Goal: Information Seeking & Learning: Compare options

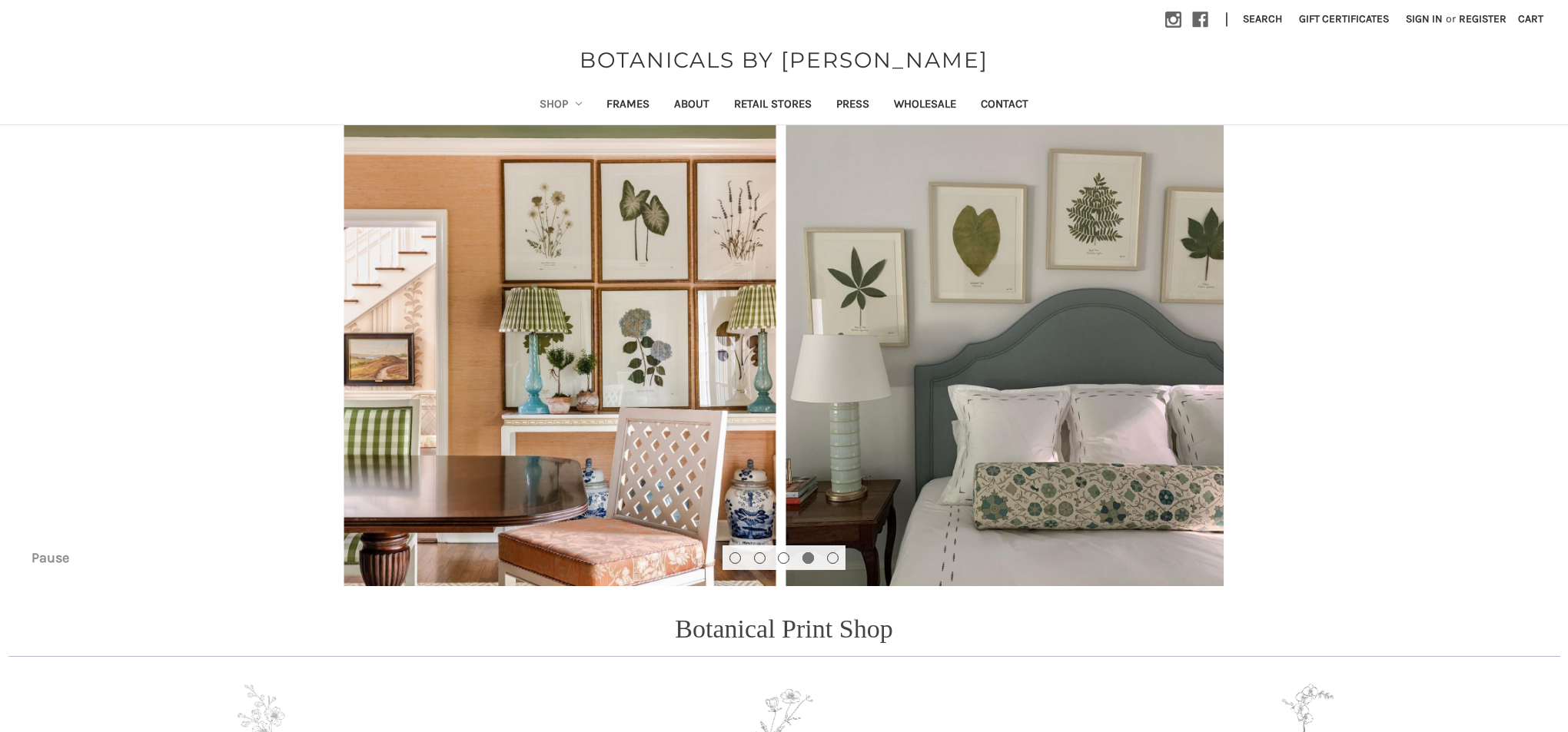
click at [536, 101] on link "Shop" at bounding box center [561, 105] width 67 height 38
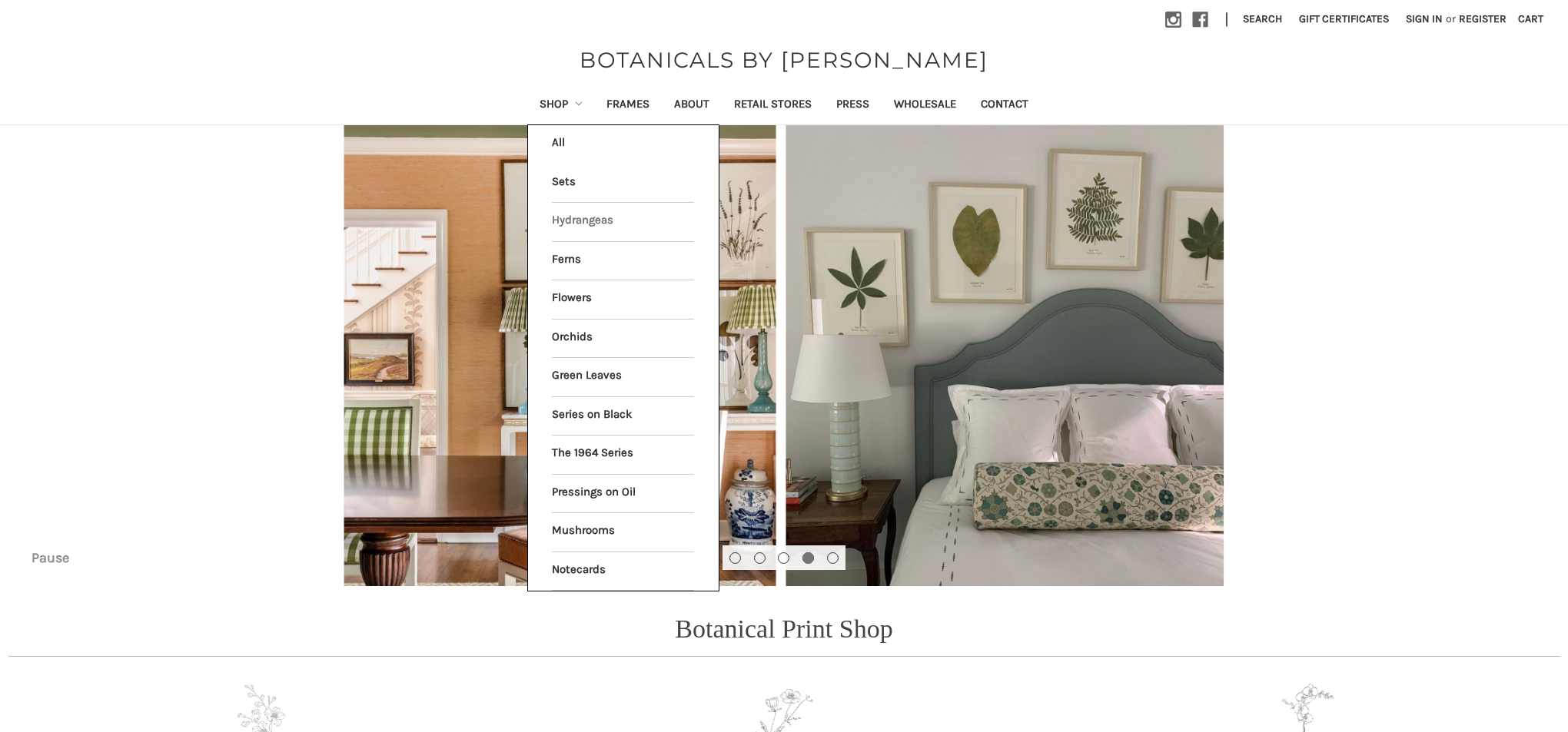
click at [576, 220] on link "Hydrangeas" at bounding box center [623, 222] width 143 height 38
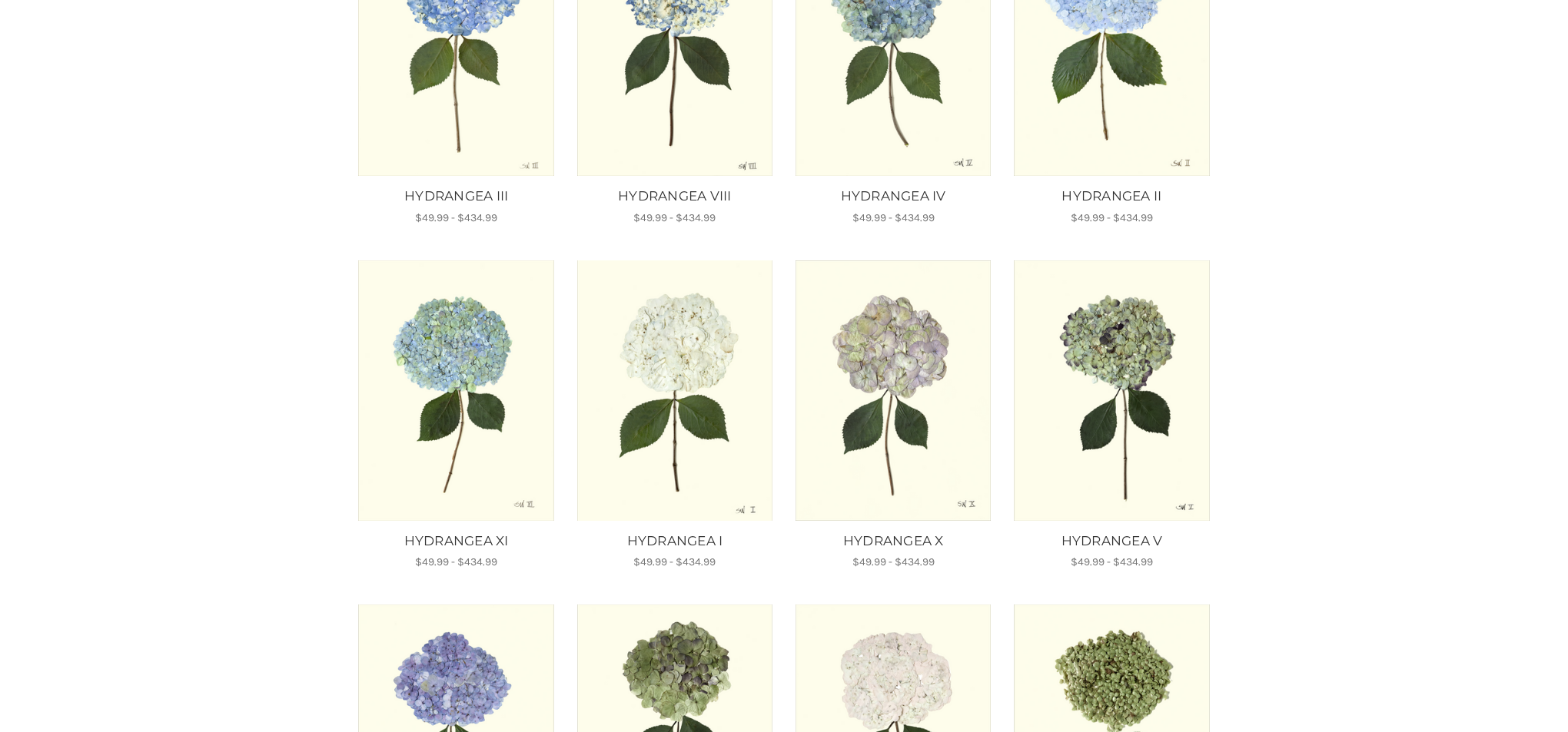
scroll to position [386, 0]
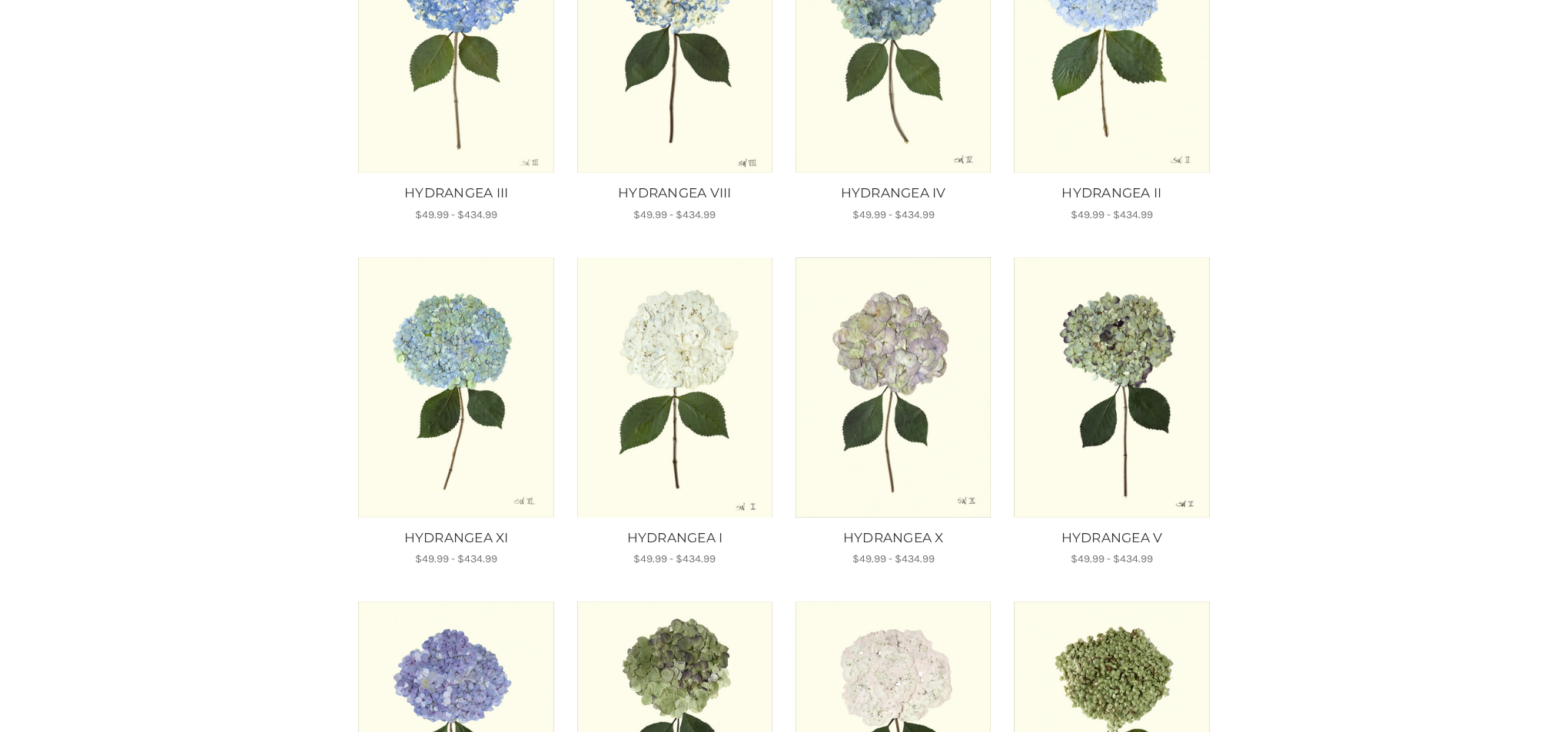
click at [914, 347] on img "HYDRANGEA X, Price range from $49.99 to $434.99\a\a" at bounding box center [894, 387] width 198 height 261
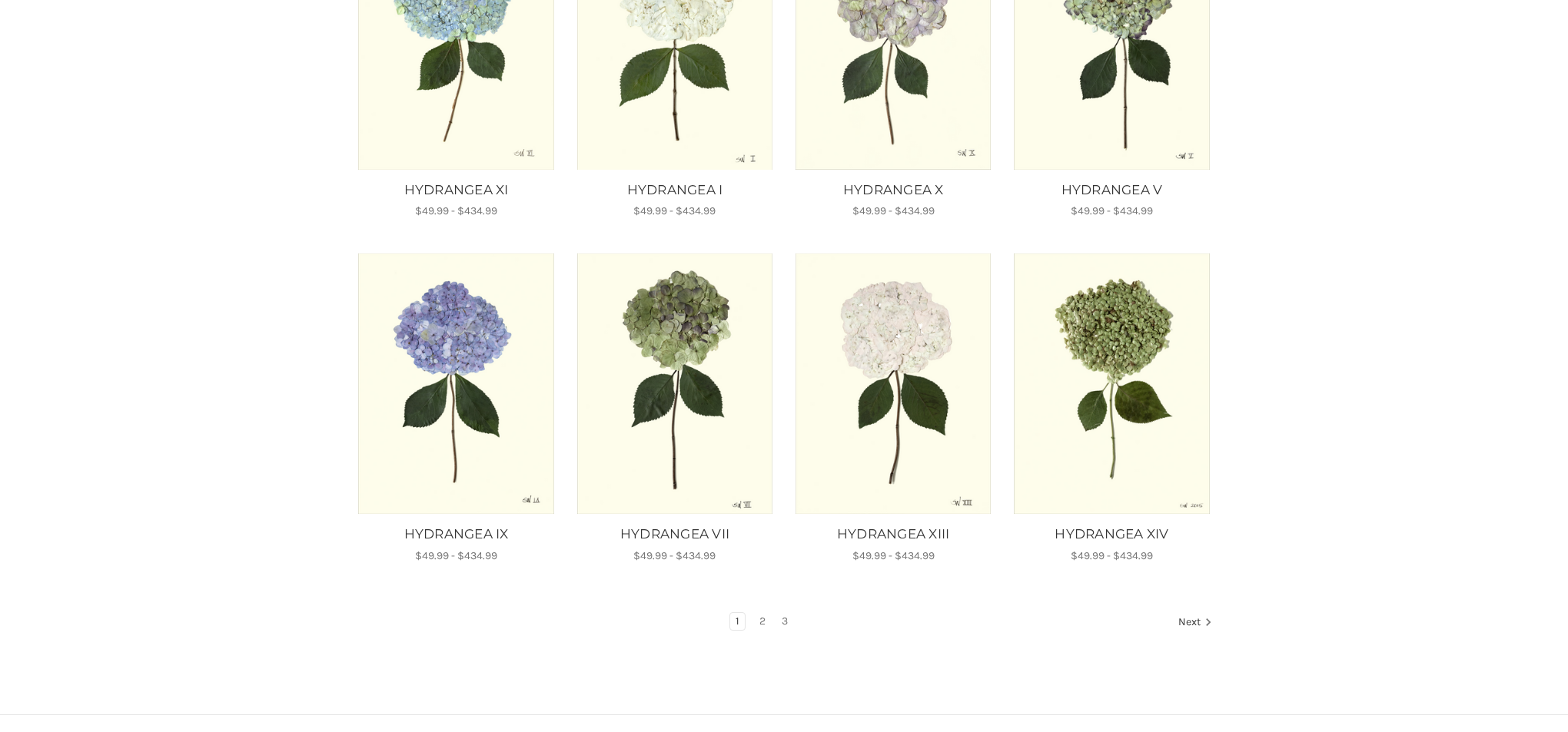
scroll to position [735, 0]
click at [762, 616] on link "2" at bounding box center [762, 620] width 17 height 17
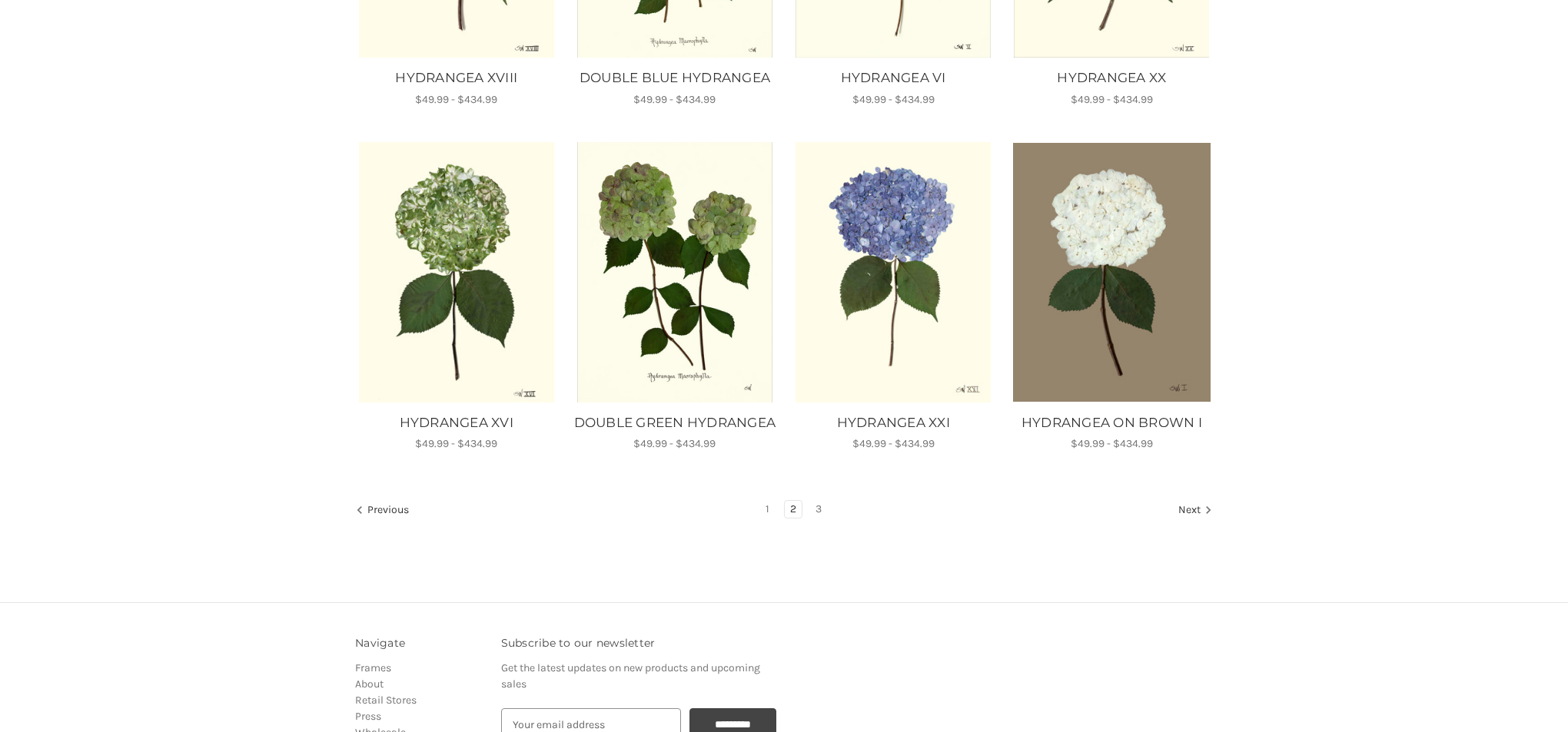
scroll to position [870, 0]
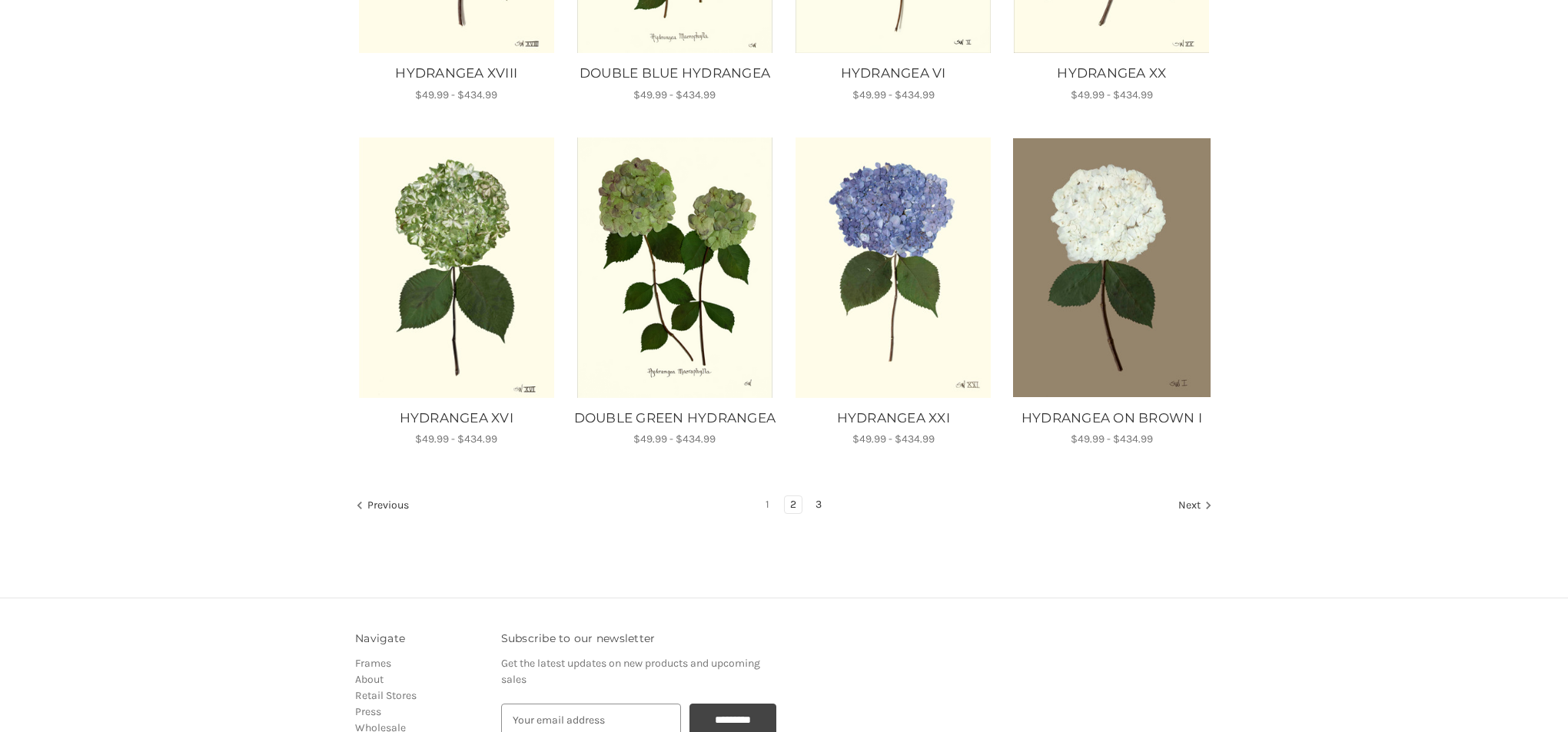
click at [820, 513] on link "3" at bounding box center [818, 505] width 17 height 17
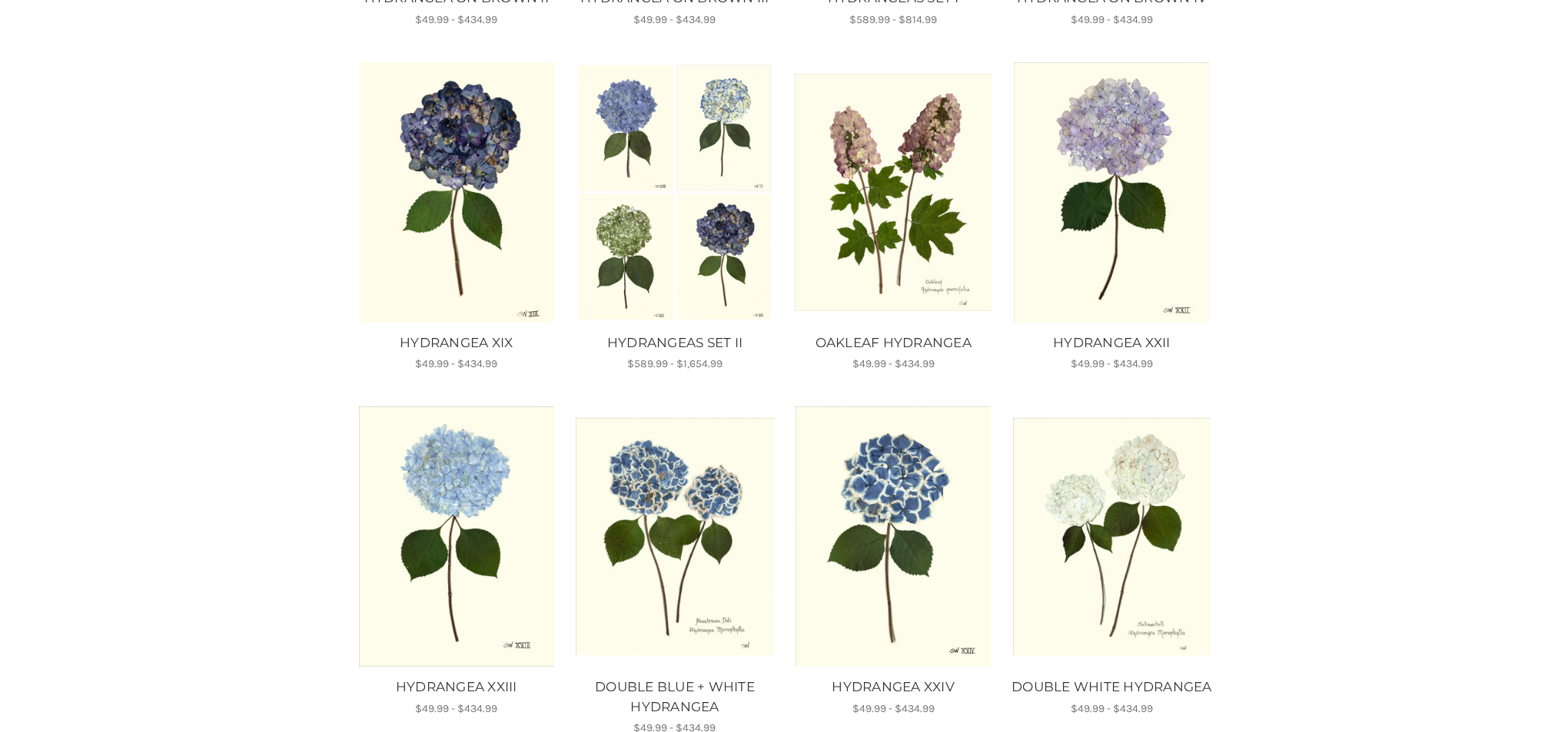
scroll to position [585, 0]
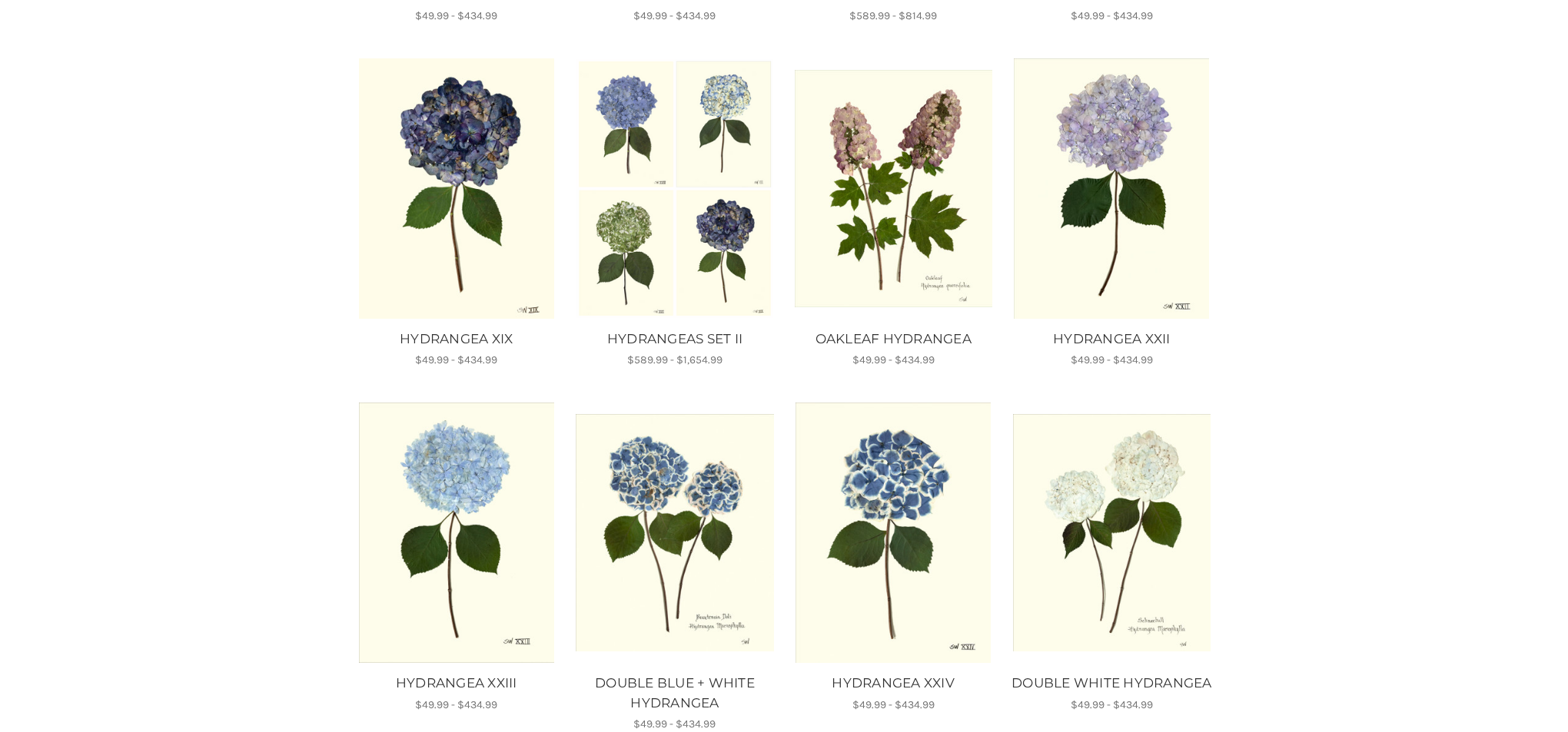
click at [917, 498] on img "HYDRANGEA XXIV, Price range from $49.99 to $434.99\a\a" at bounding box center [894, 533] width 198 height 261
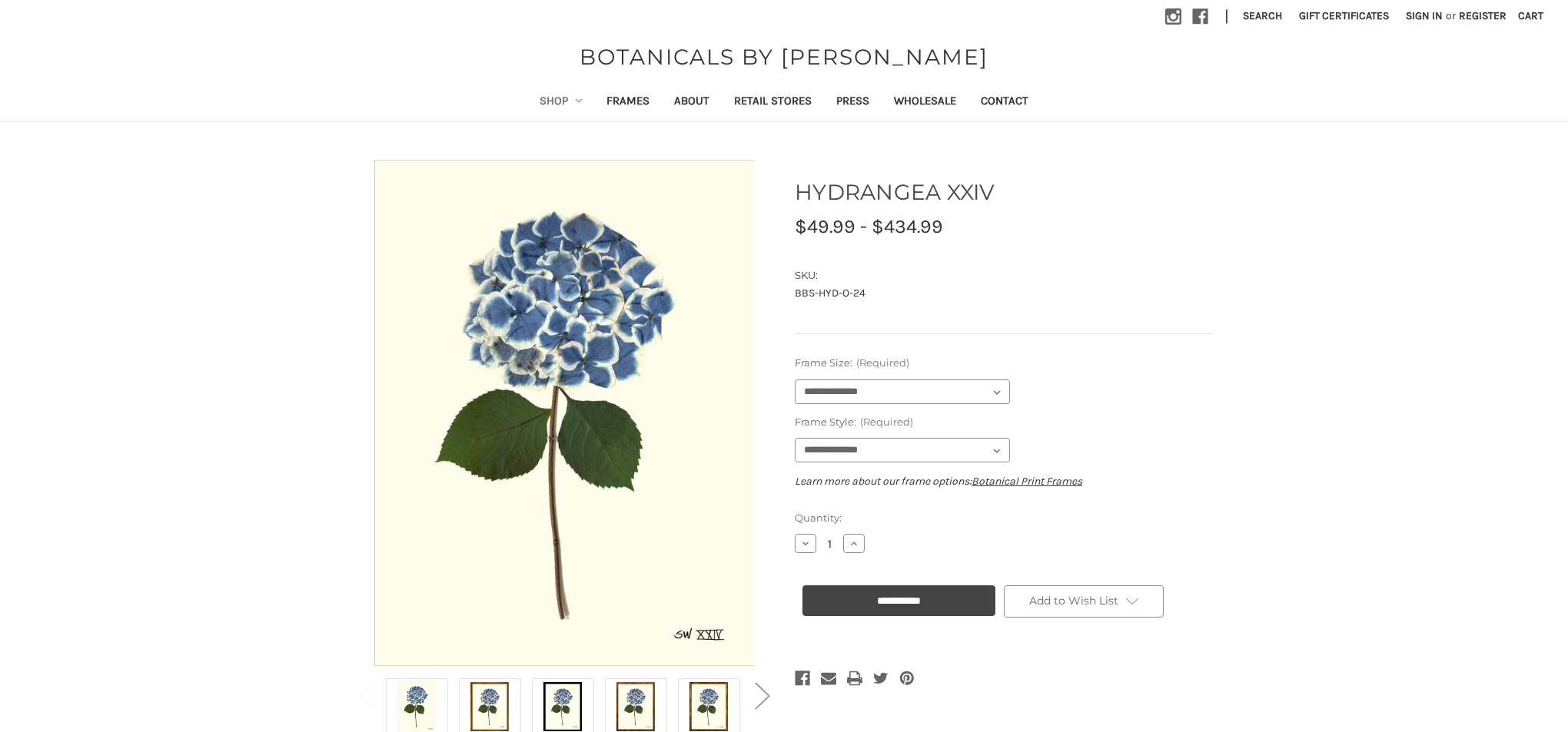
scroll to position [3, 0]
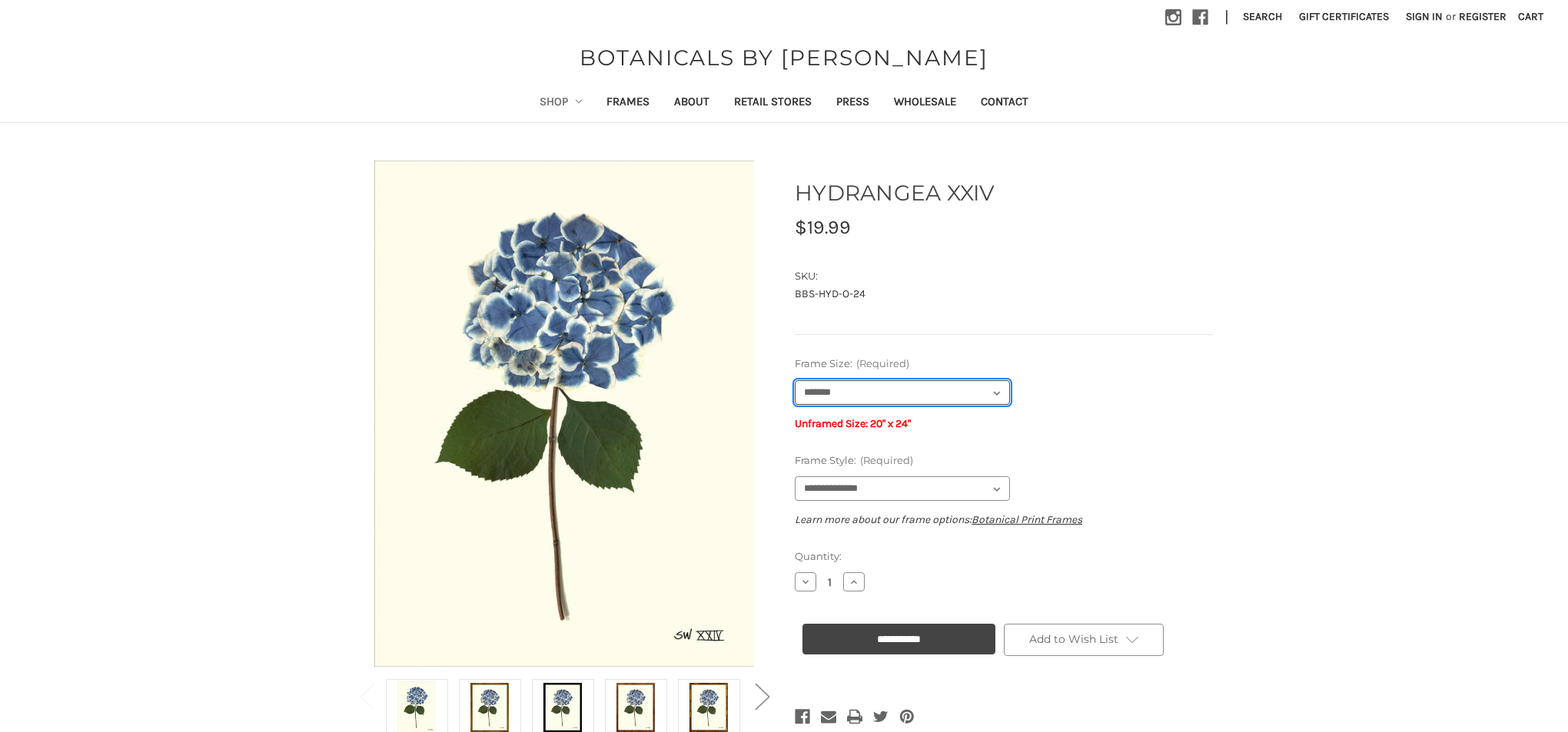
select select "****"
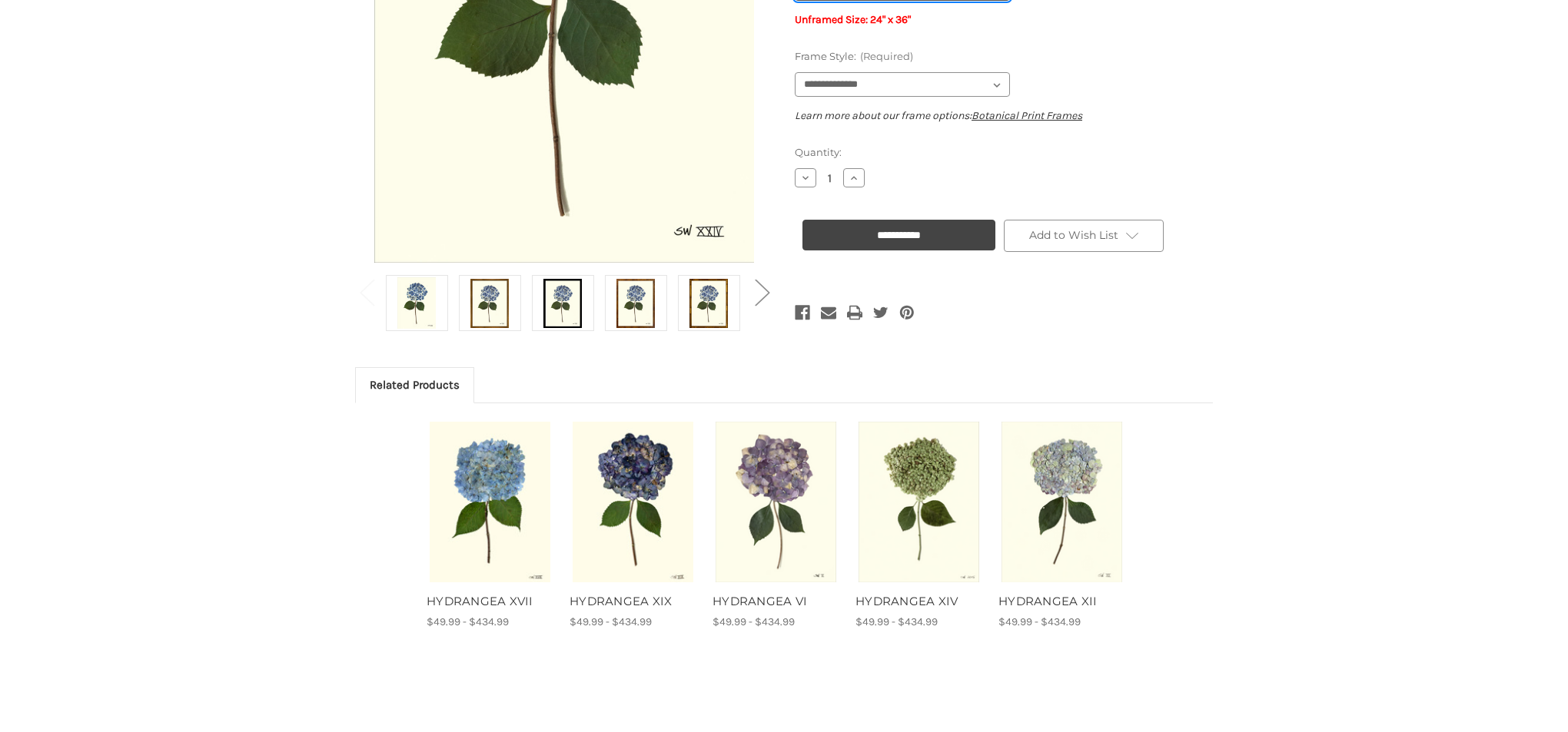
scroll to position [408, 0]
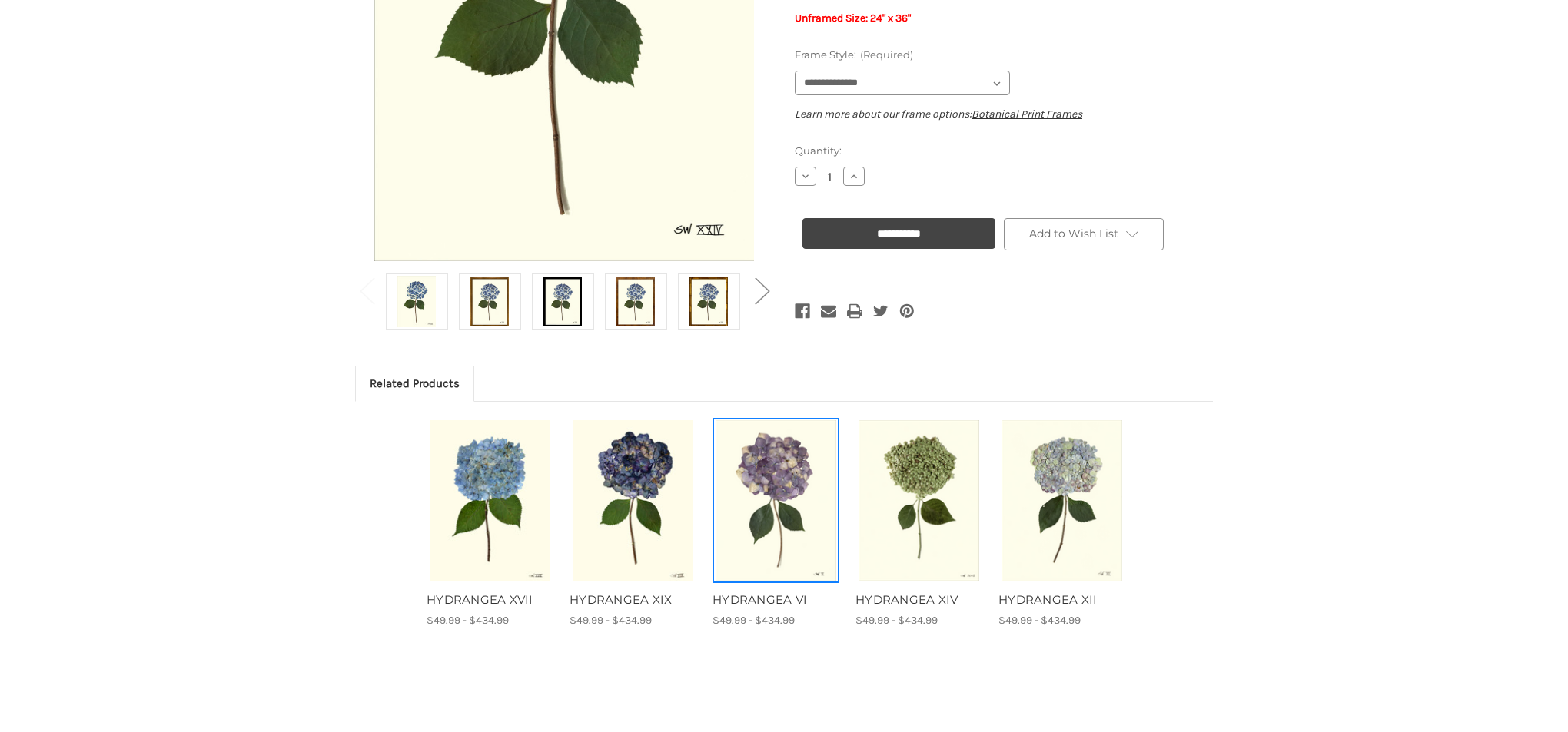
click at [788, 479] on img "HYDRANGEA VI, Price range from $49.99 to $434.99\a\a" at bounding box center [776, 501] width 122 height 162
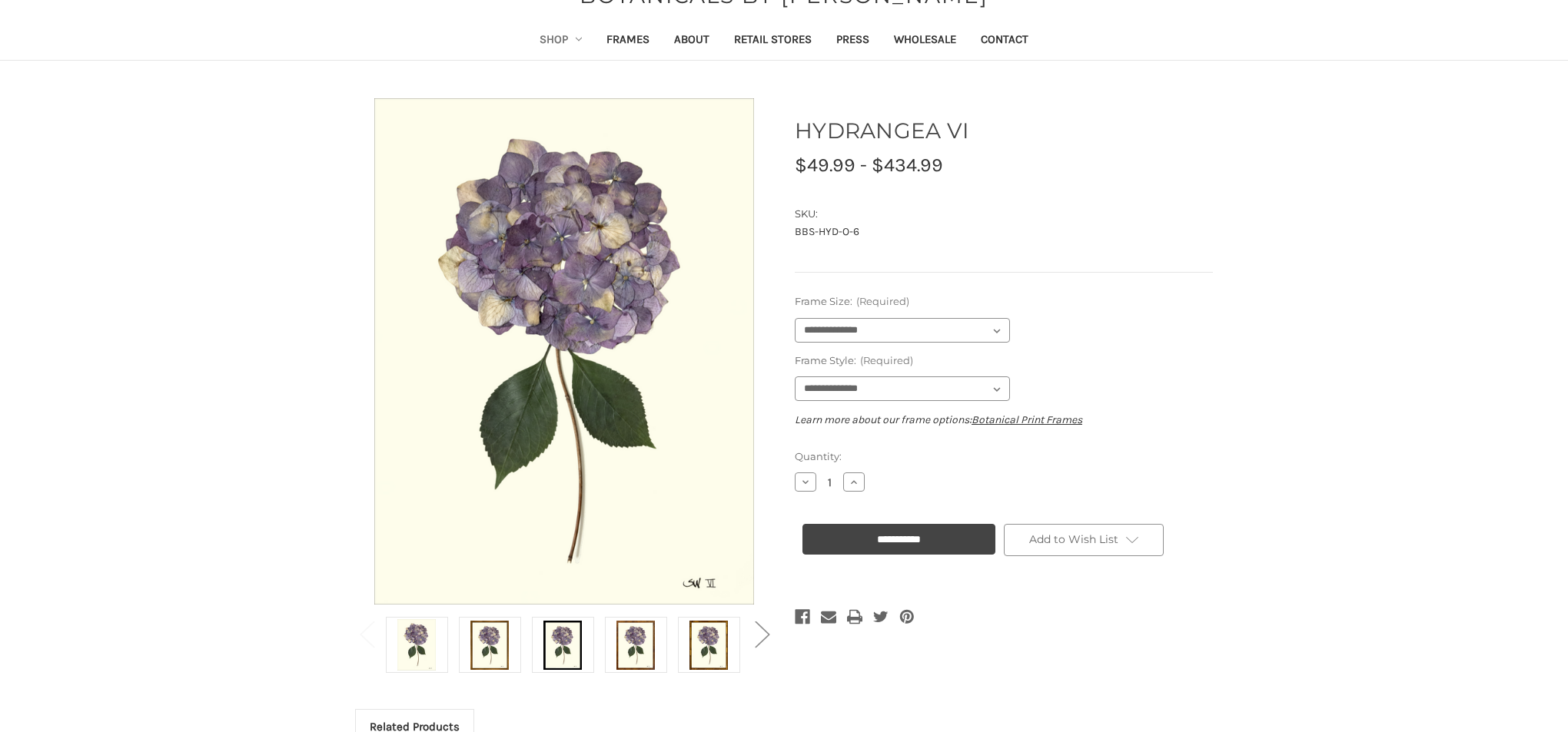
scroll to position [65, 1]
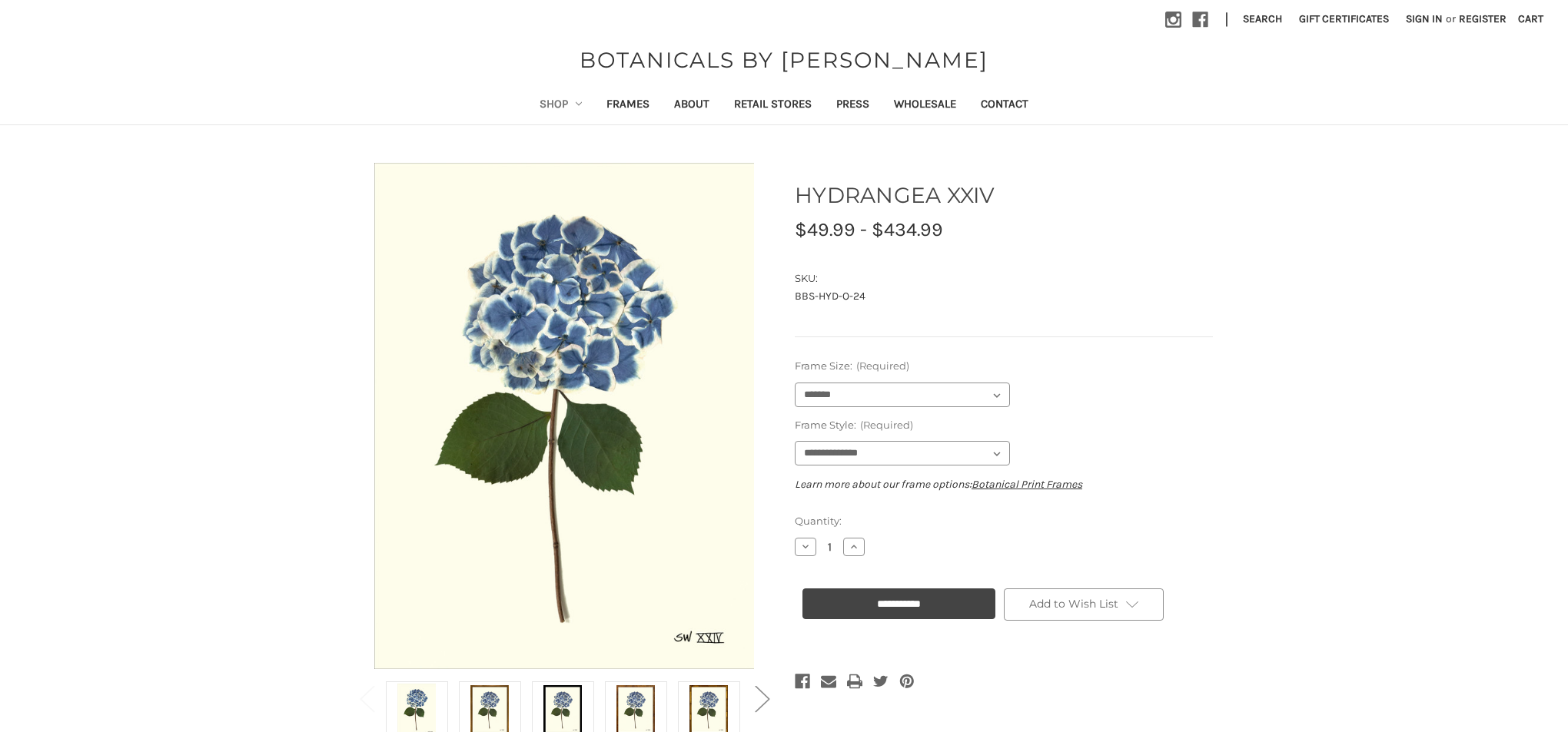
select select "****"
click at [542, 106] on link "Shop" at bounding box center [561, 105] width 67 height 38
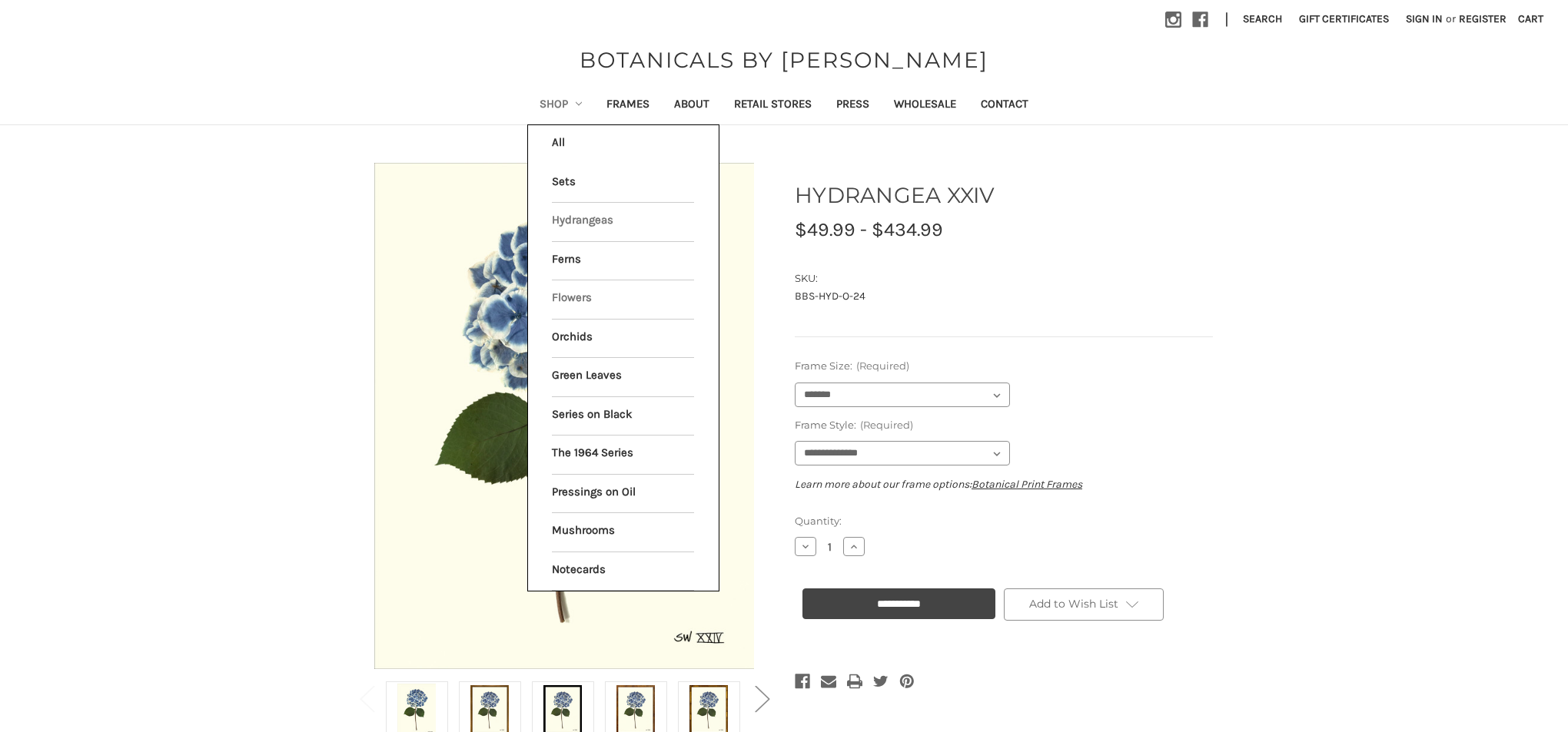
click at [570, 295] on link "Flowers" at bounding box center [623, 300] width 143 height 38
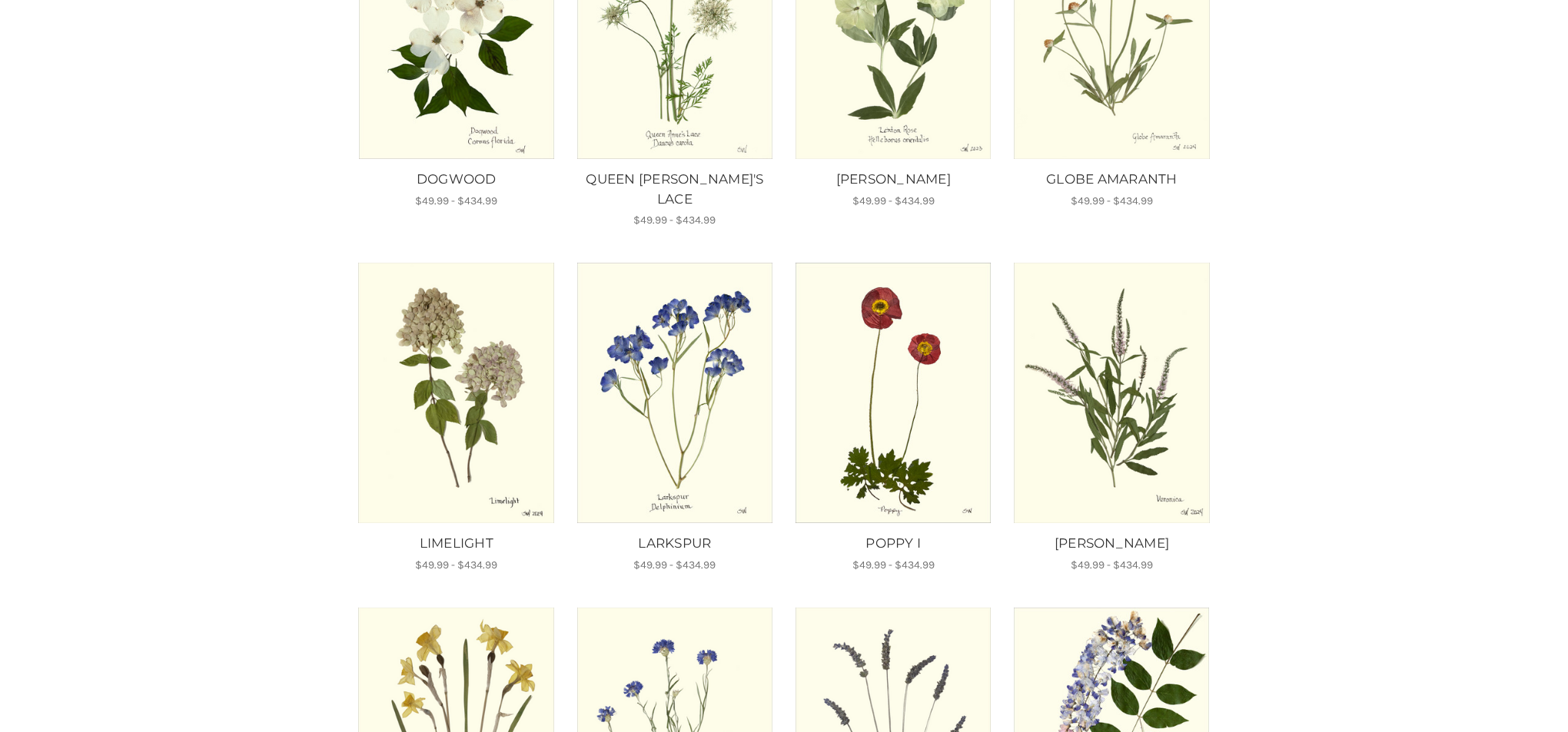
scroll to position [402, 0]
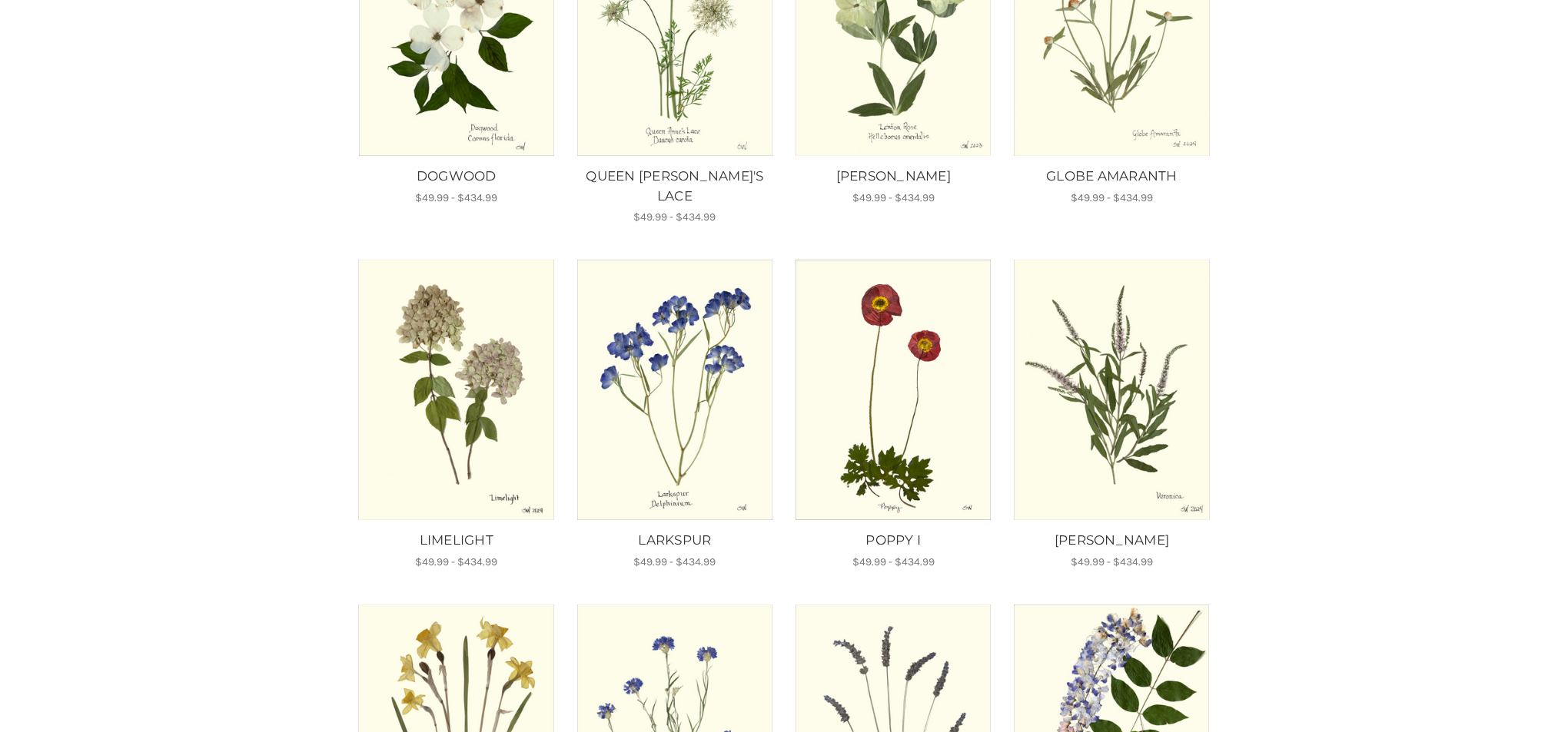
click at [472, 358] on img "LIMELIGHT, Price range from $49.99 to $434.99\a\a" at bounding box center [457, 390] width 198 height 261
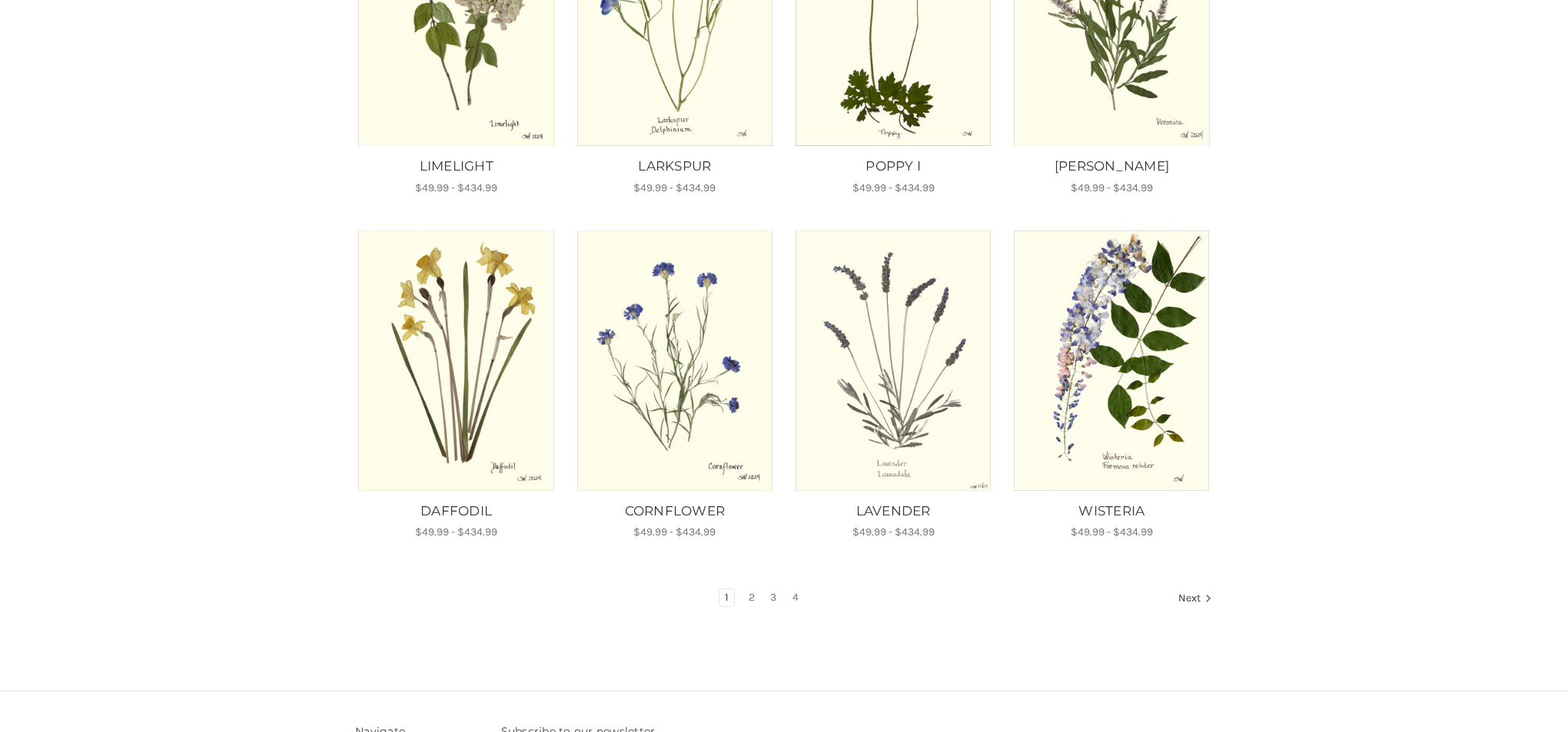
scroll to position [778, 0]
click at [495, 322] on img "DAFFODIL, Price range from $49.99 to $434.99\a\a" at bounding box center [457, 359] width 198 height 261
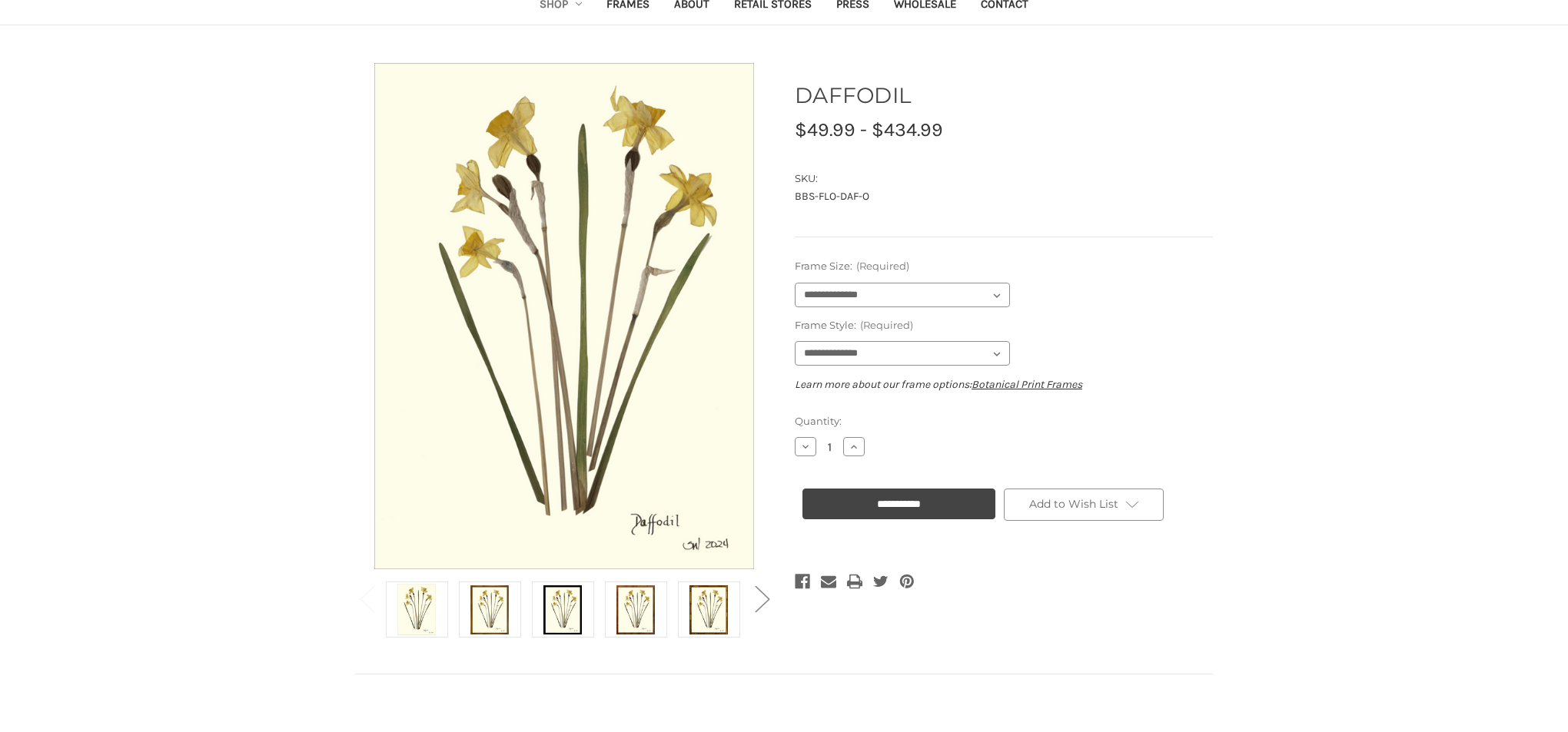
scroll to position [102, 0]
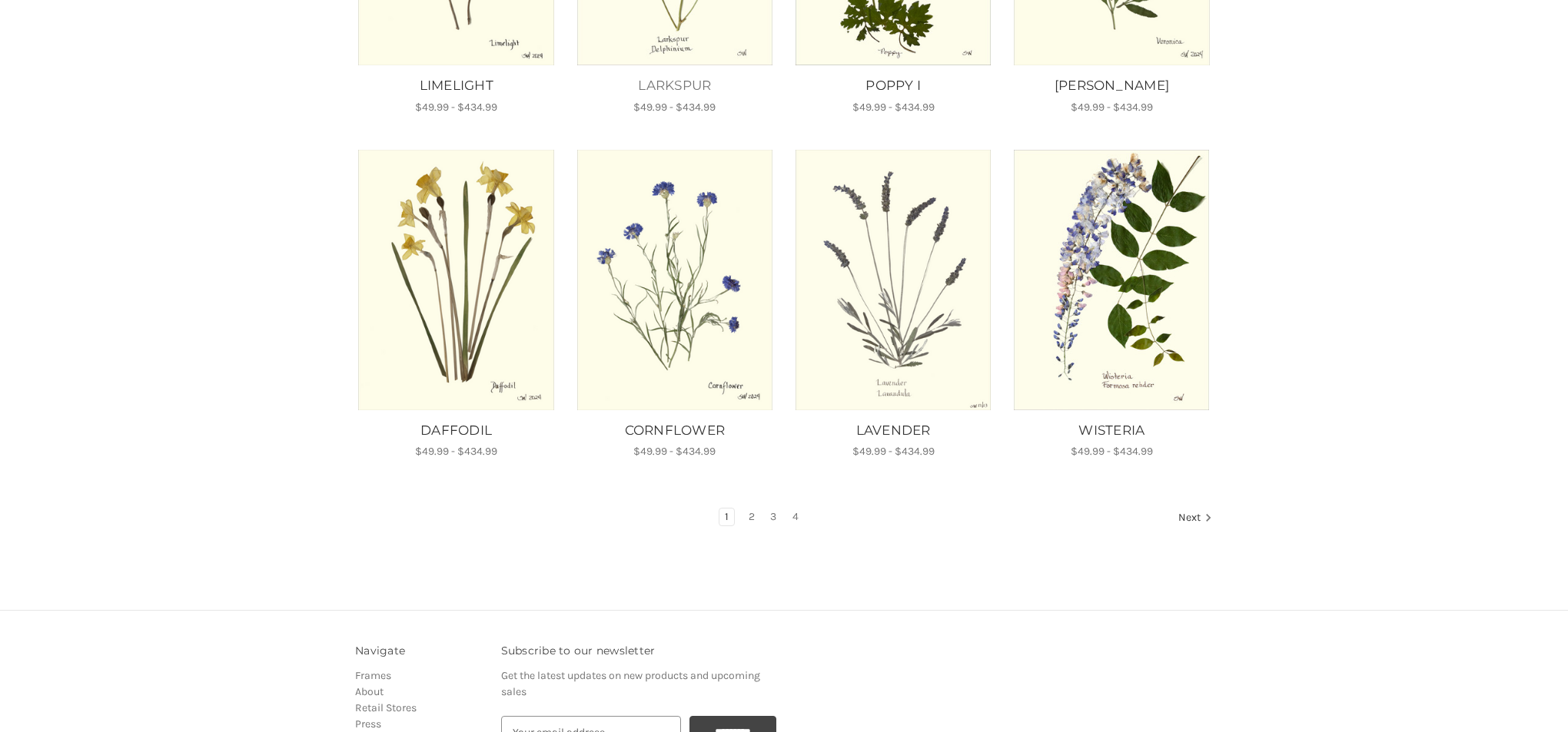
scroll to position [861, 0]
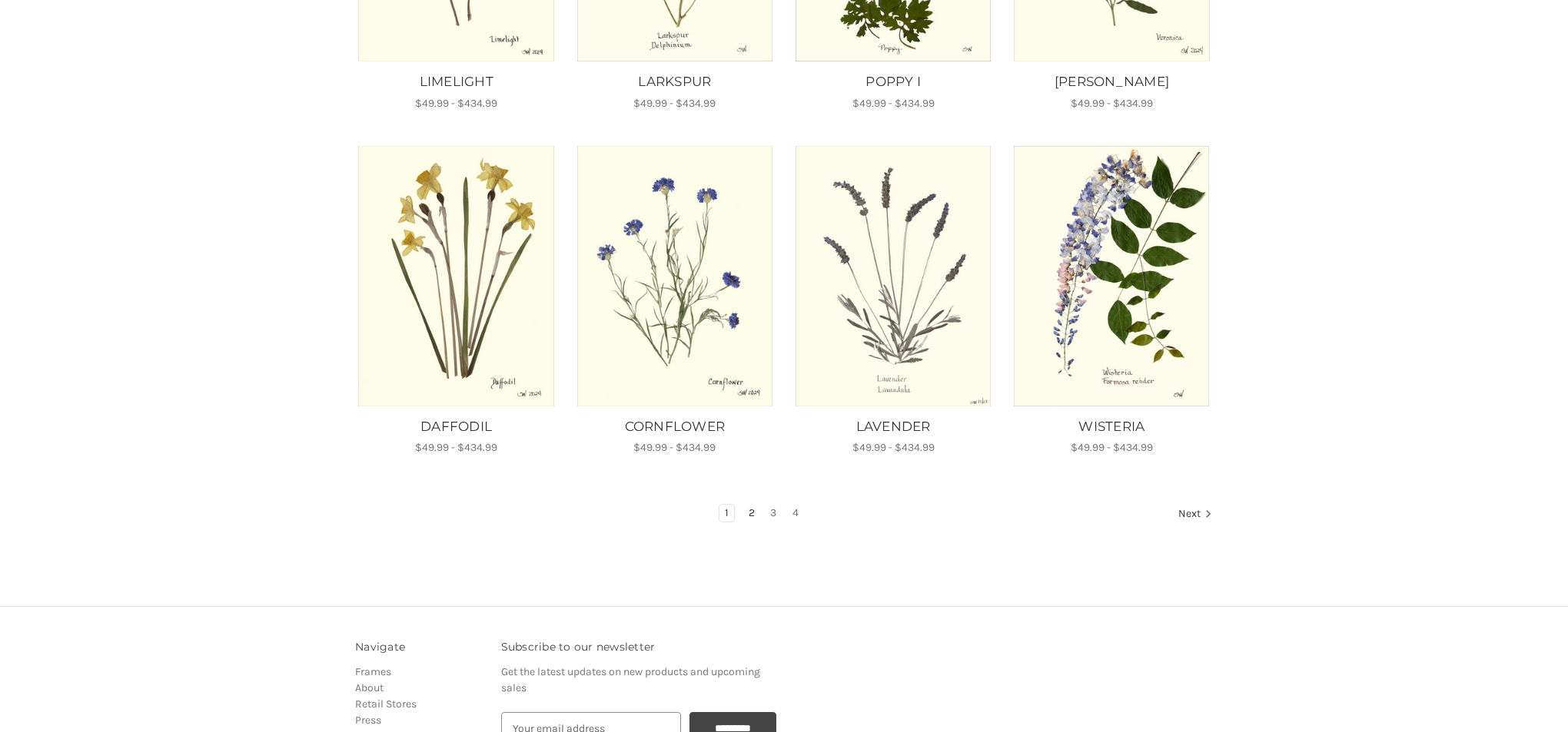
click at [752, 505] on link "2" at bounding box center [752, 512] width 17 height 17
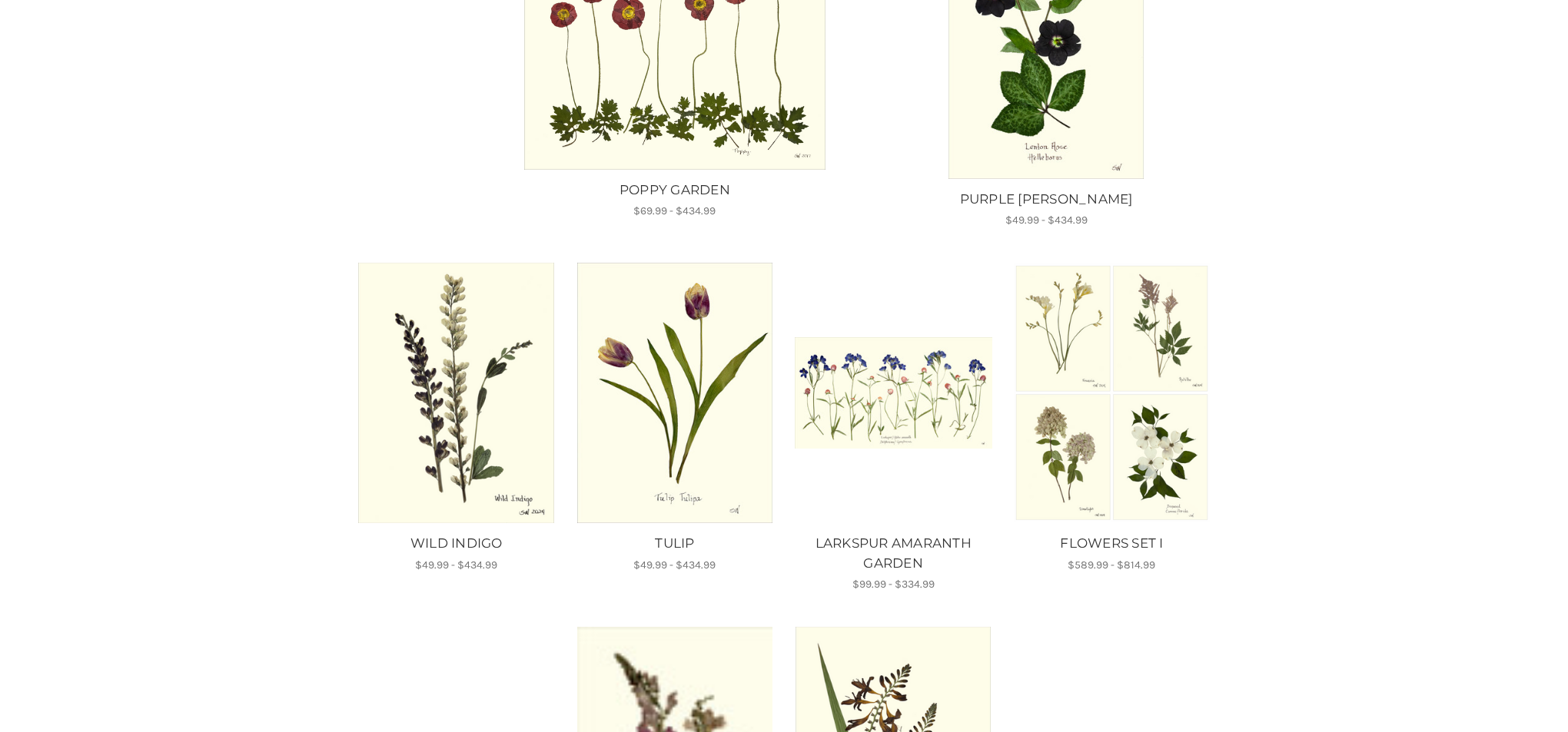
scroll to position [727, 0]
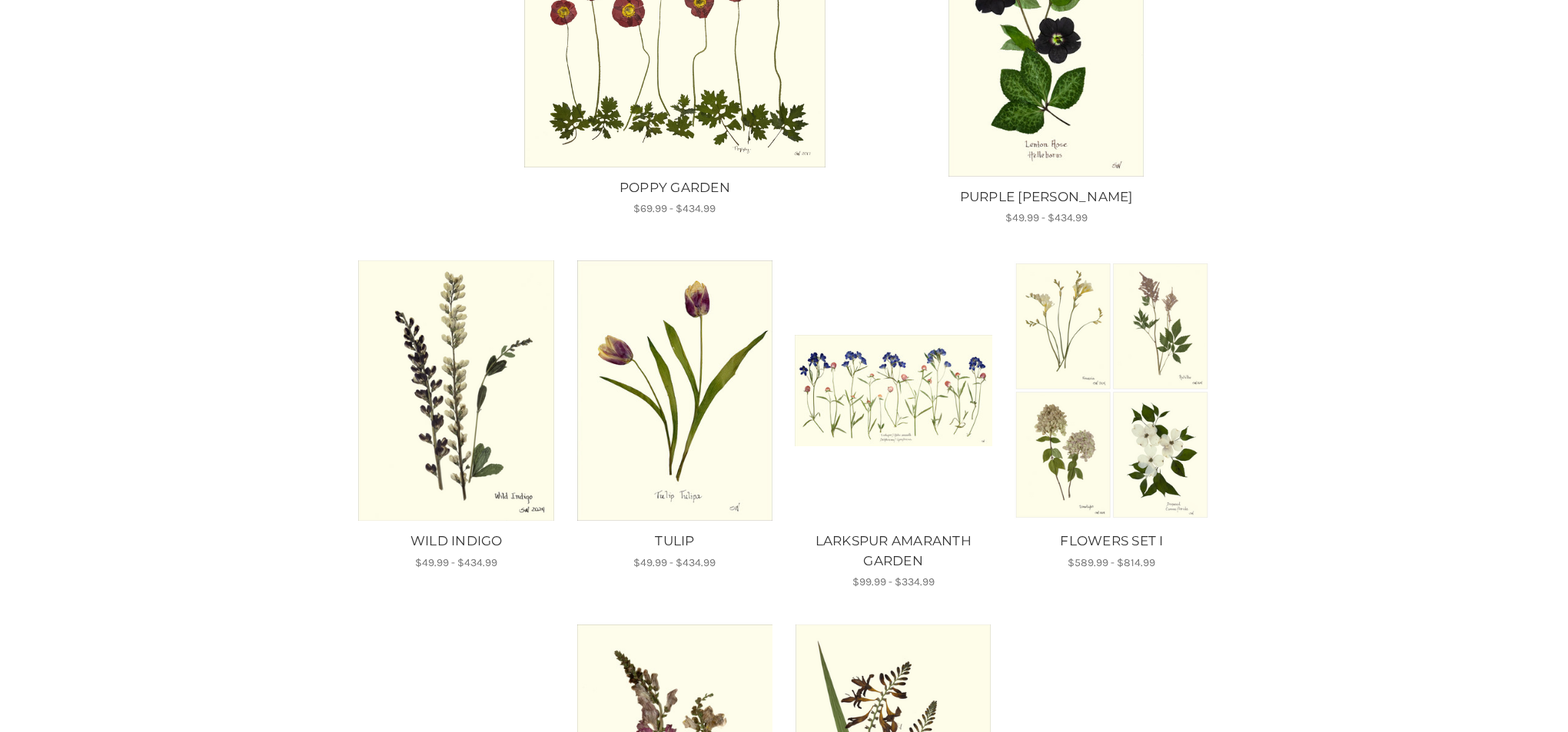
click at [480, 472] on img "WILD INDIGO, Price range from $49.99 to $434.99\a\a" at bounding box center [457, 391] width 198 height 261
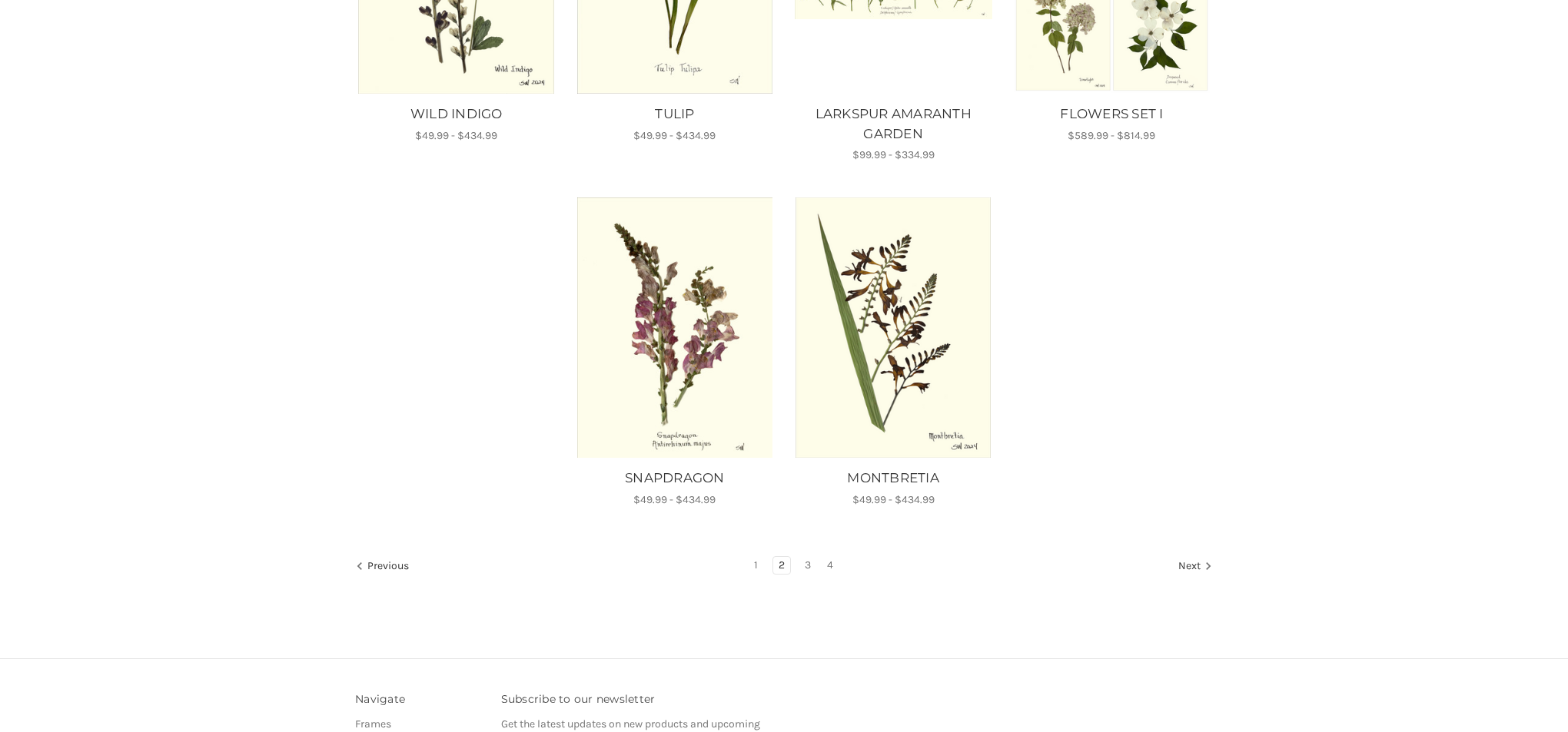
scroll to position [1156, 0]
click at [699, 352] on img "SNAPDRAGON, Price range from $49.99 to $434.99\a\a" at bounding box center [675, 326] width 198 height 261
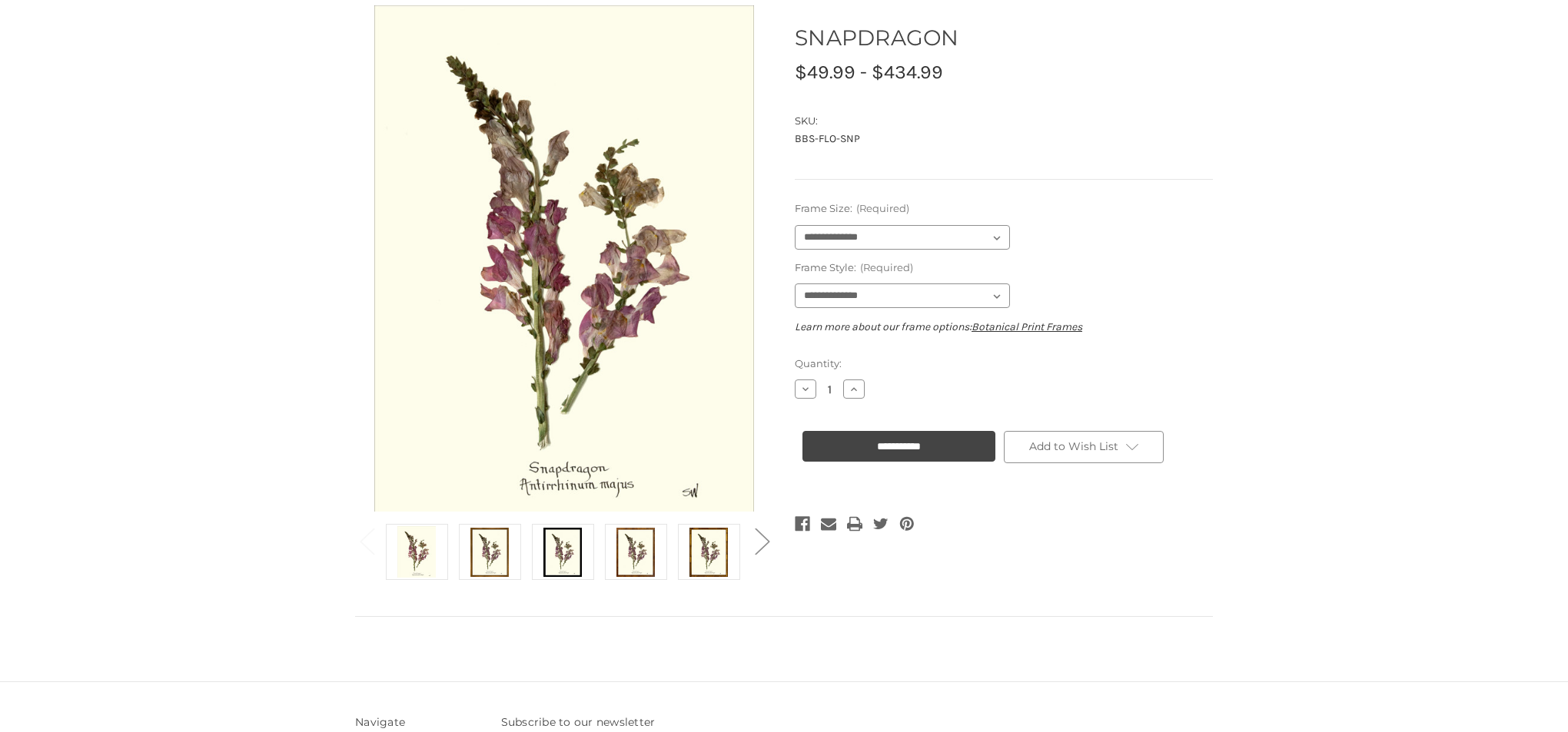
scroll to position [143, 0]
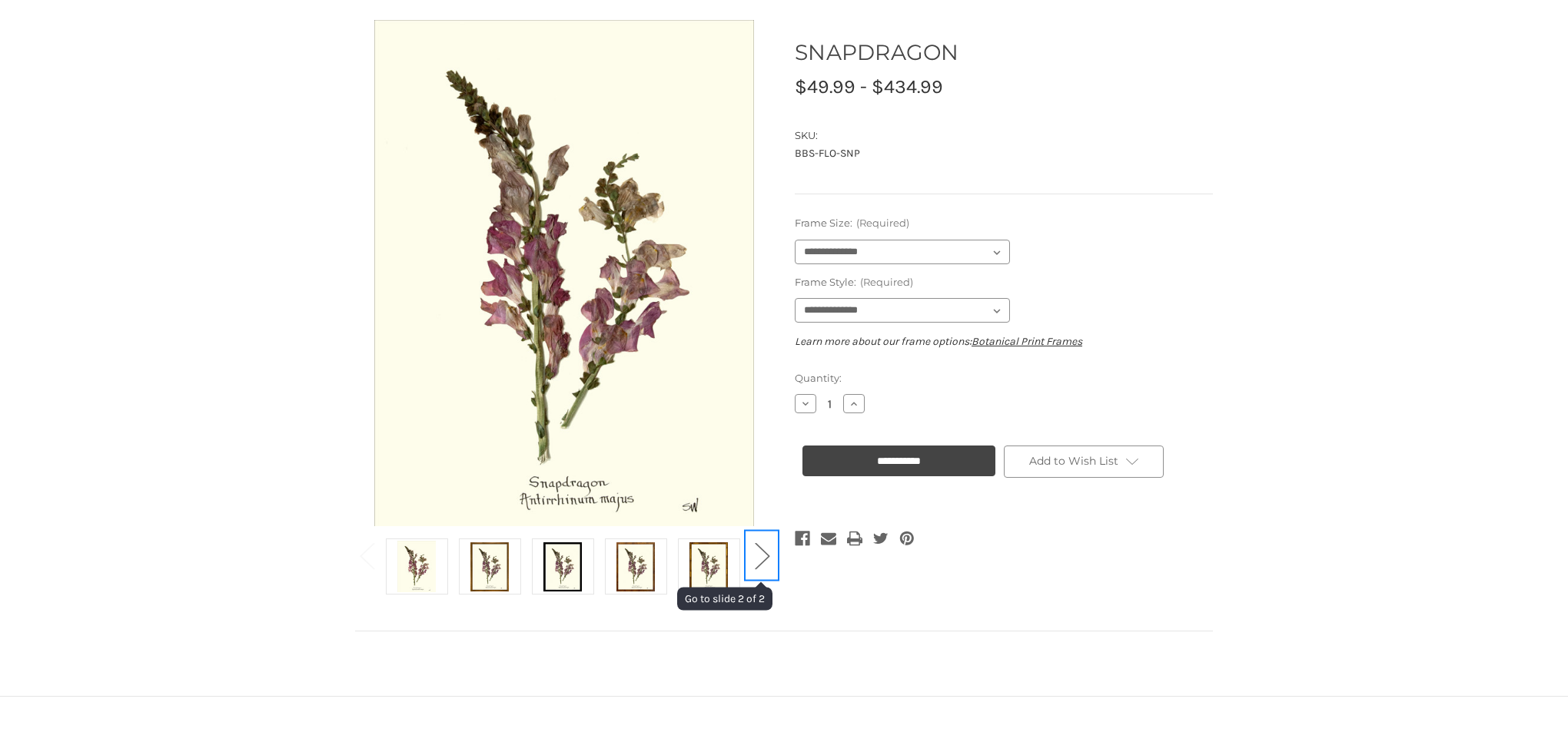
click at [767, 554] on button "Next" at bounding box center [761, 555] width 31 height 47
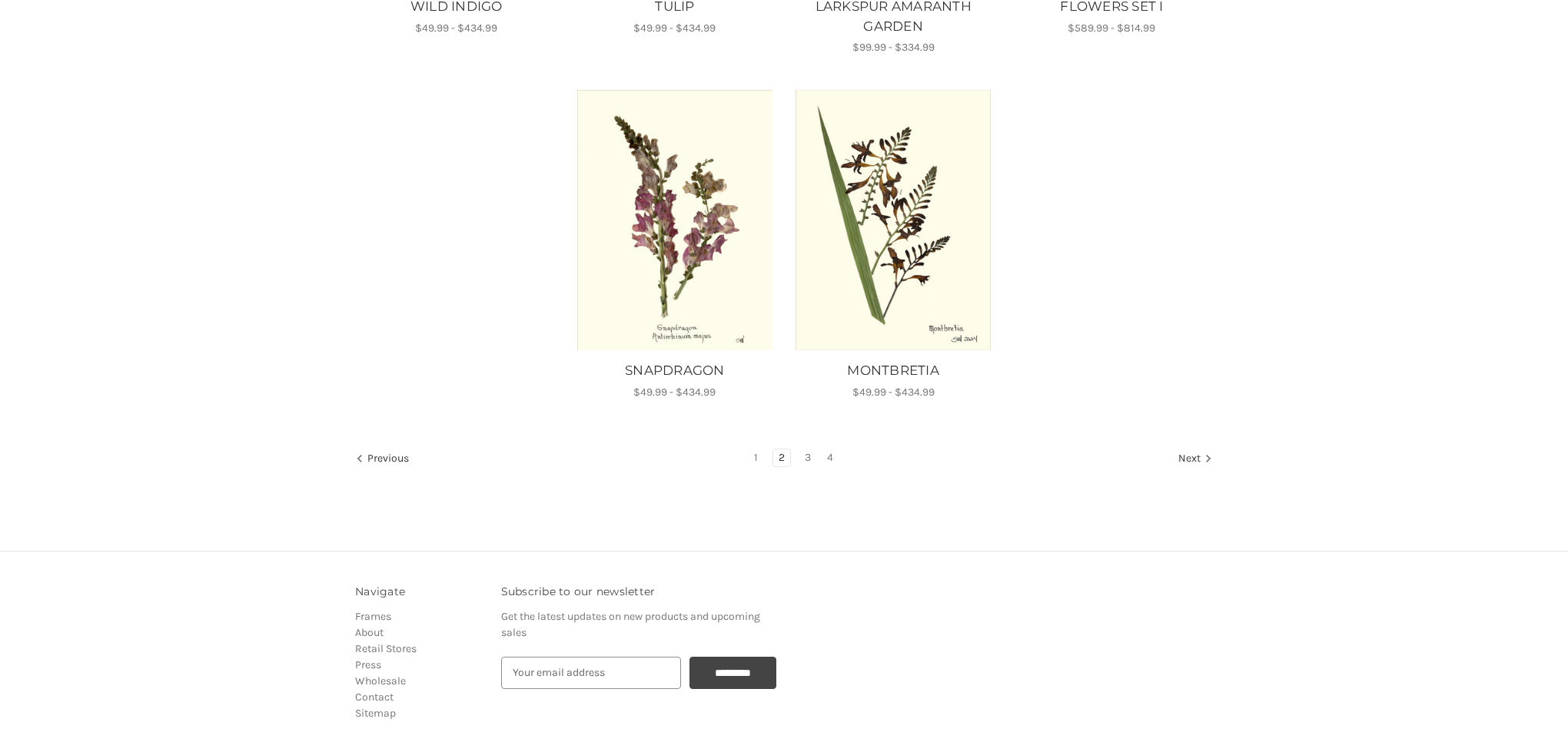
scroll to position [1263, 0]
click at [808, 454] on link "3" at bounding box center [808, 457] width 17 height 17
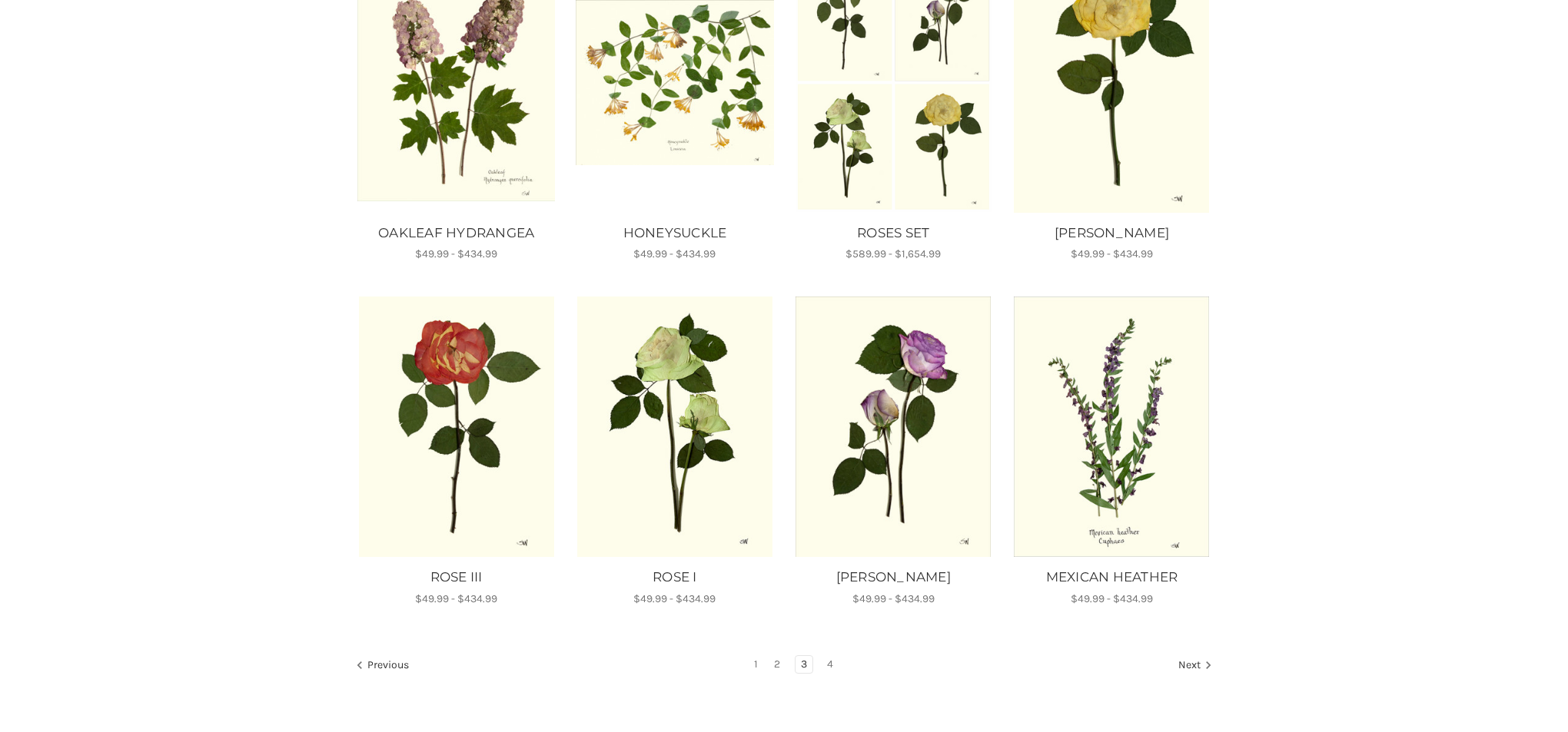
scroll to position [692, 0]
click at [832, 659] on link "4" at bounding box center [830, 664] width 17 height 17
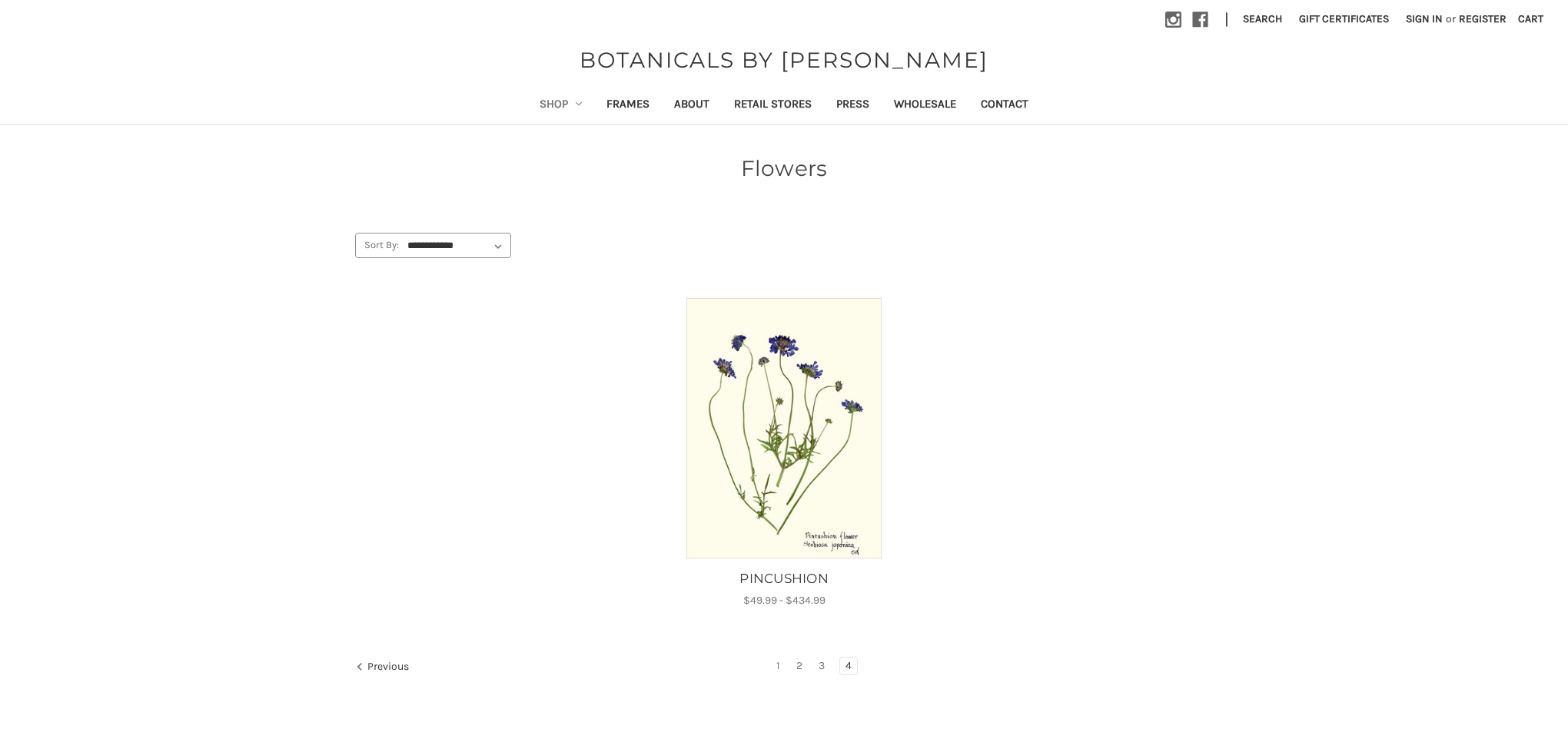
click at [547, 104] on link "Shop" at bounding box center [561, 105] width 67 height 38
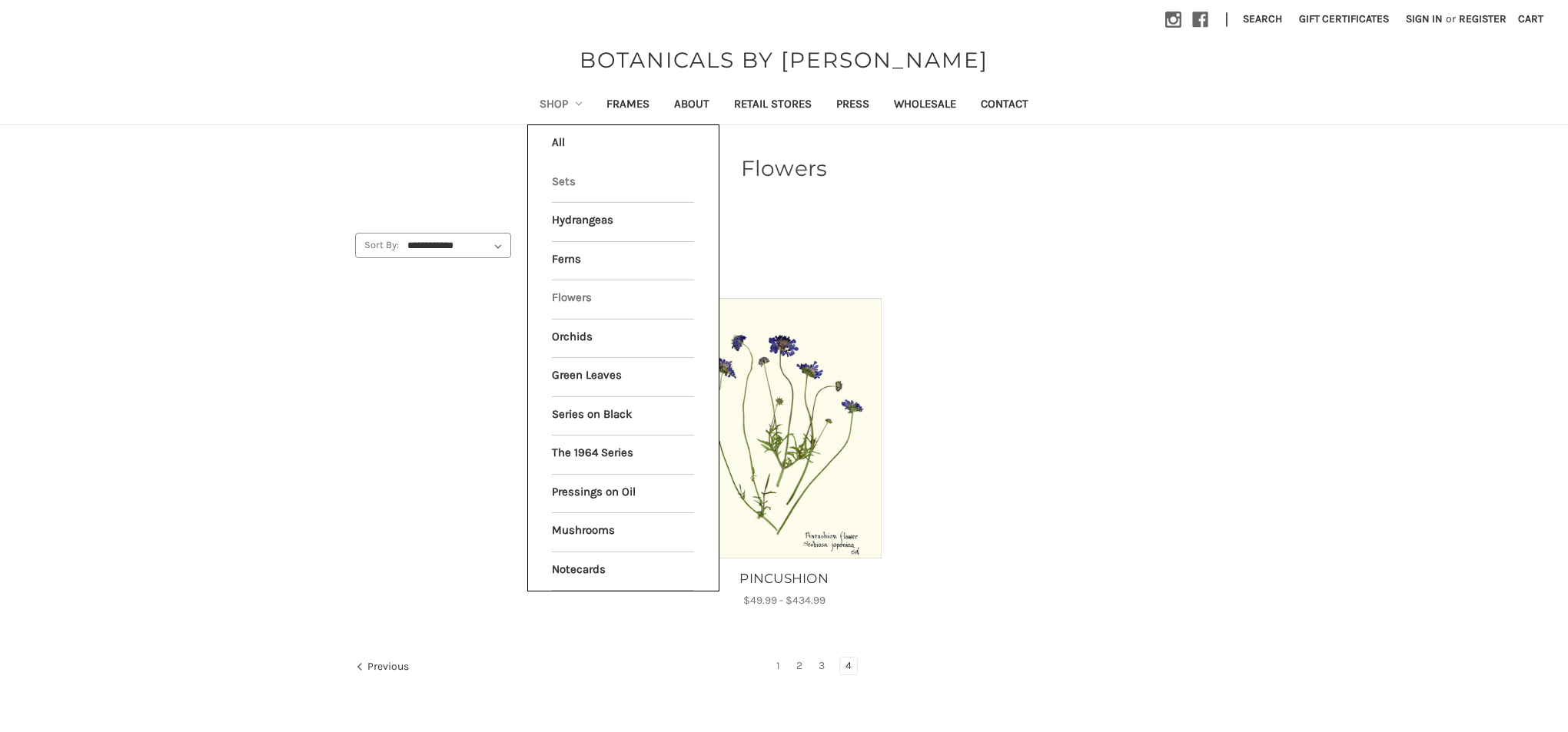
click at [552, 178] on link "Sets" at bounding box center [623, 184] width 143 height 38
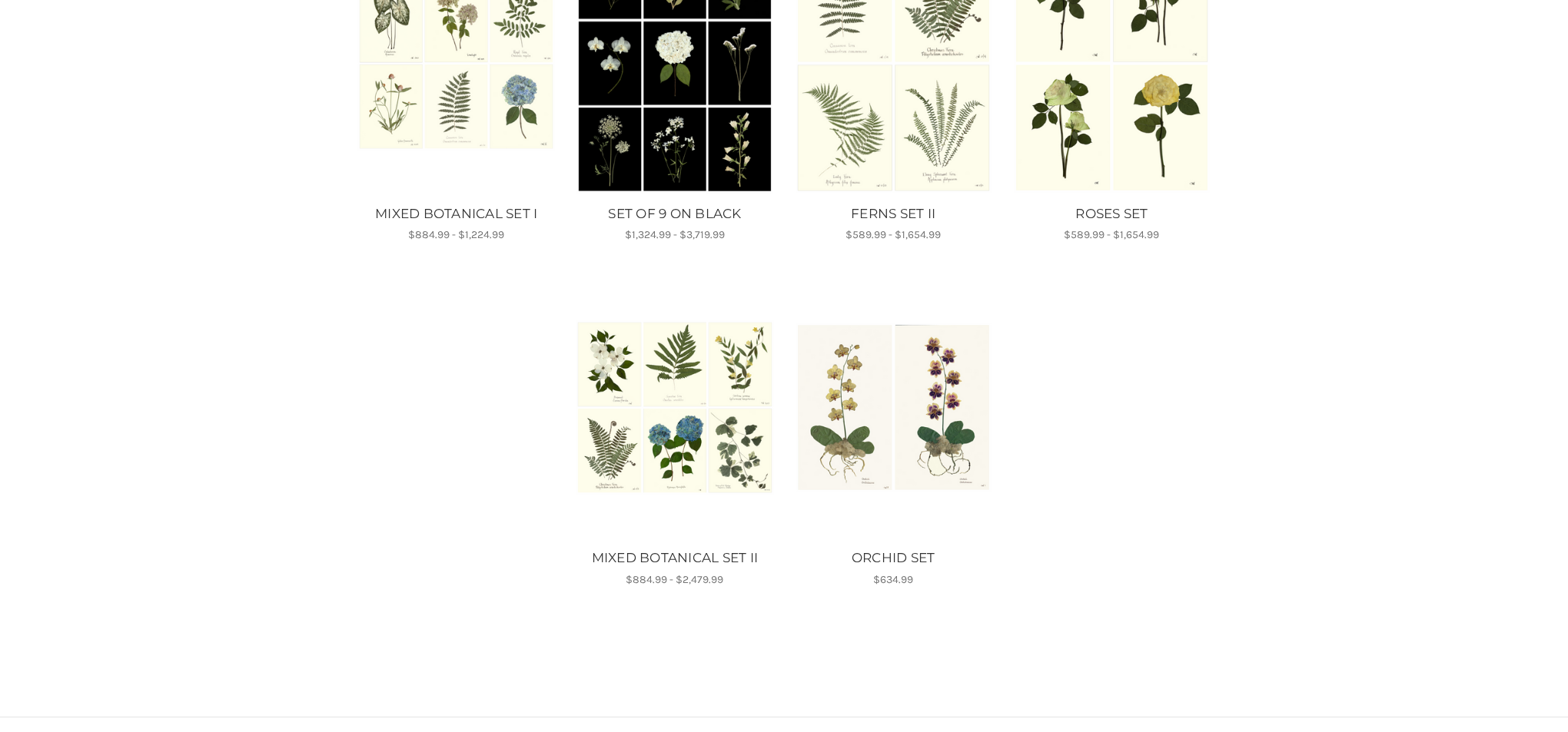
scroll to position [717, 0]
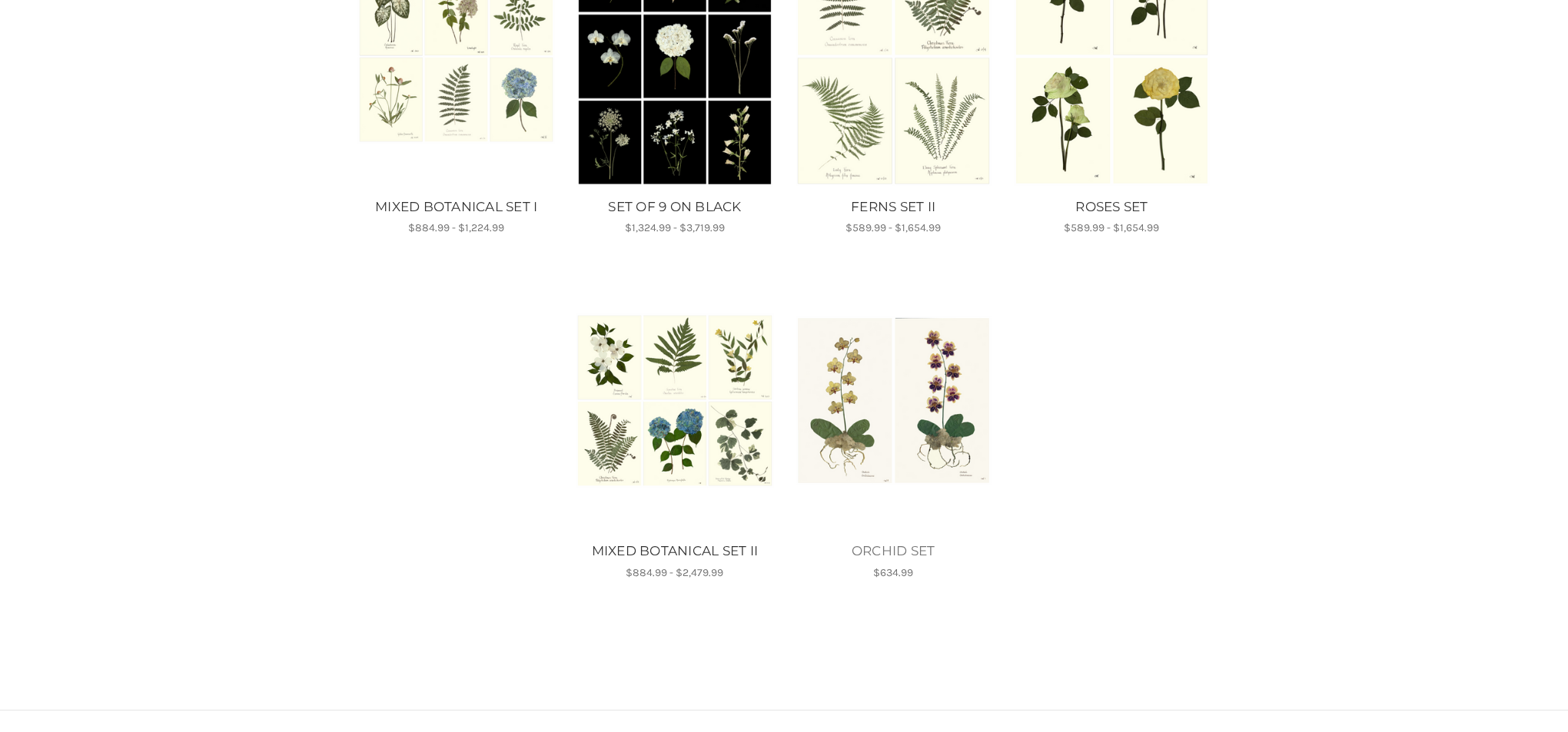
click at [922, 548] on link "ORCHID SET" at bounding box center [893, 551] width 202 height 20
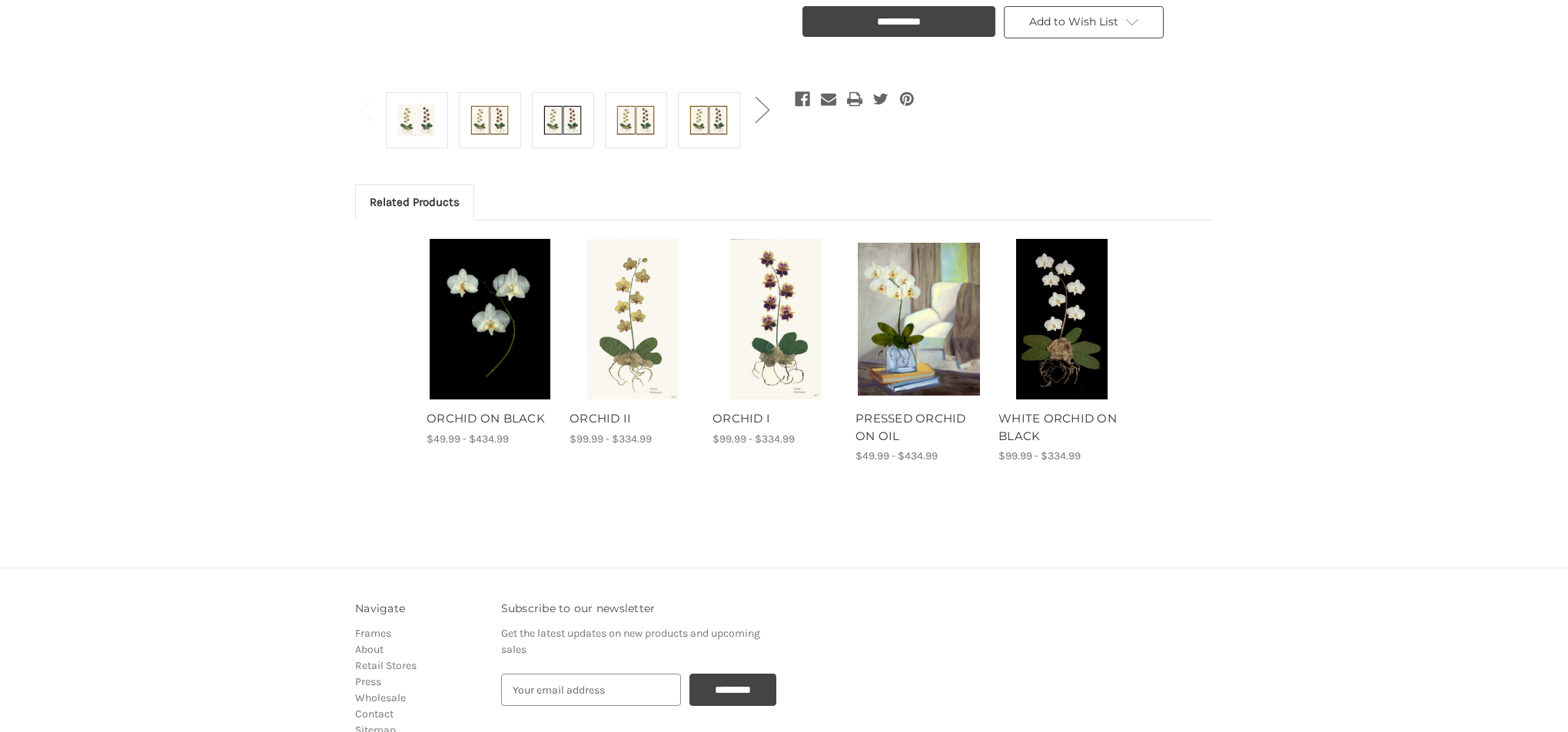
scroll to position [591, 0]
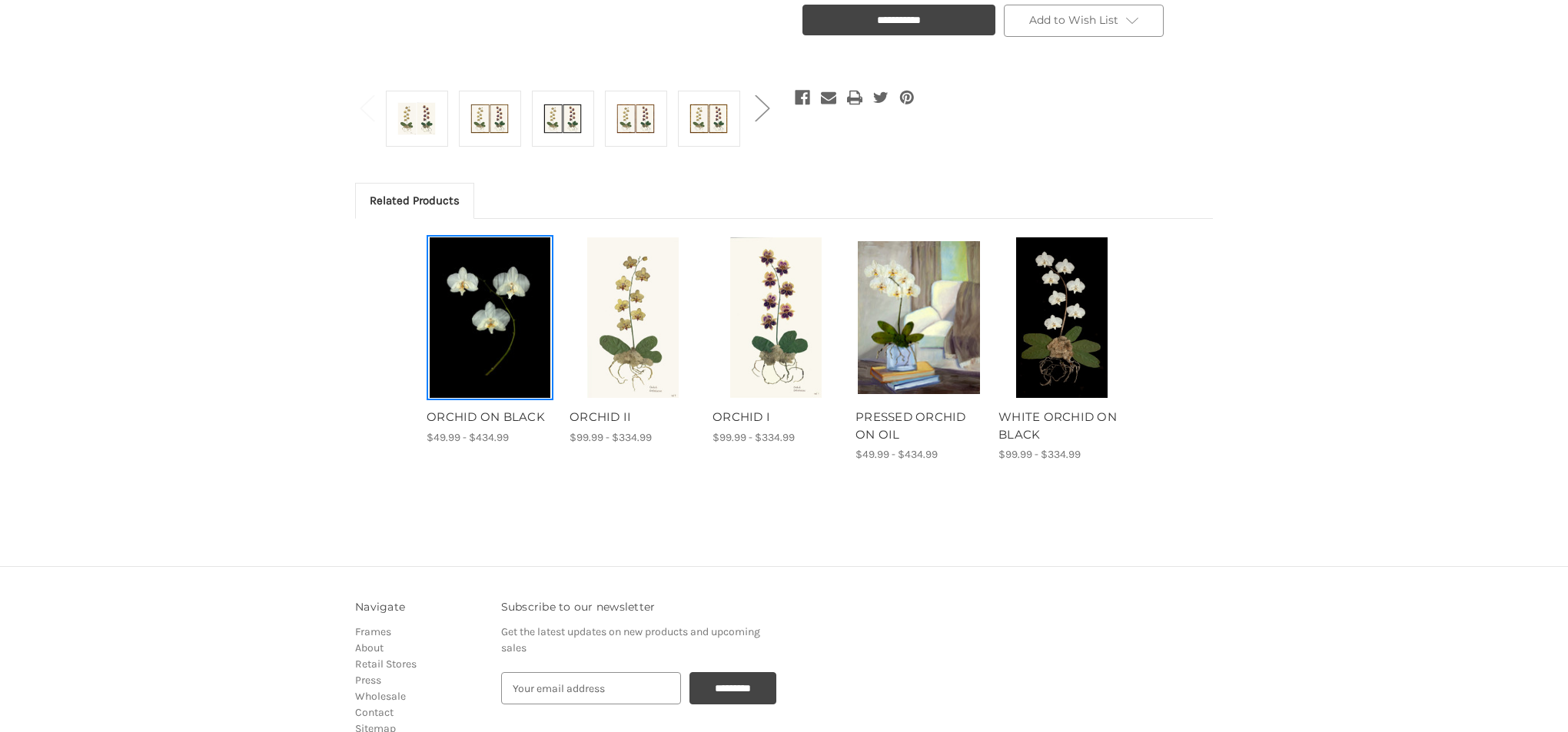
click at [483, 302] on img "ORCHID ON BLACK, Price range from $49.99 to $434.99\a\a" at bounding box center [490, 318] width 122 height 162
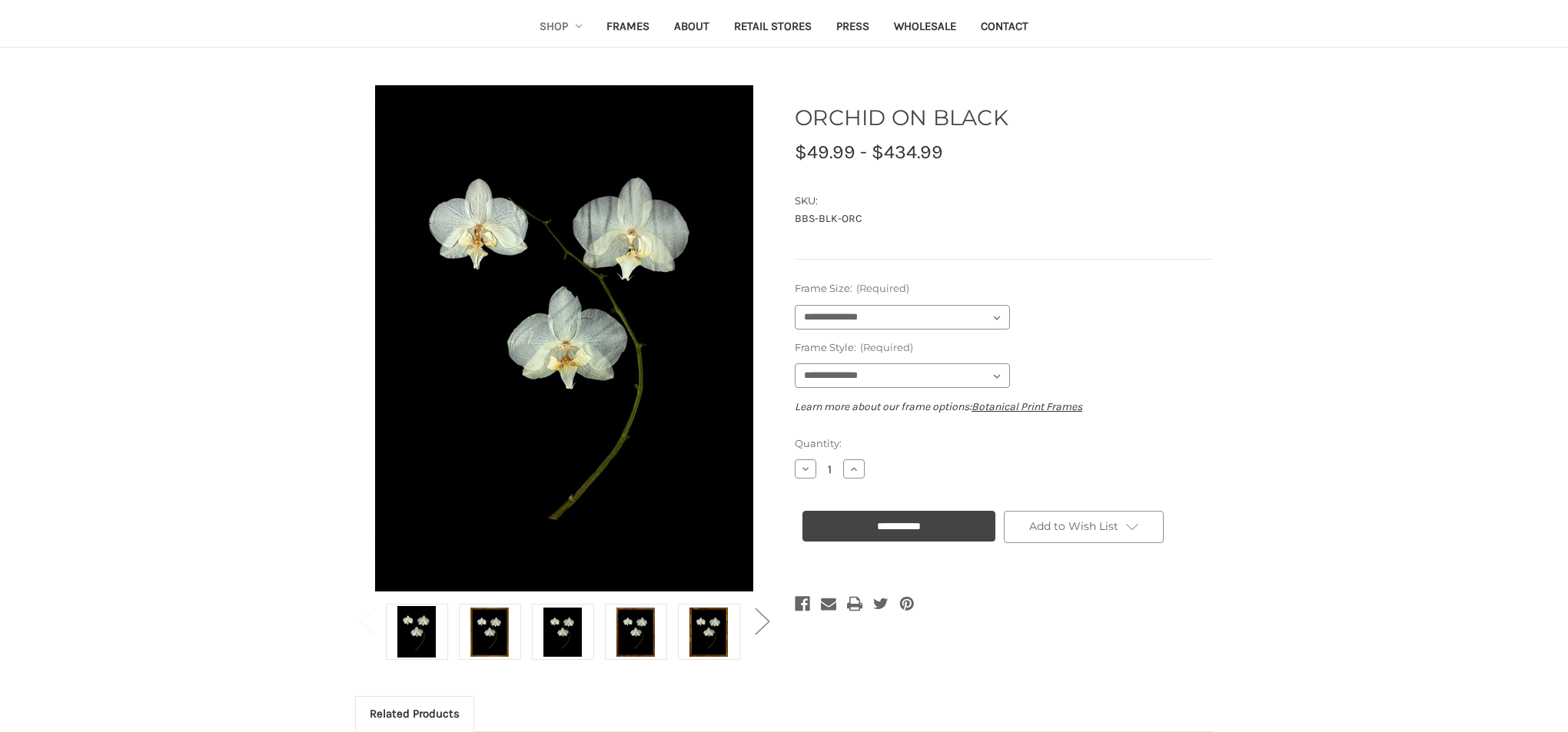
scroll to position [75, 0]
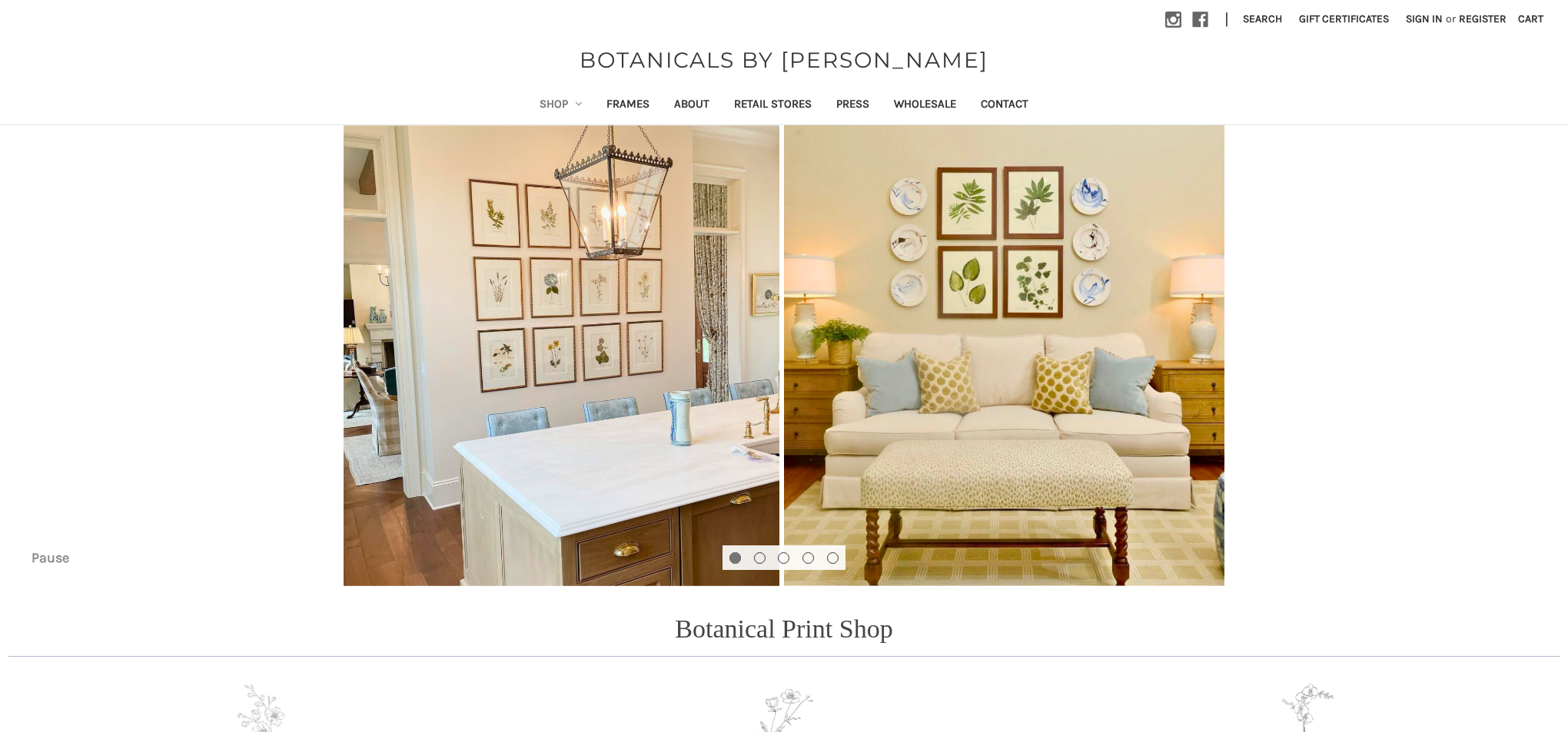
click at [542, 104] on link "Shop" at bounding box center [561, 105] width 67 height 38
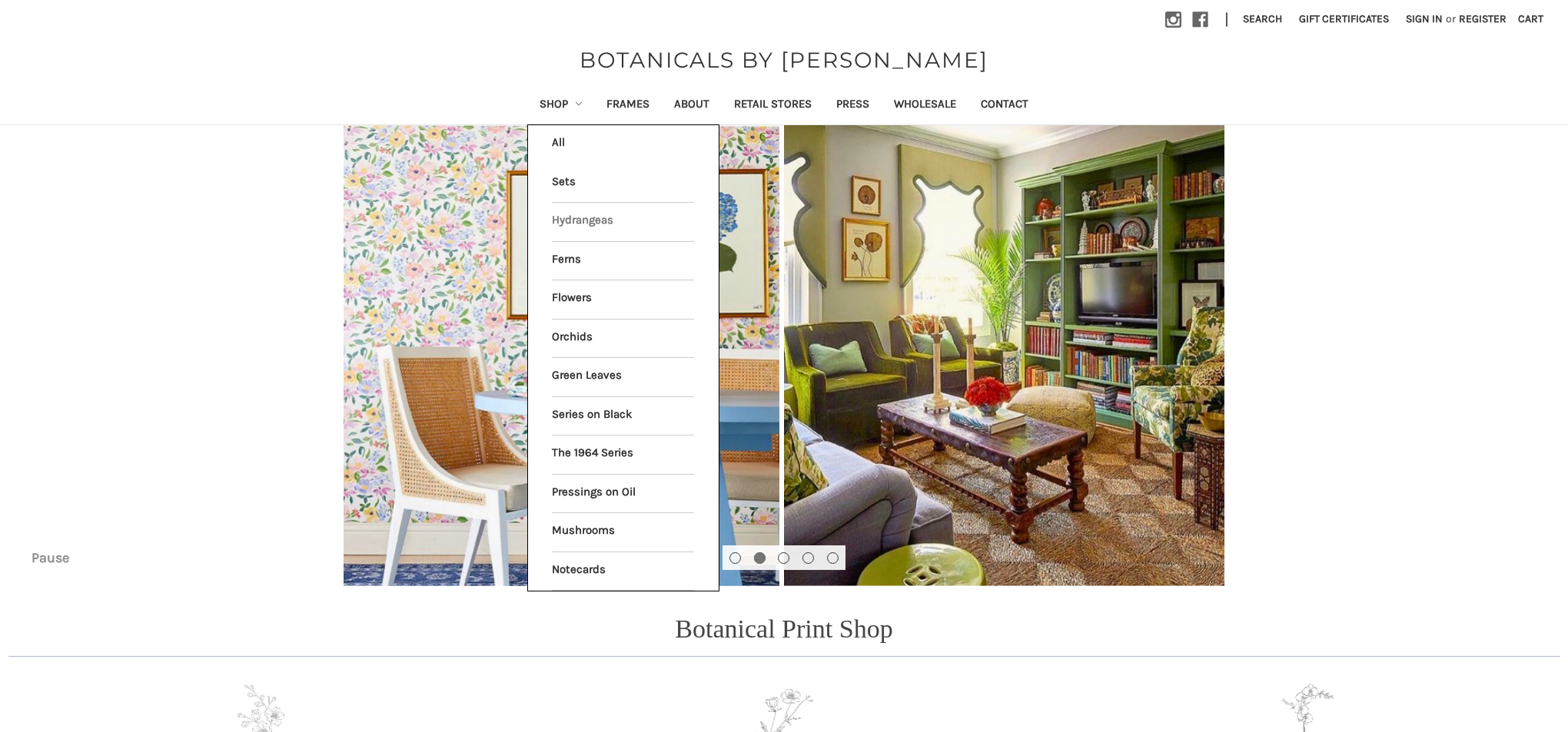
click at [564, 219] on link "Hydrangeas" at bounding box center [623, 222] width 143 height 38
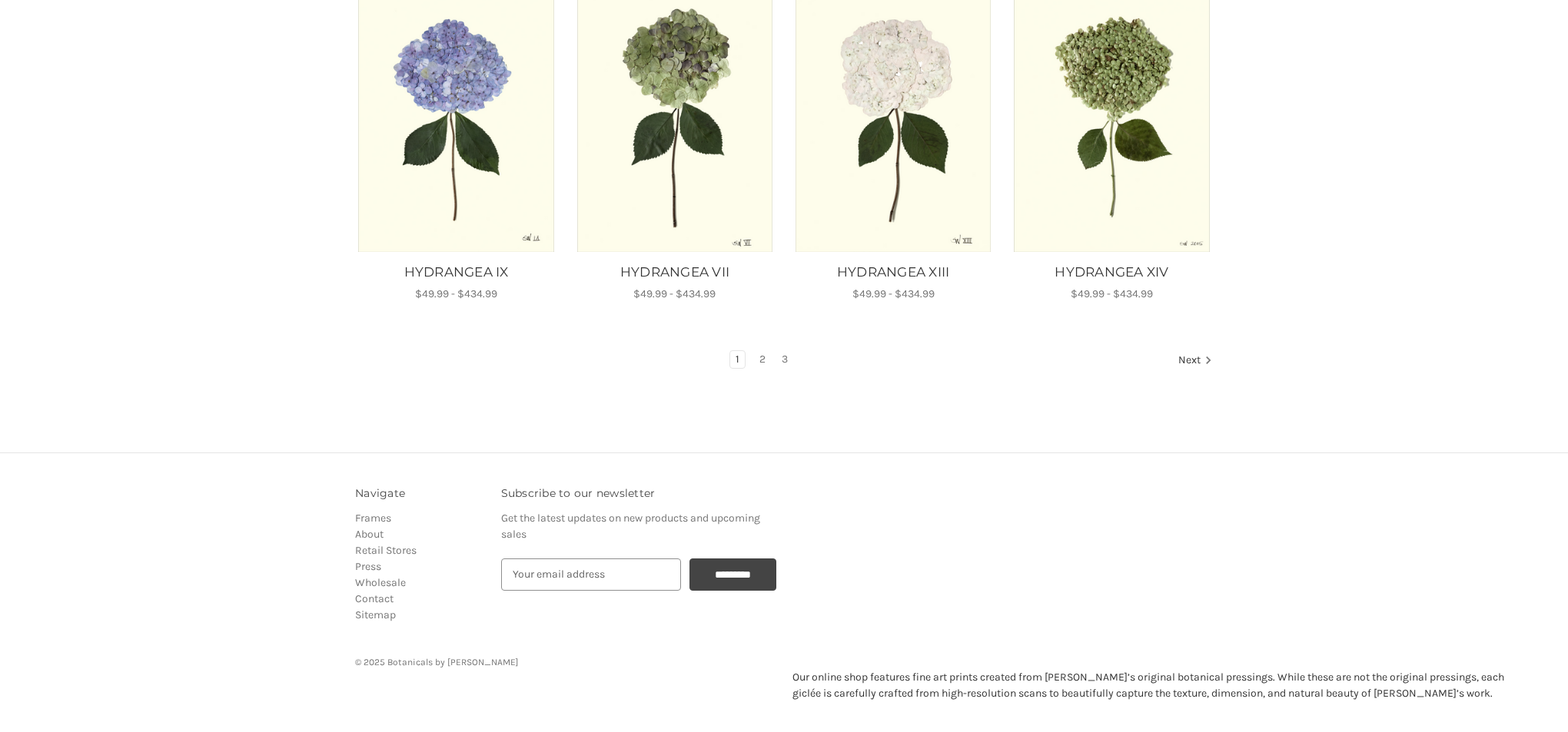
scroll to position [995, 0]
click at [785, 356] on link "3" at bounding box center [784, 359] width 17 height 17
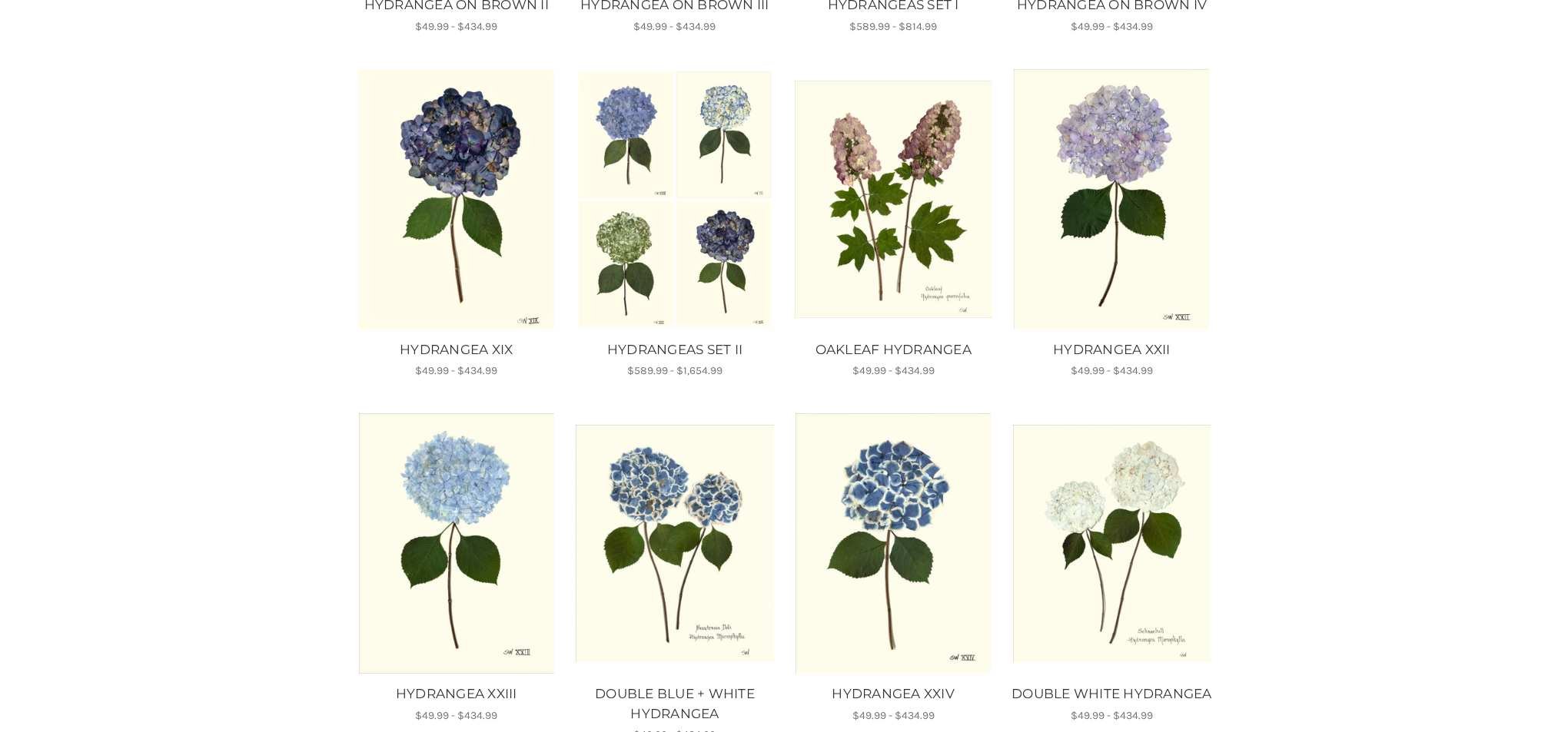
scroll to position [575, 0]
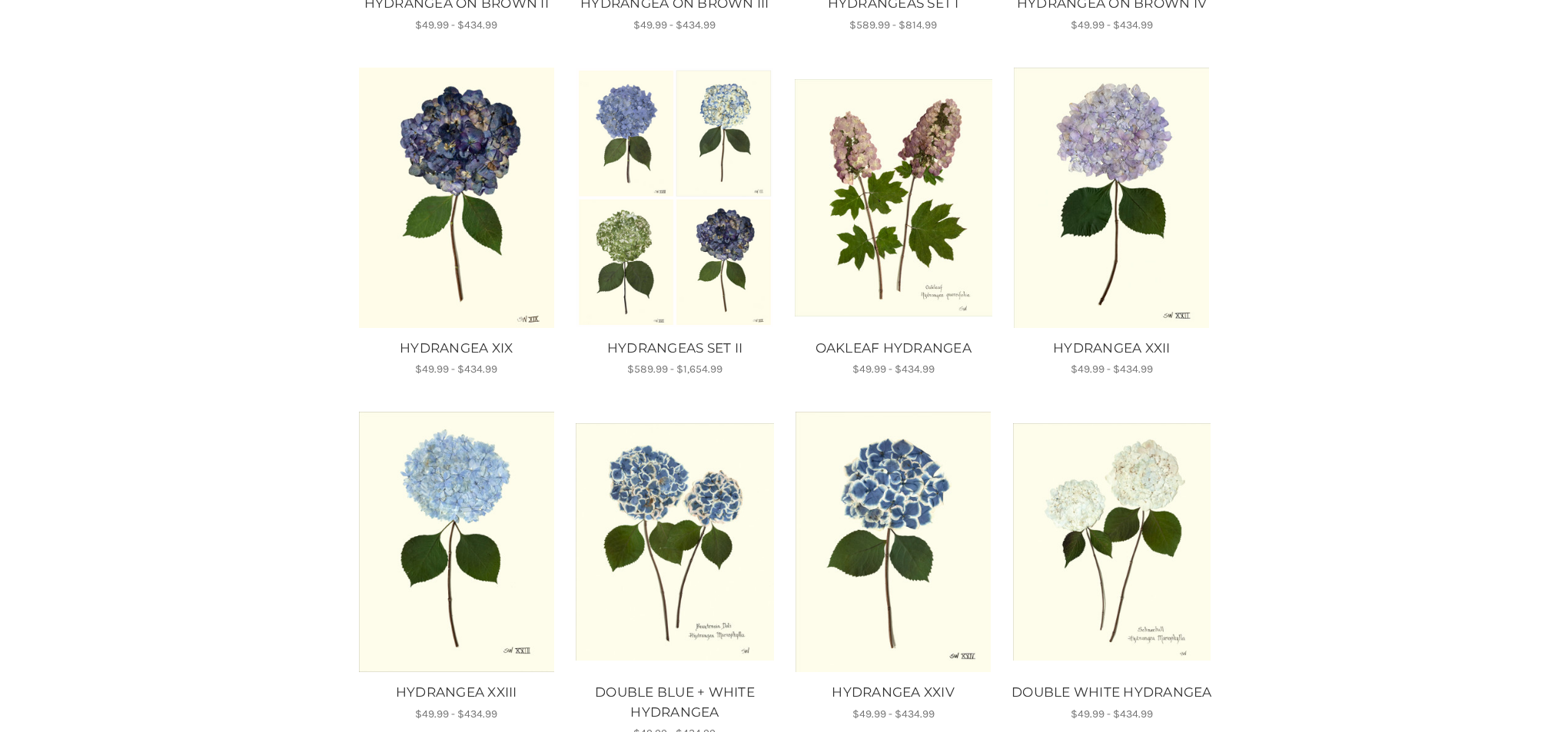
click at [1193, 199] on img "HYDRANGEA XXII, Price range from $49.99 to $434.99\a\a" at bounding box center [1112, 198] width 198 height 261
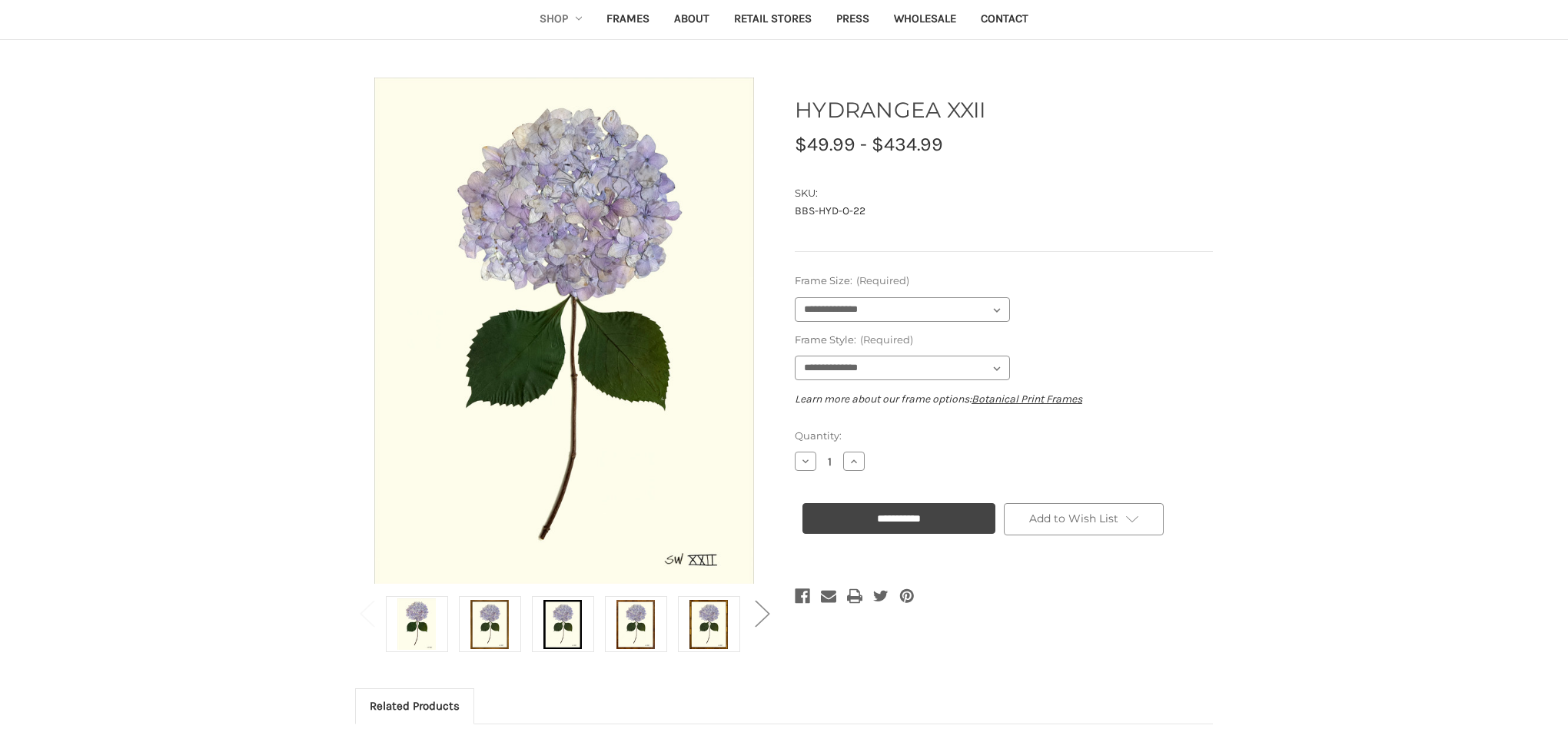
scroll to position [77, 0]
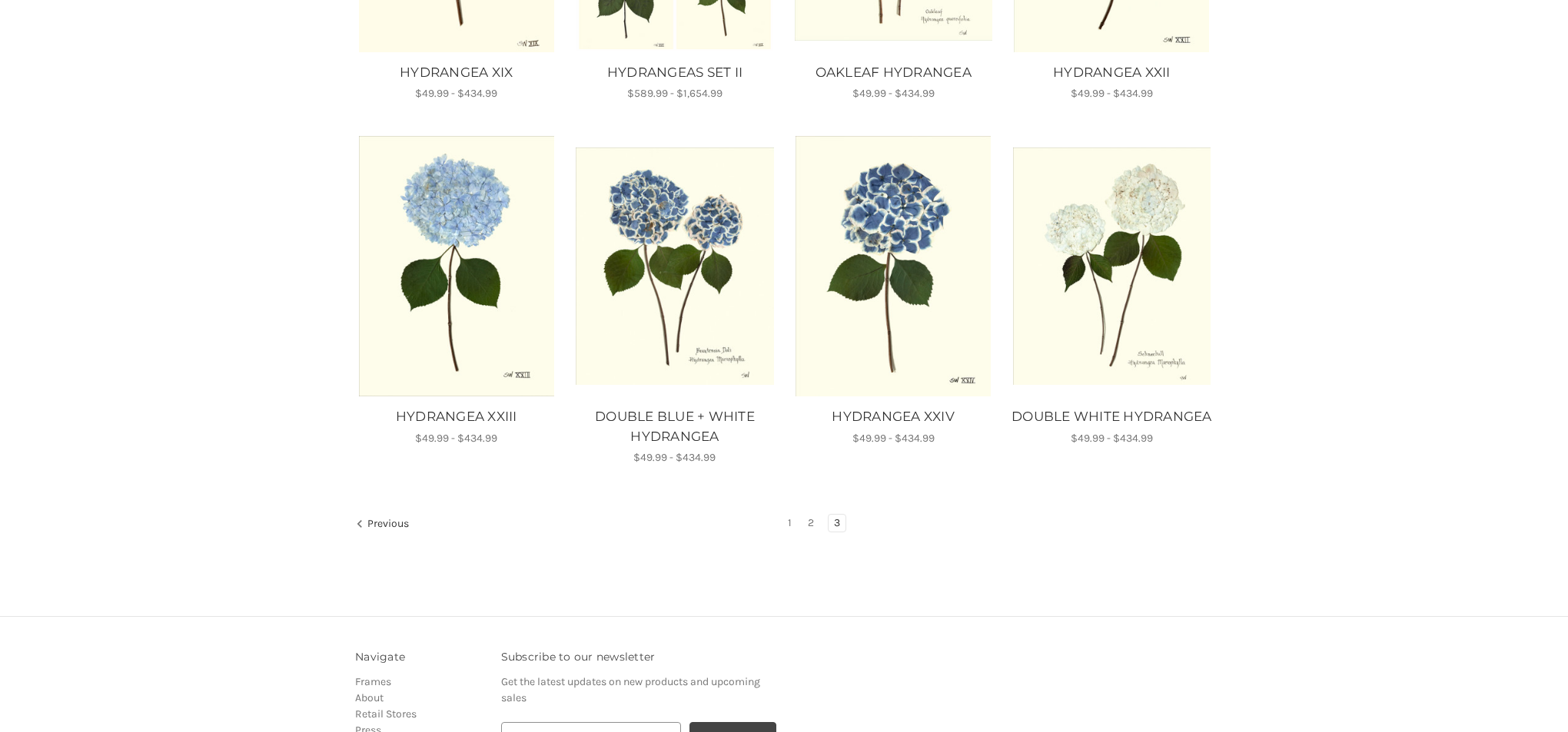
scroll to position [852, 0]
click at [812, 521] on link "2" at bounding box center [810, 522] width 17 height 17
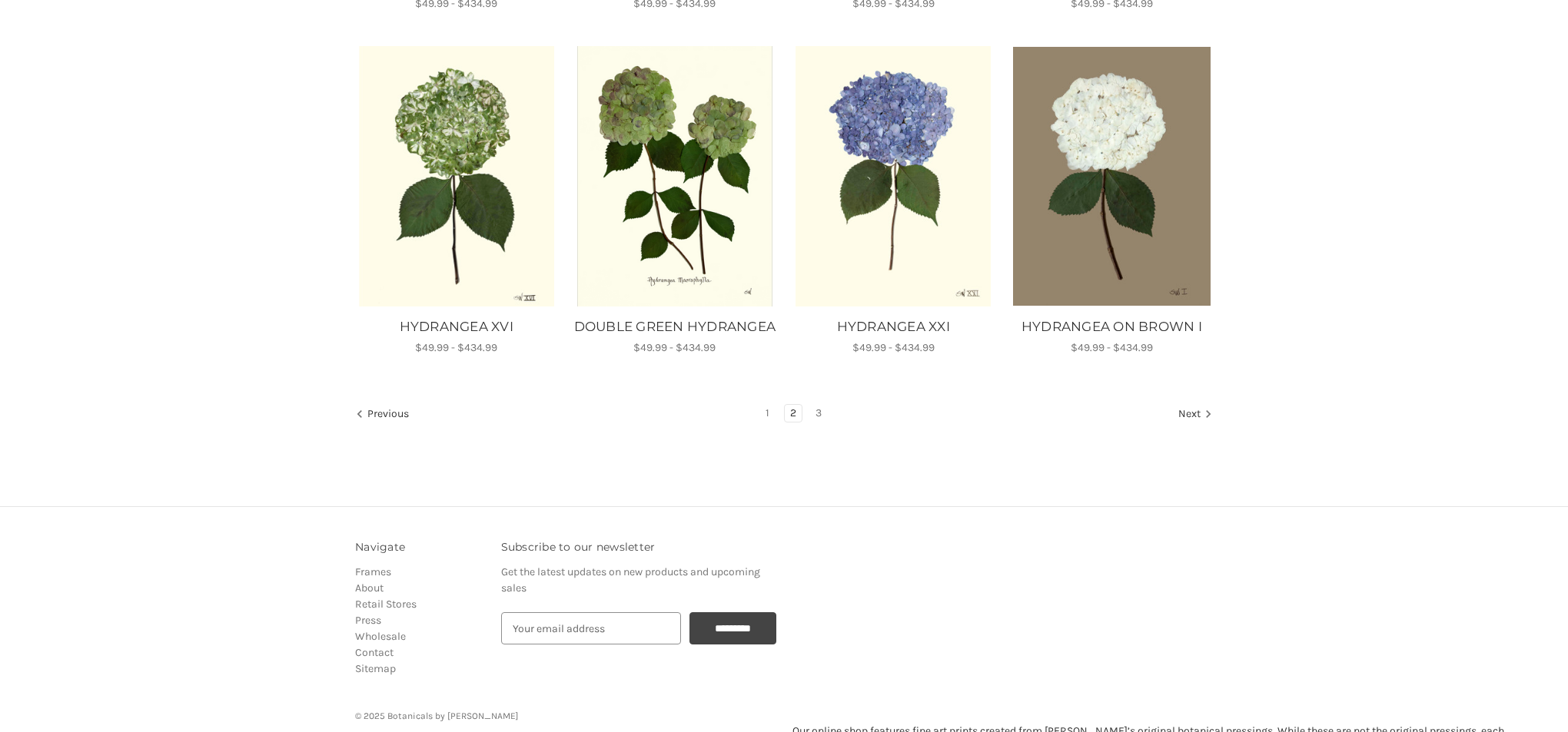
scroll to position [963, 0]
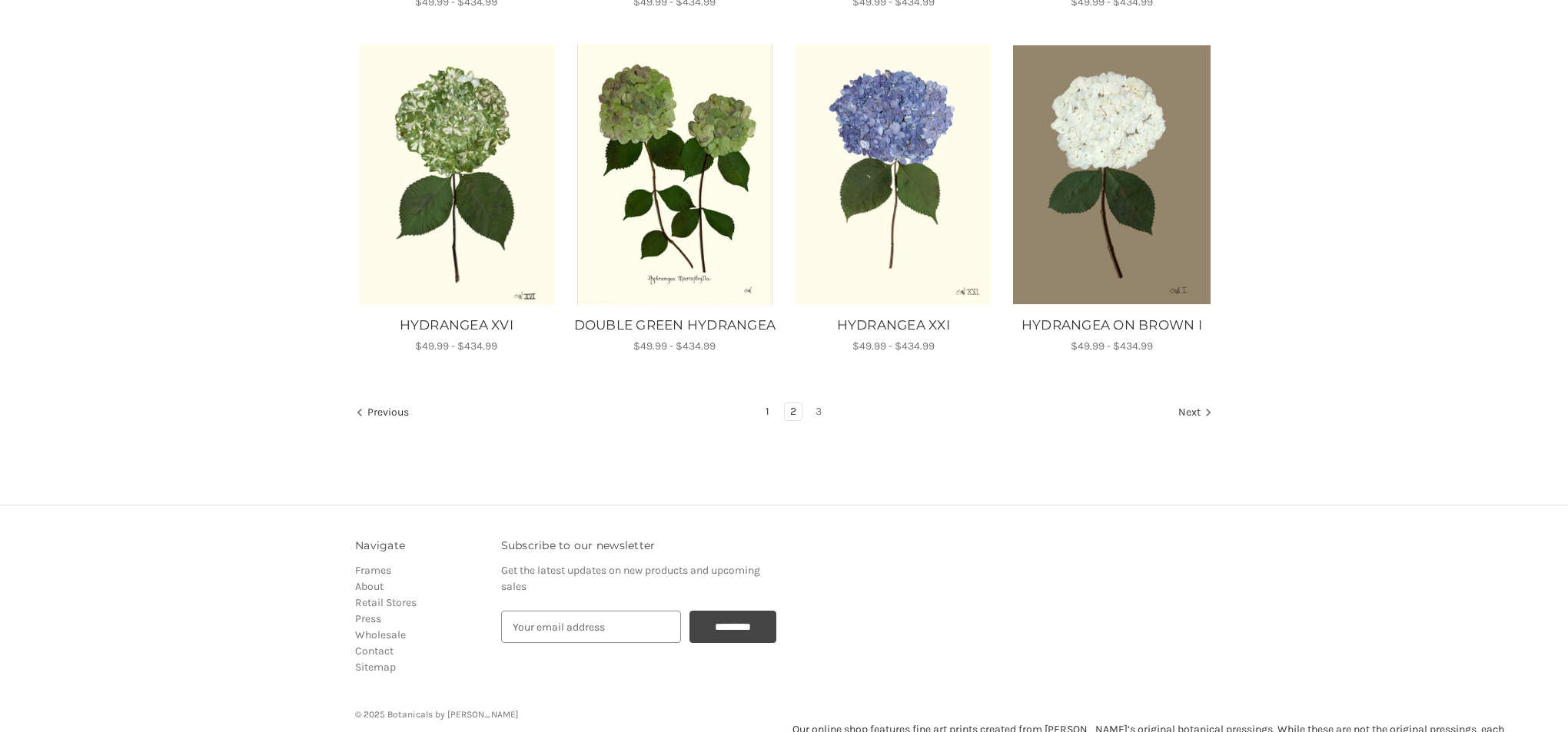
click at [769, 421] on link "1" at bounding box center [767, 411] width 15 height 17
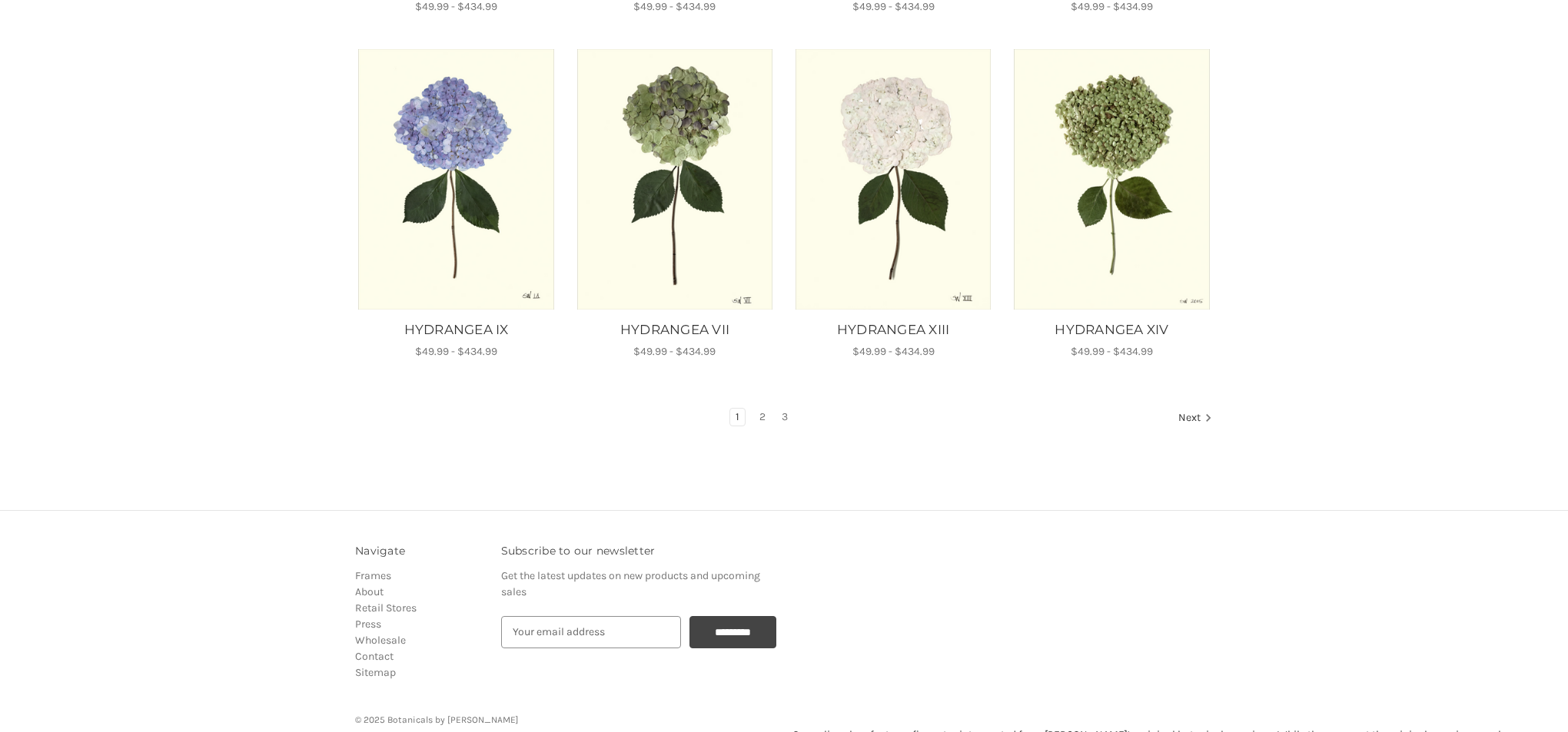
scroll to position [961, 0]
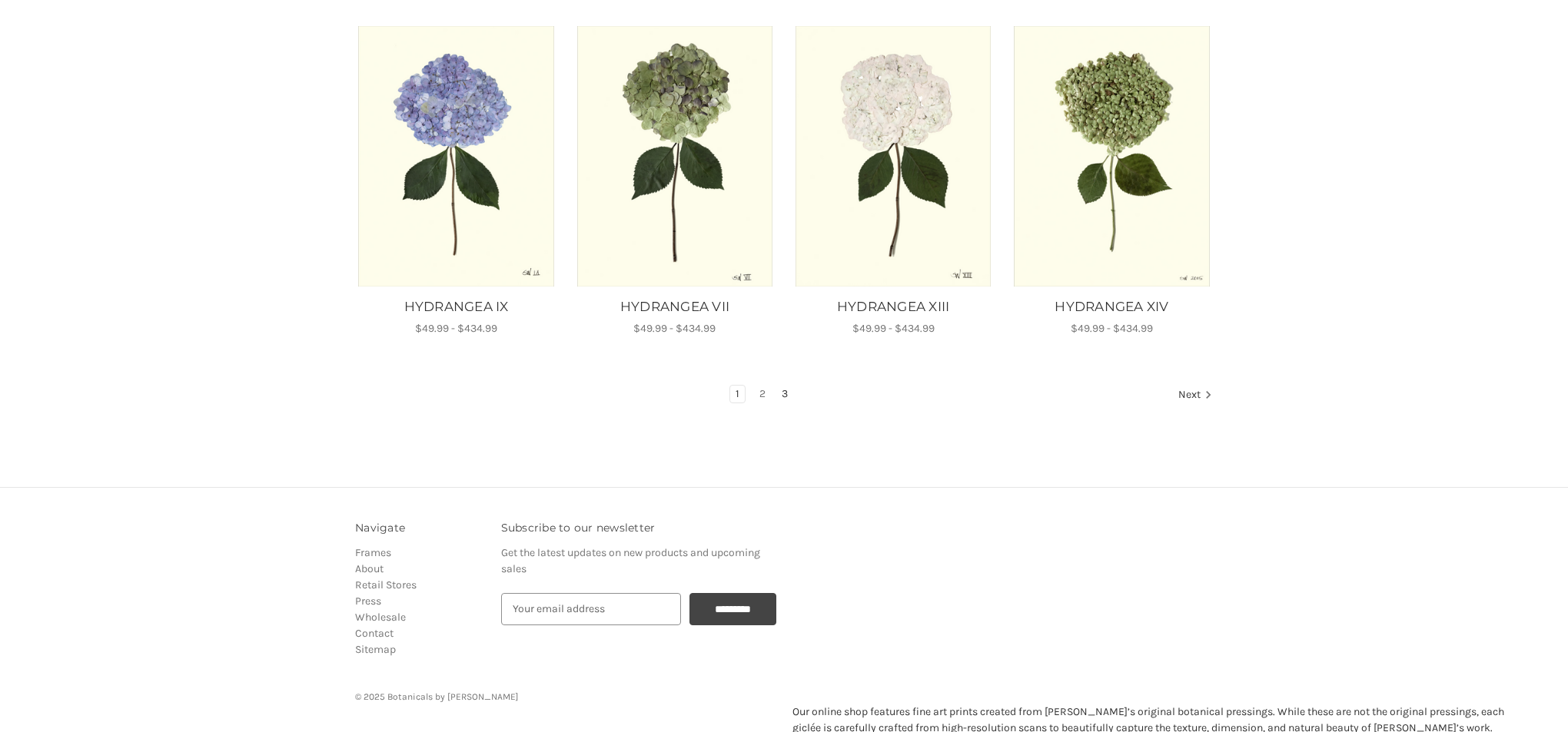
click at [783, 392] on link "3" at bounding box center [784, 394] width 17 height 17
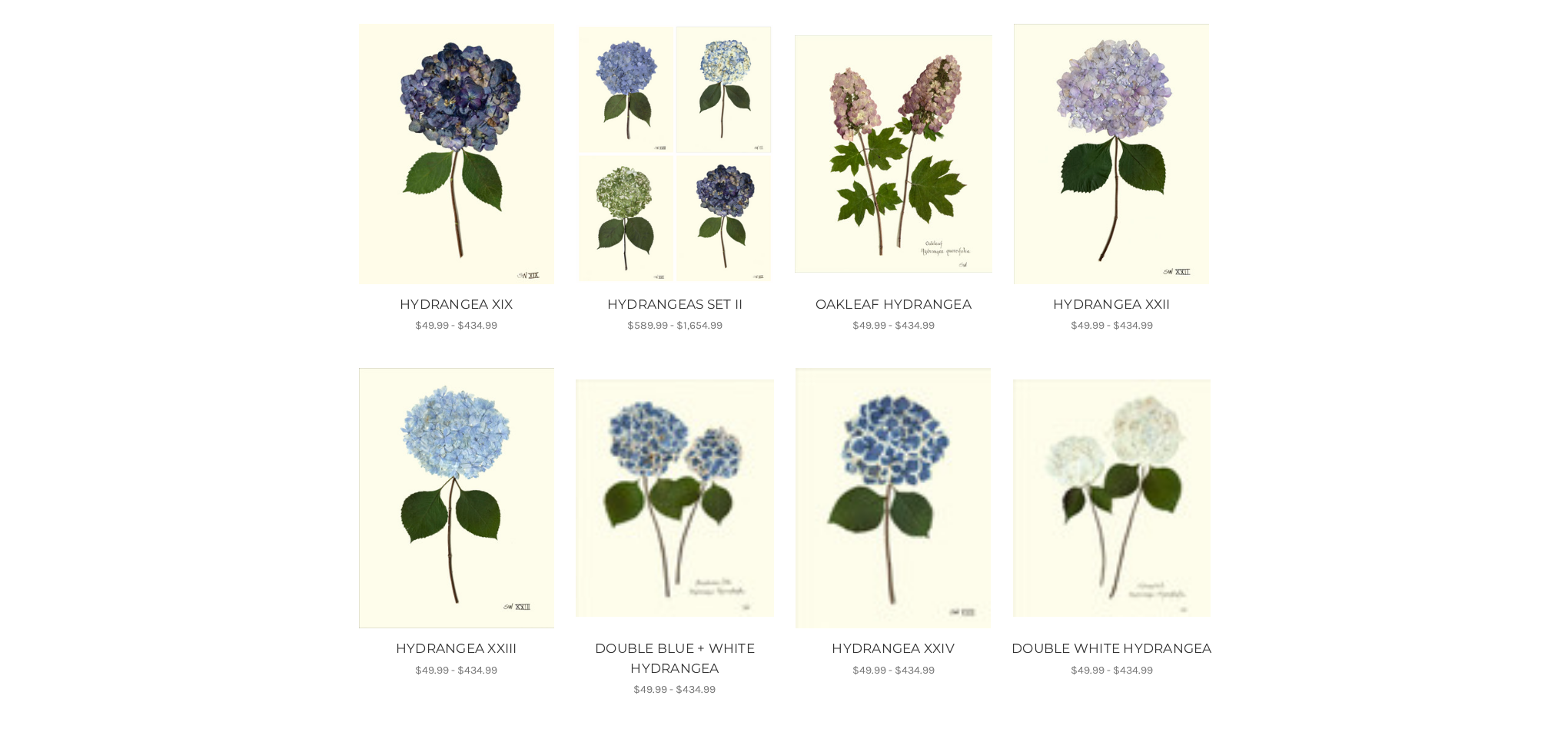
scroll to position [617, 0]
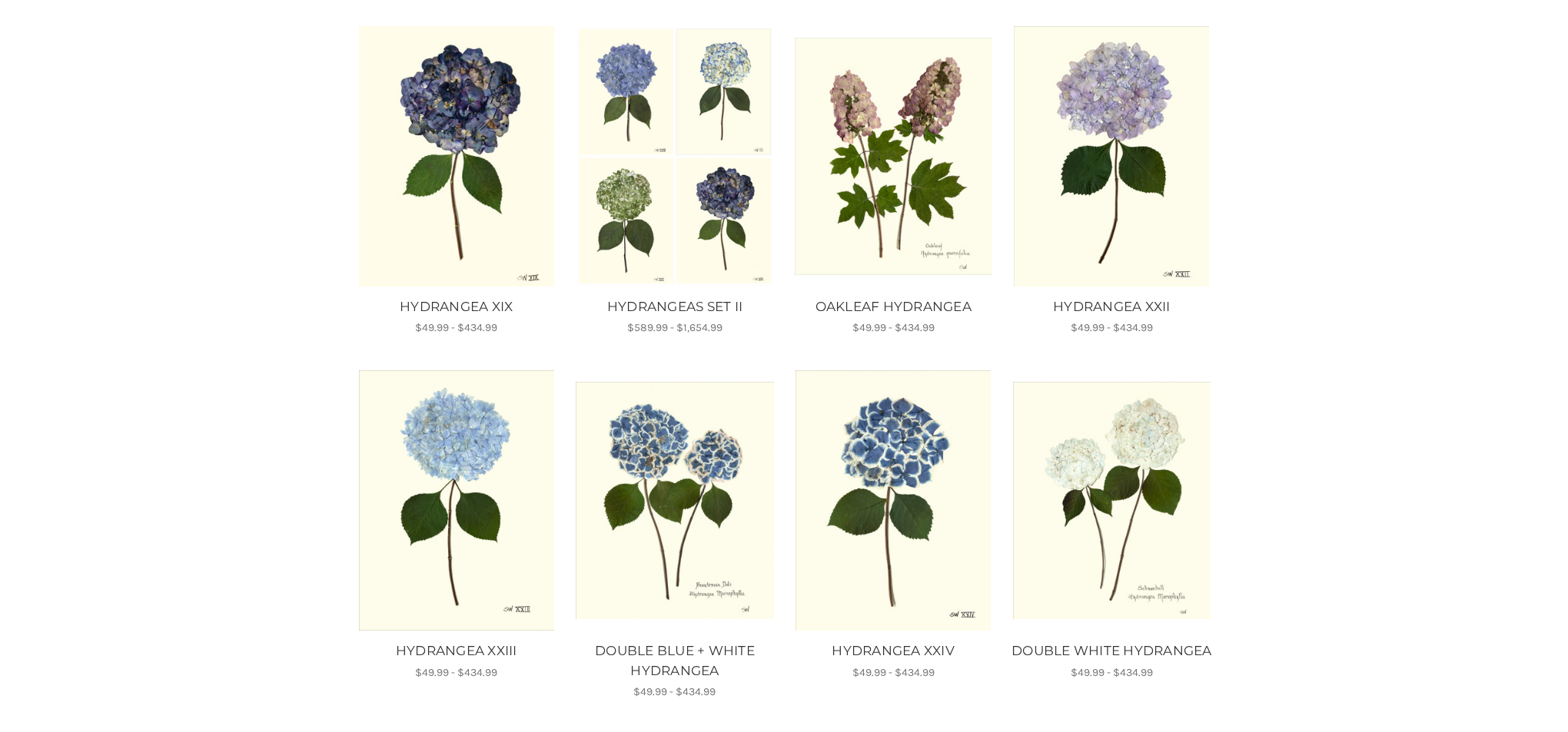
click at [466, 426] on img "HYDRANGEA XXIII, Price range from $49.99 to $434.99\a\a" at bounding box center [457, 501] width 198 height 261
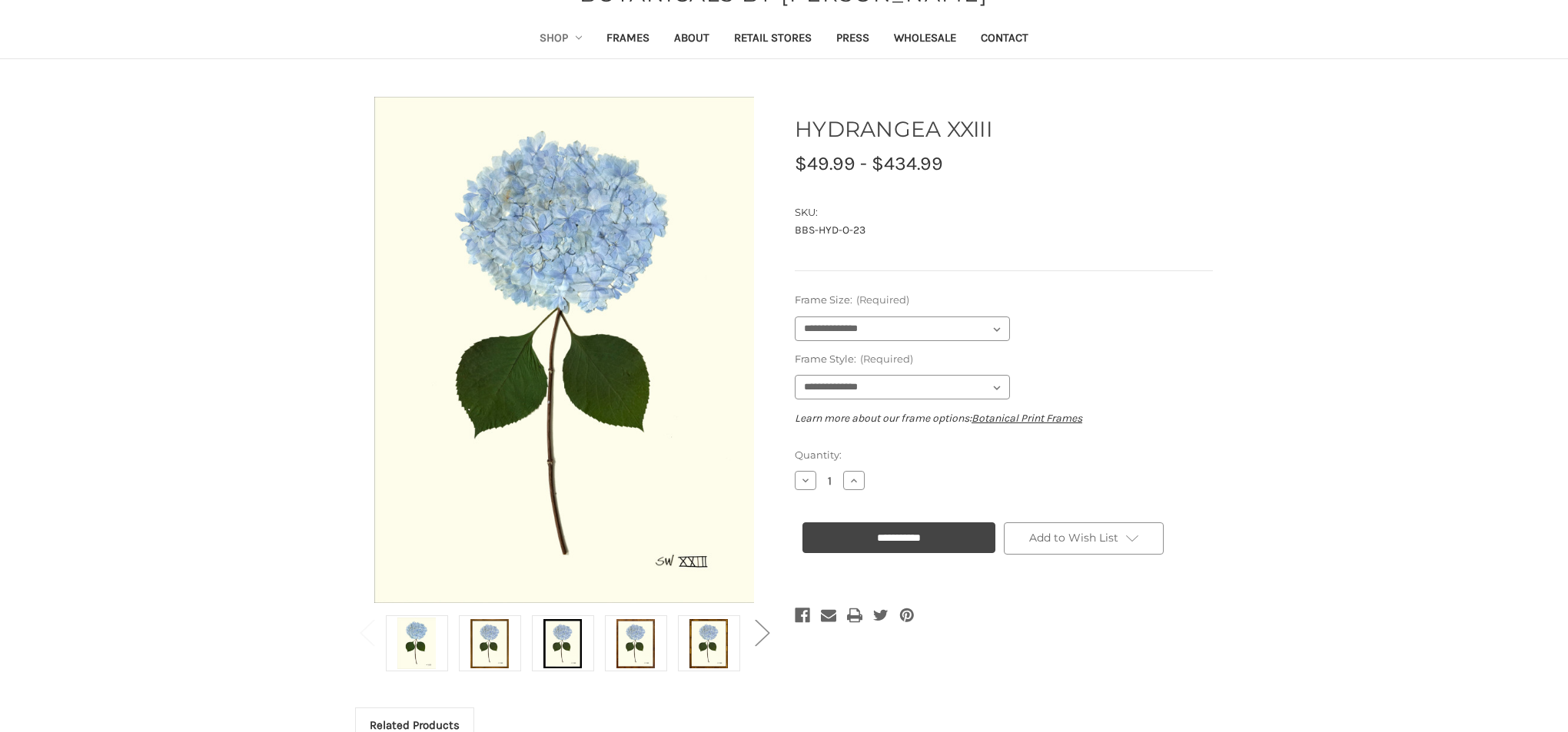
scroll to position [67, 0]
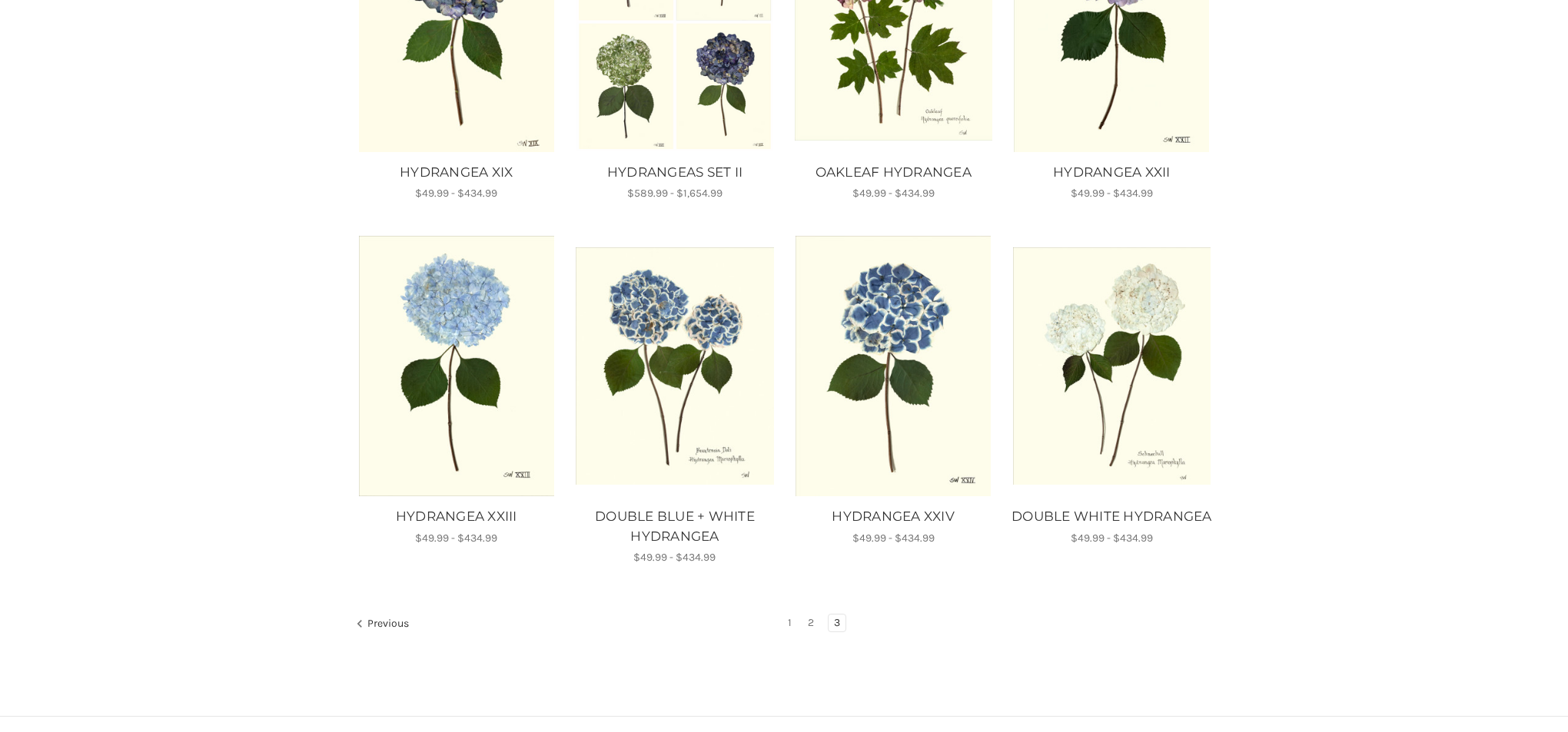
scroll to position [750, 0]
click at [499, 282] on img "HYDRANGEA XXIII, Price range from $49.99 to $434.99\a\a" at bounding box center [457, 367] width 198 height 261
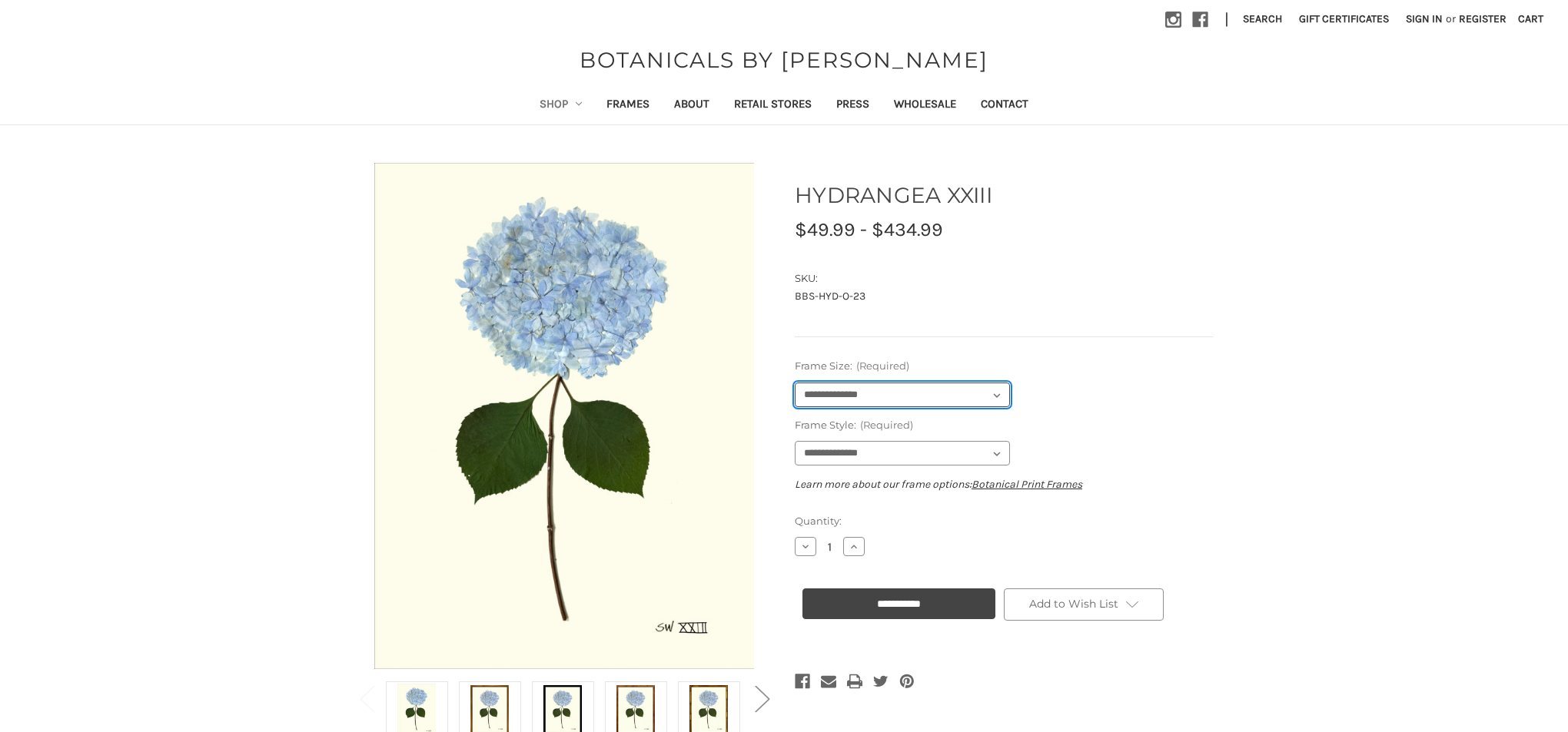
select select "****"
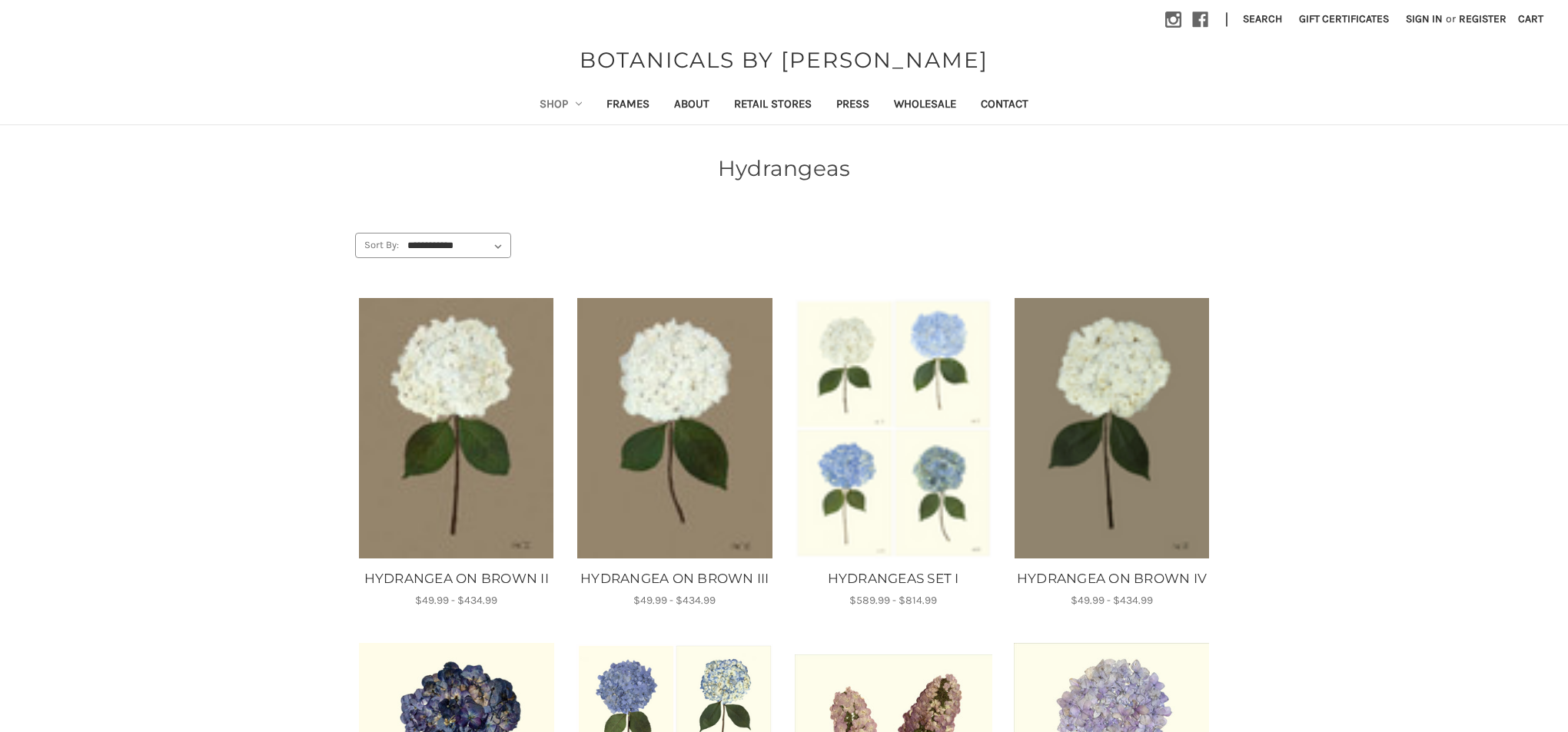
scroll to position [750, 0]
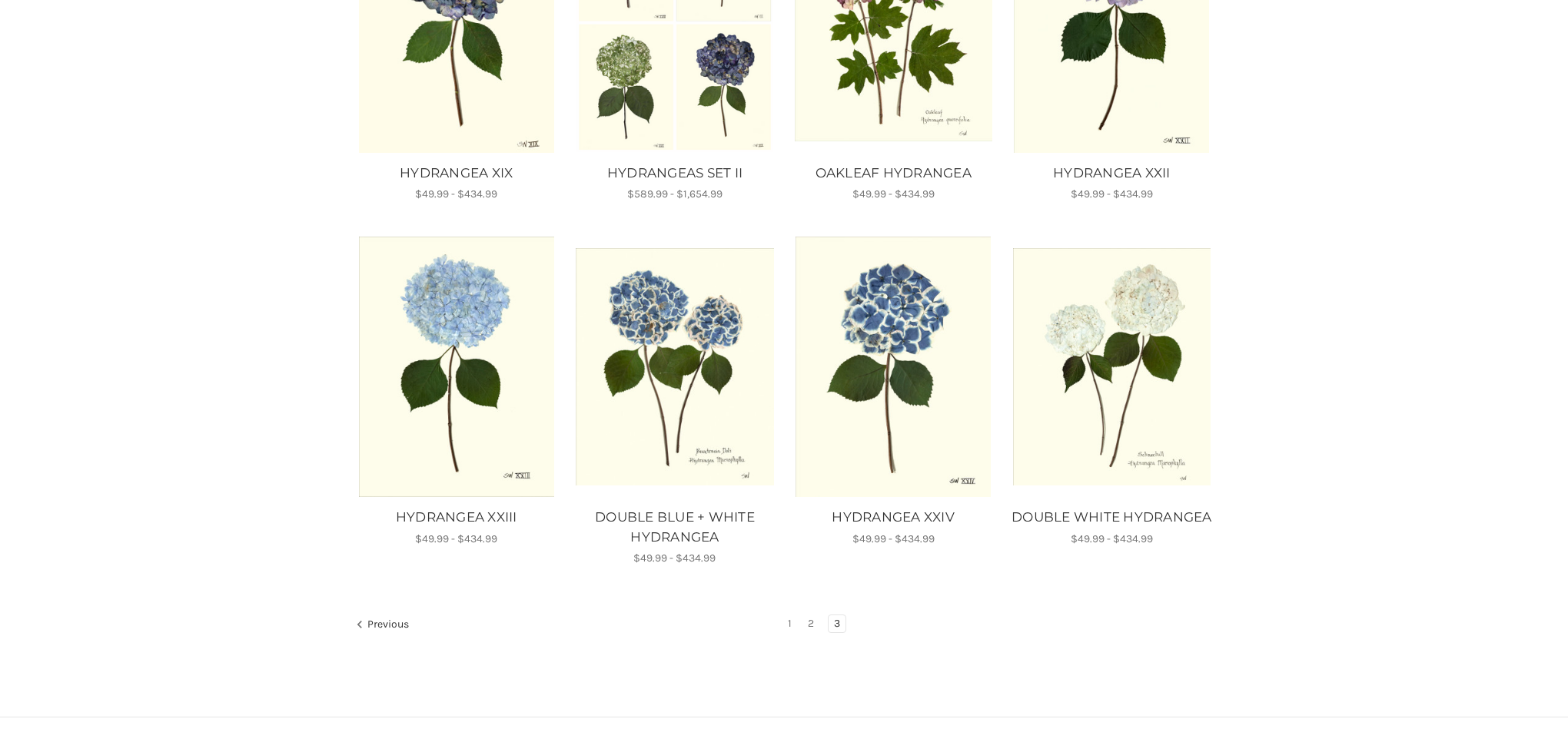
click at [498, 396] on img "HYDRANGEA XXIII, Price range from $49.99 to $434.99\a\a" at bounding box center [457, 367] width 198 height 261
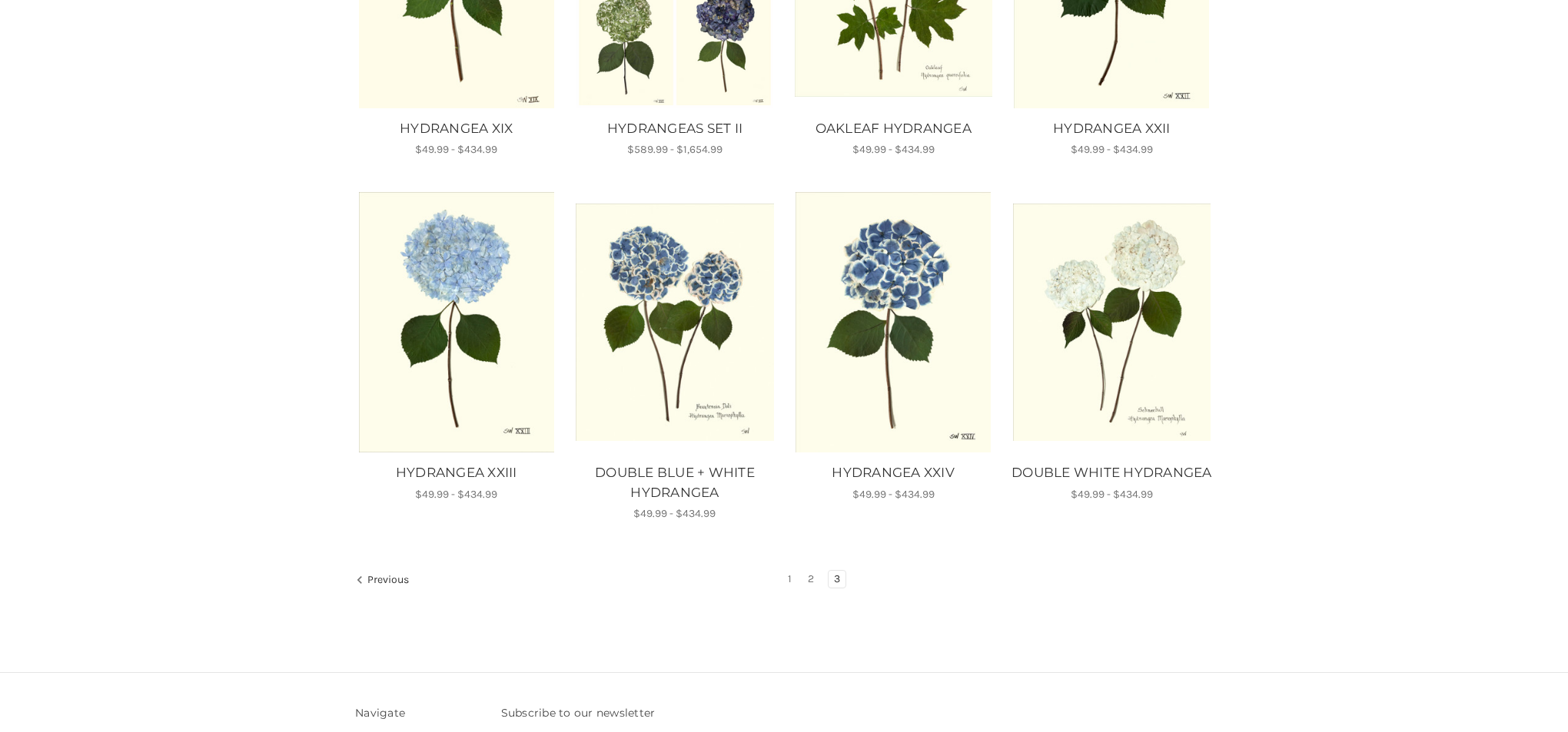
scroll to position [805, 0]
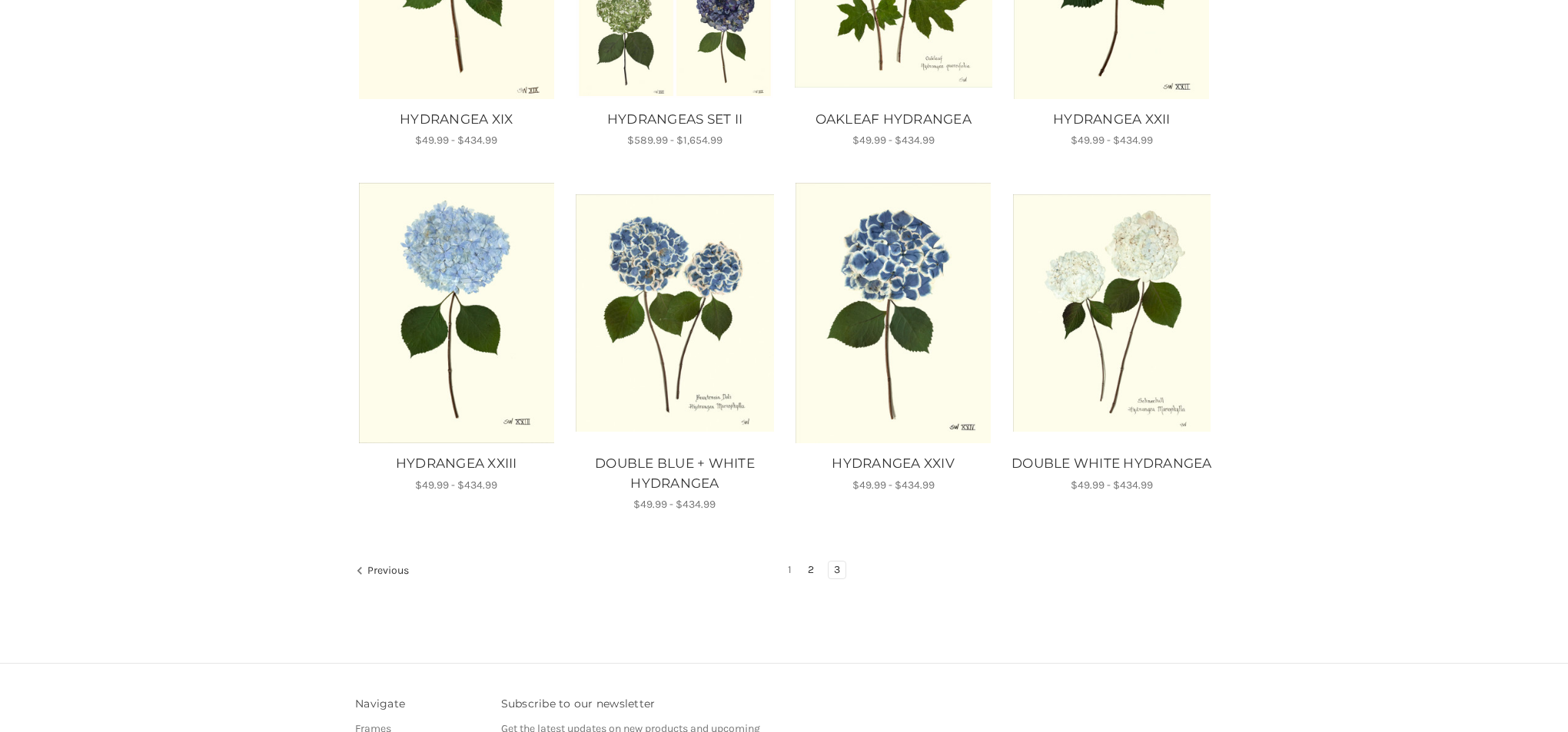
click at [815, 568] on link "2" at bounding box center [810, 569] width 17 height 17
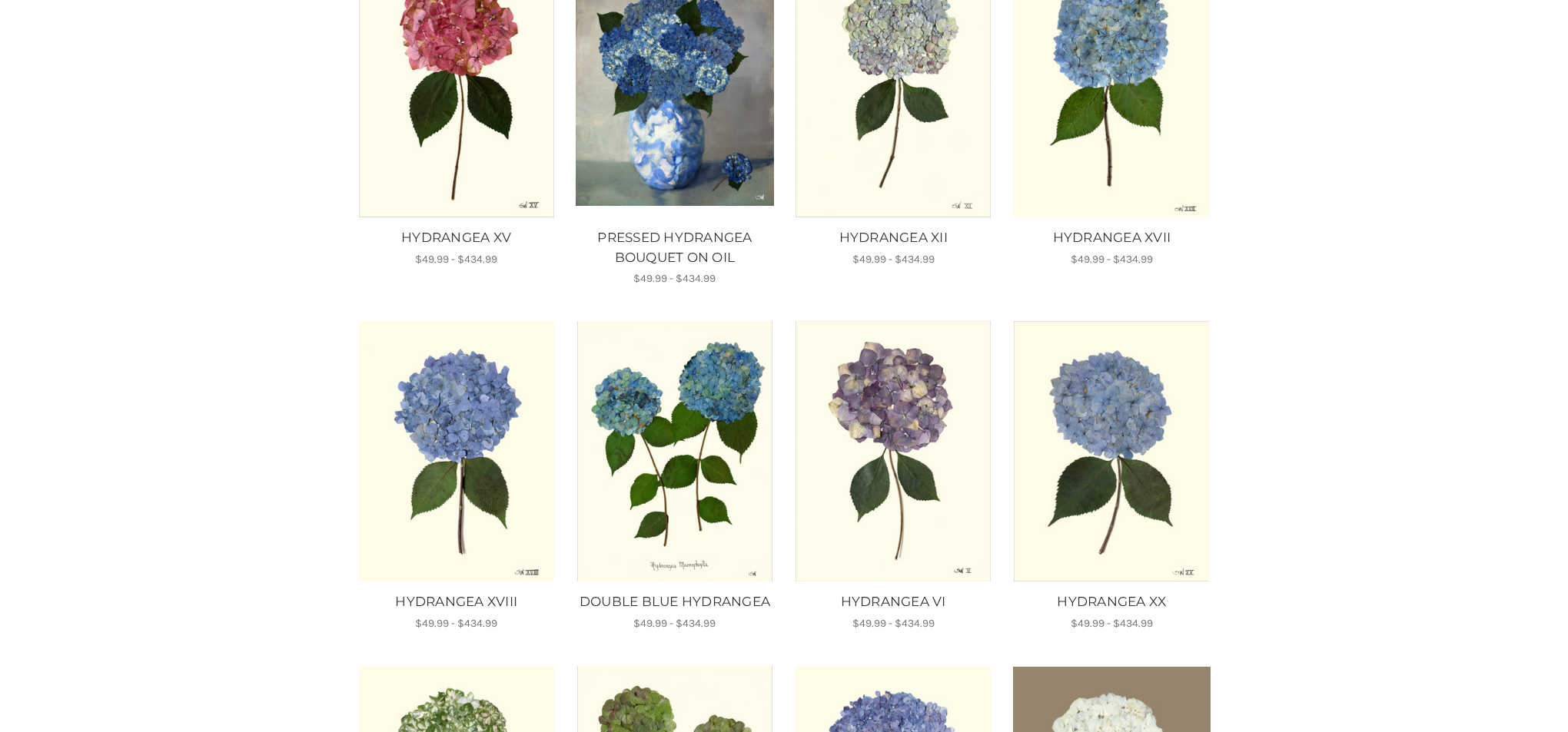
scroll to position [345, 0]
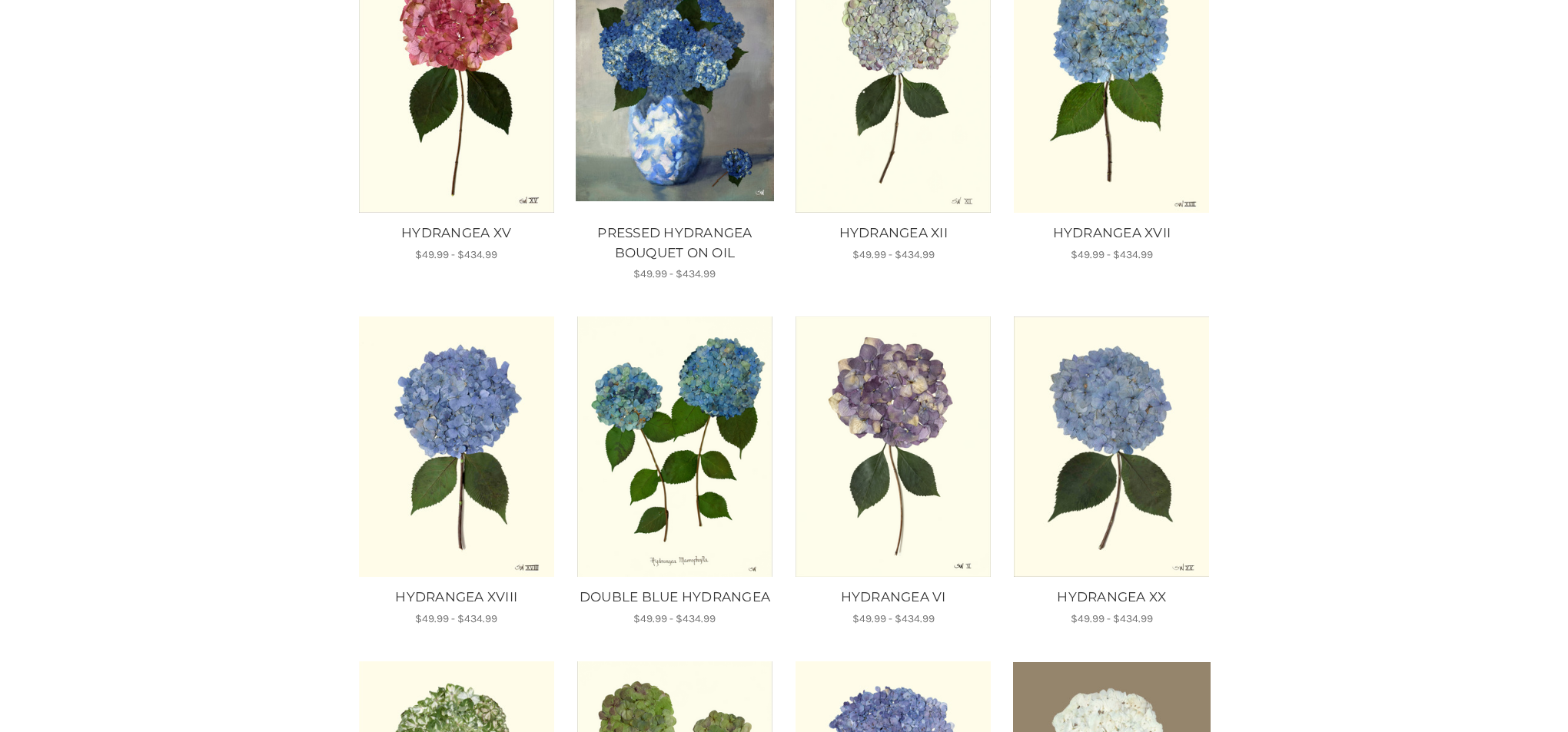
click at [892, 425] on img "HYDRANGEA VI, Price range from $49.99 to $434.99\a\a" at bounding box center [894, 447] width 198 height 261
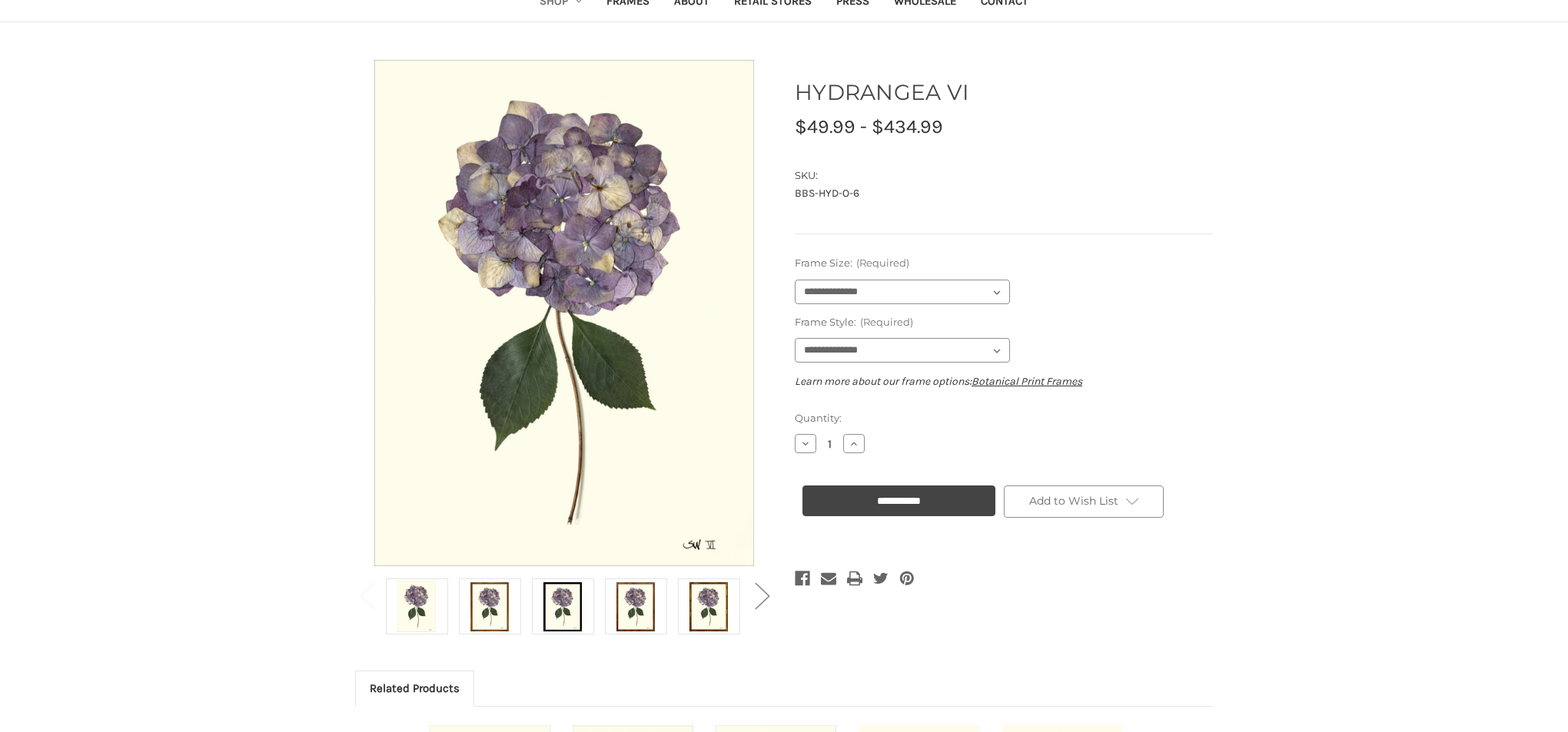
scroll to position [107, 0]
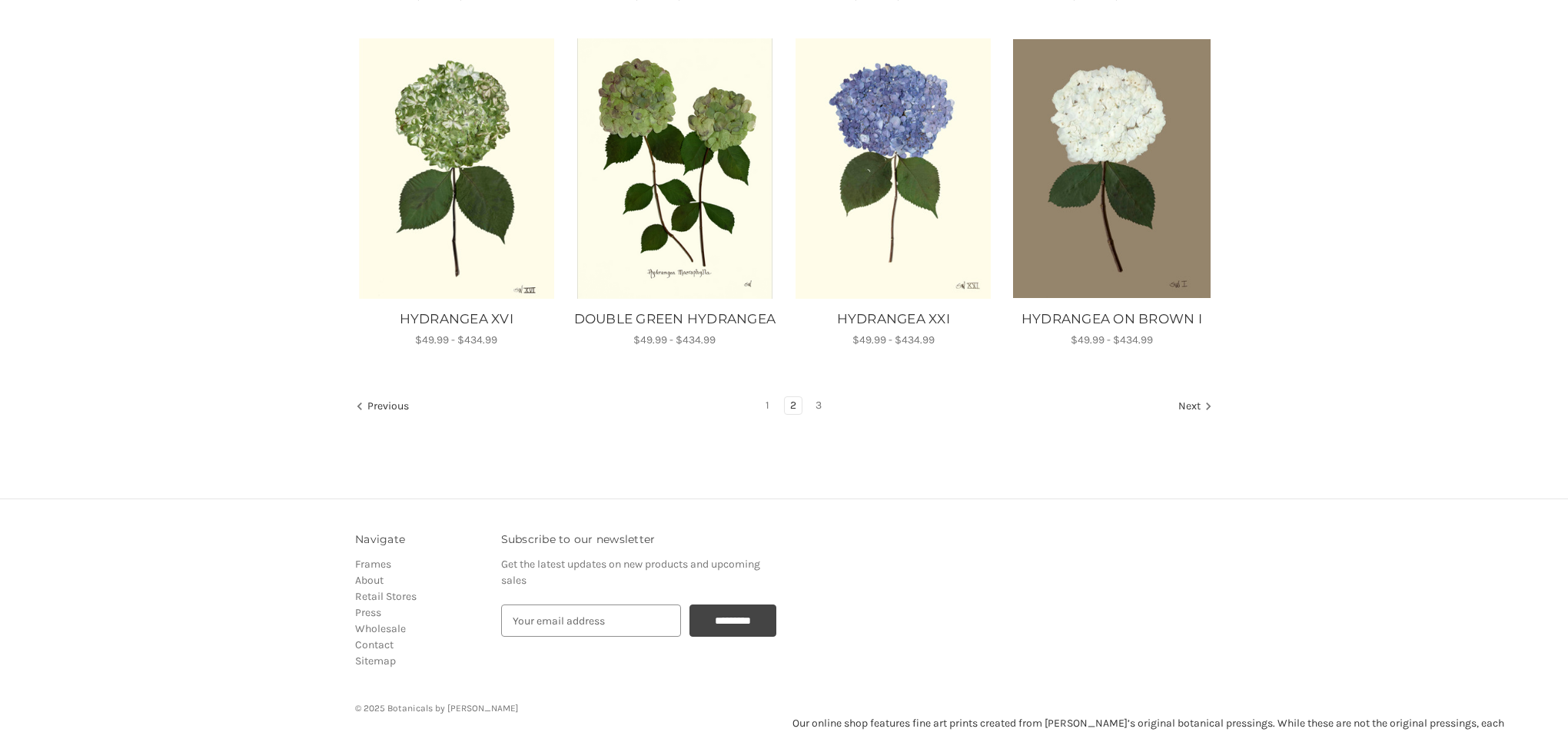
scroll to position [978, 0]
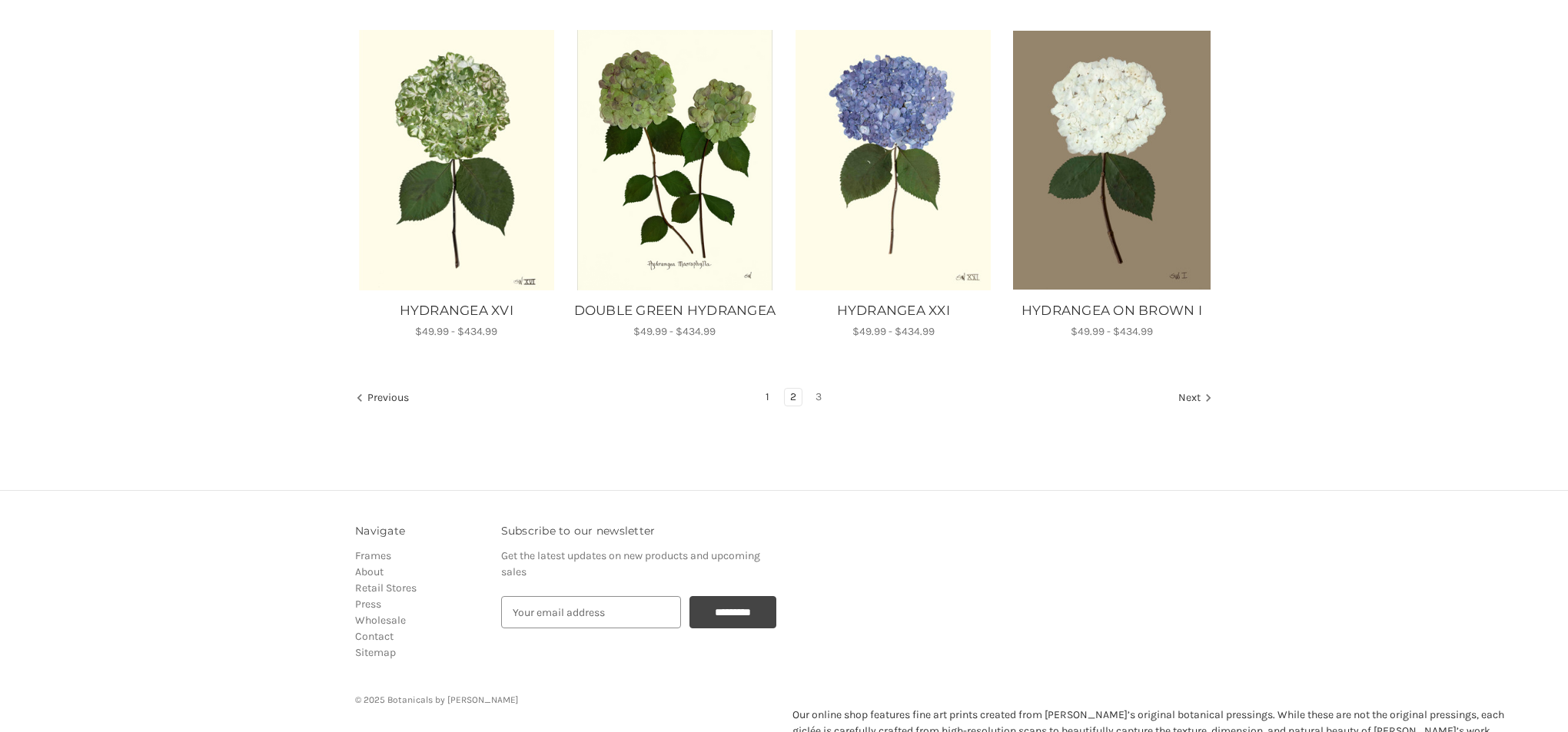
click at [768, 406] on link "1" at bounding box center [767, 397] width 15 height 17
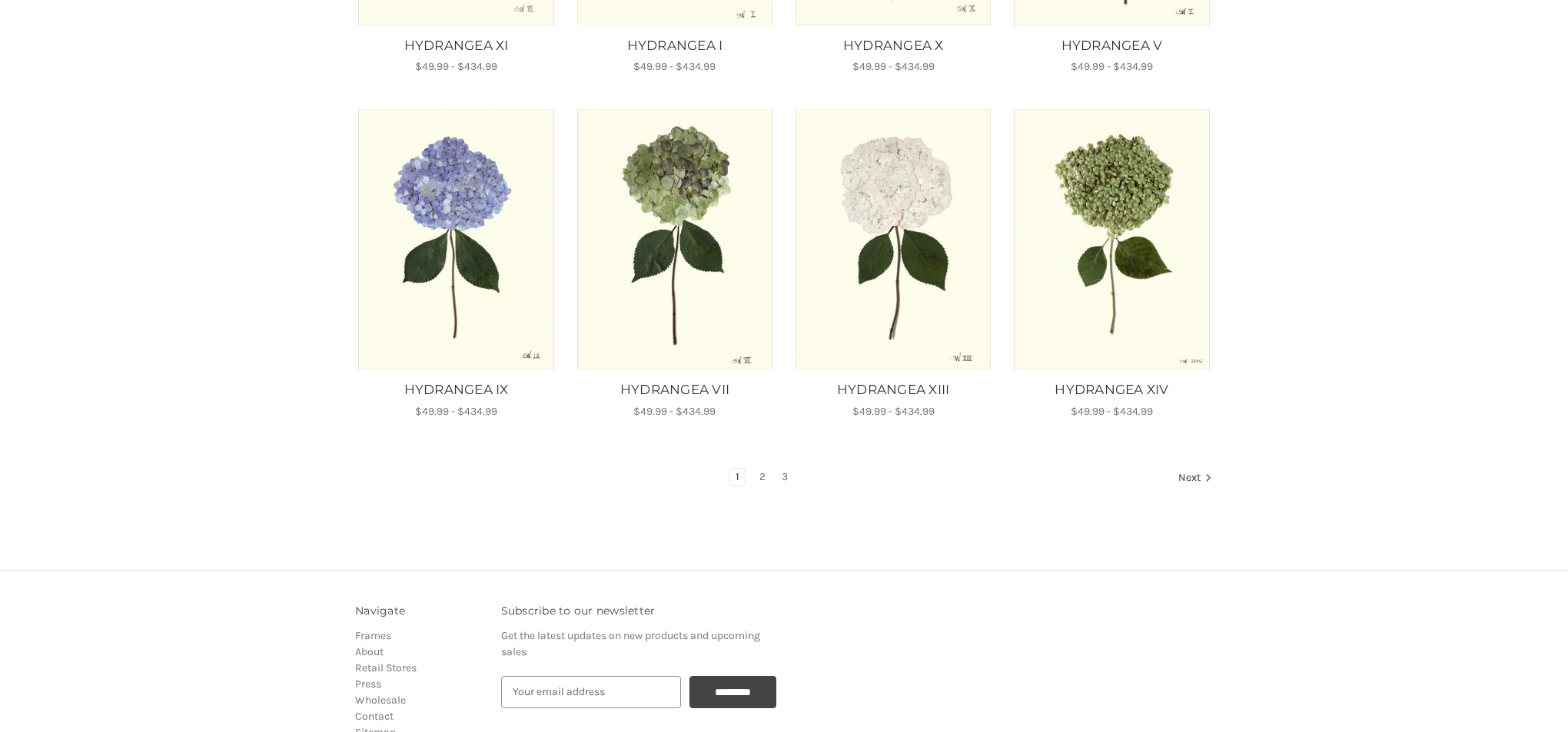
scroll to position [890, 0]
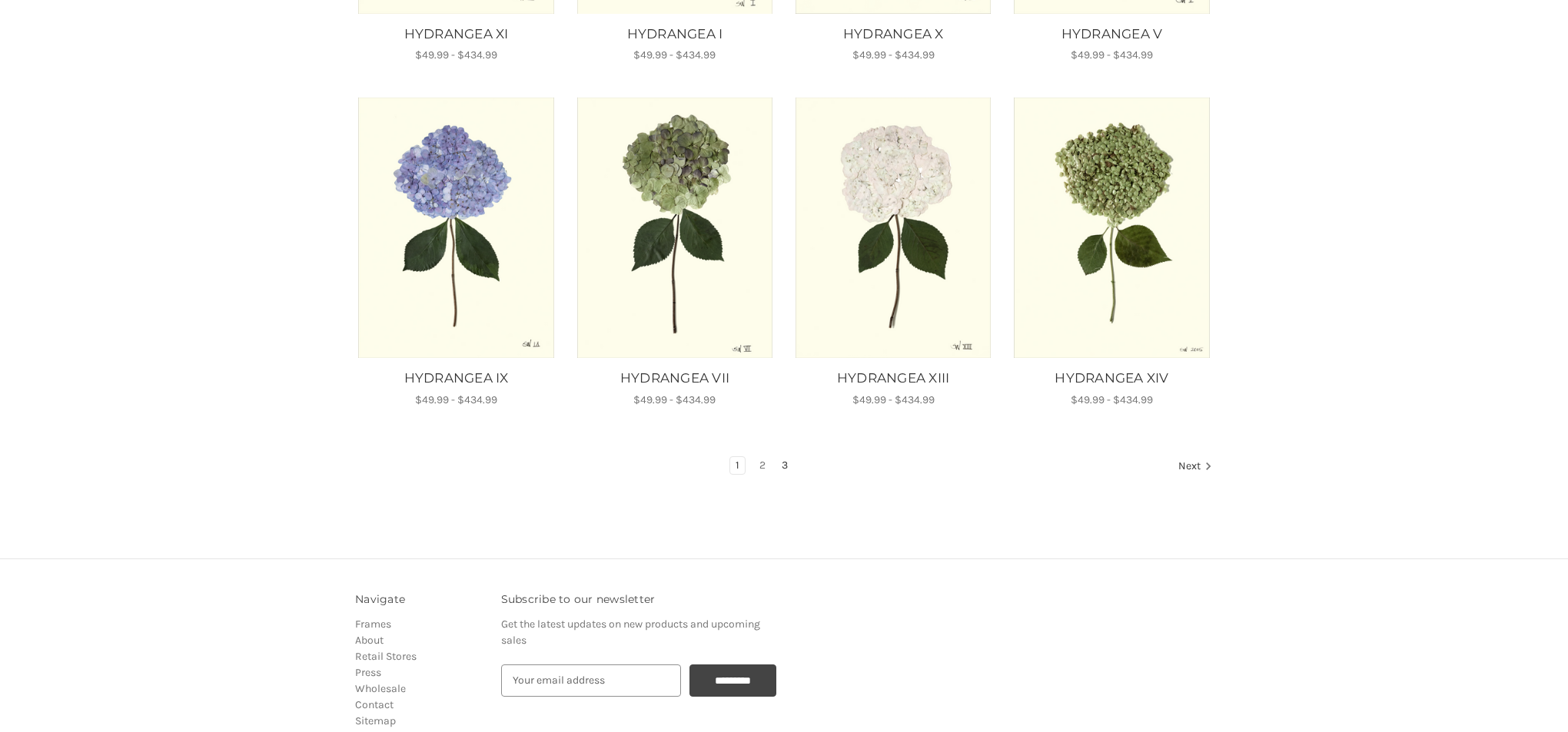
click at [785, 465] on link "3" at bounding box center [784, 465] width 17 height 17
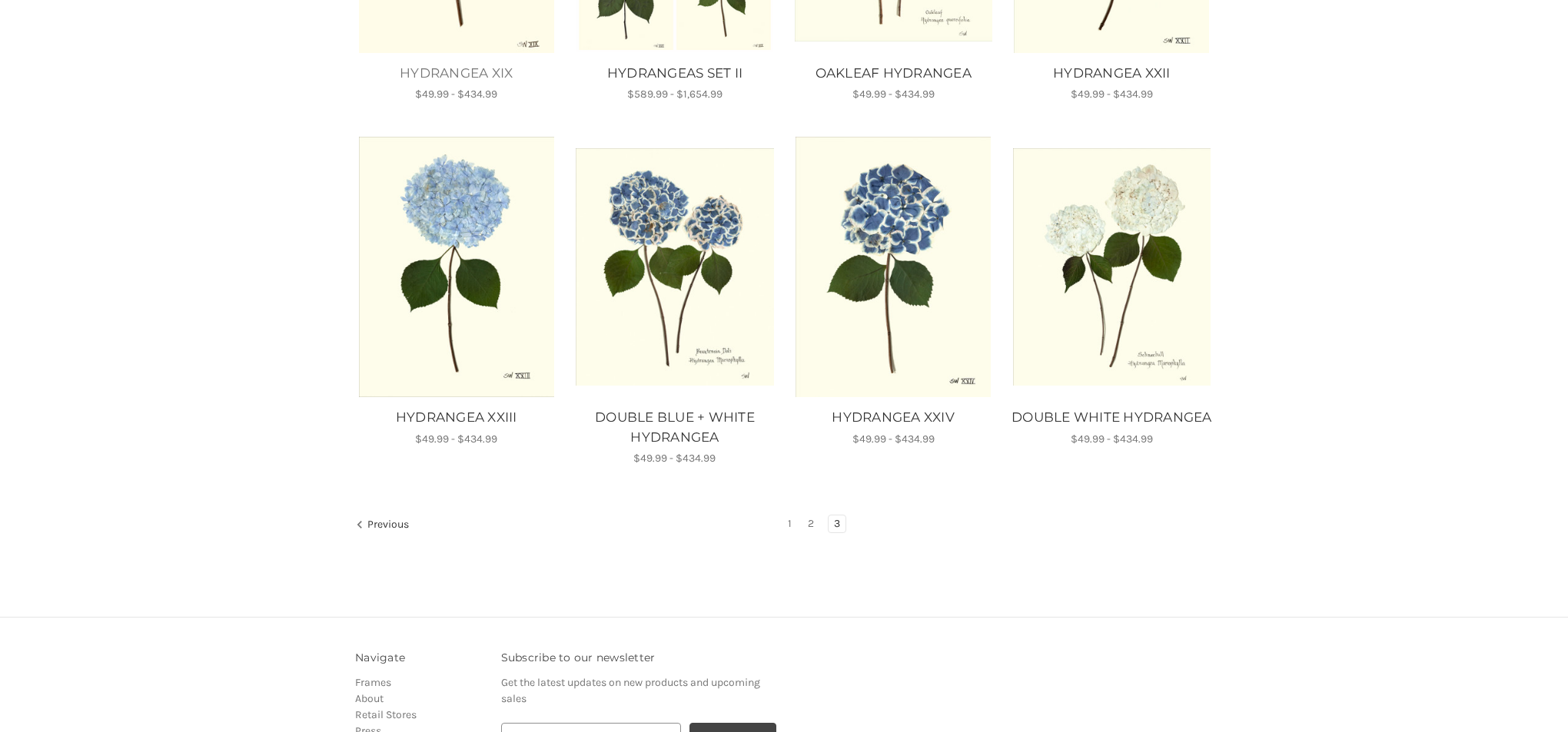
scroll to position [854, 0]
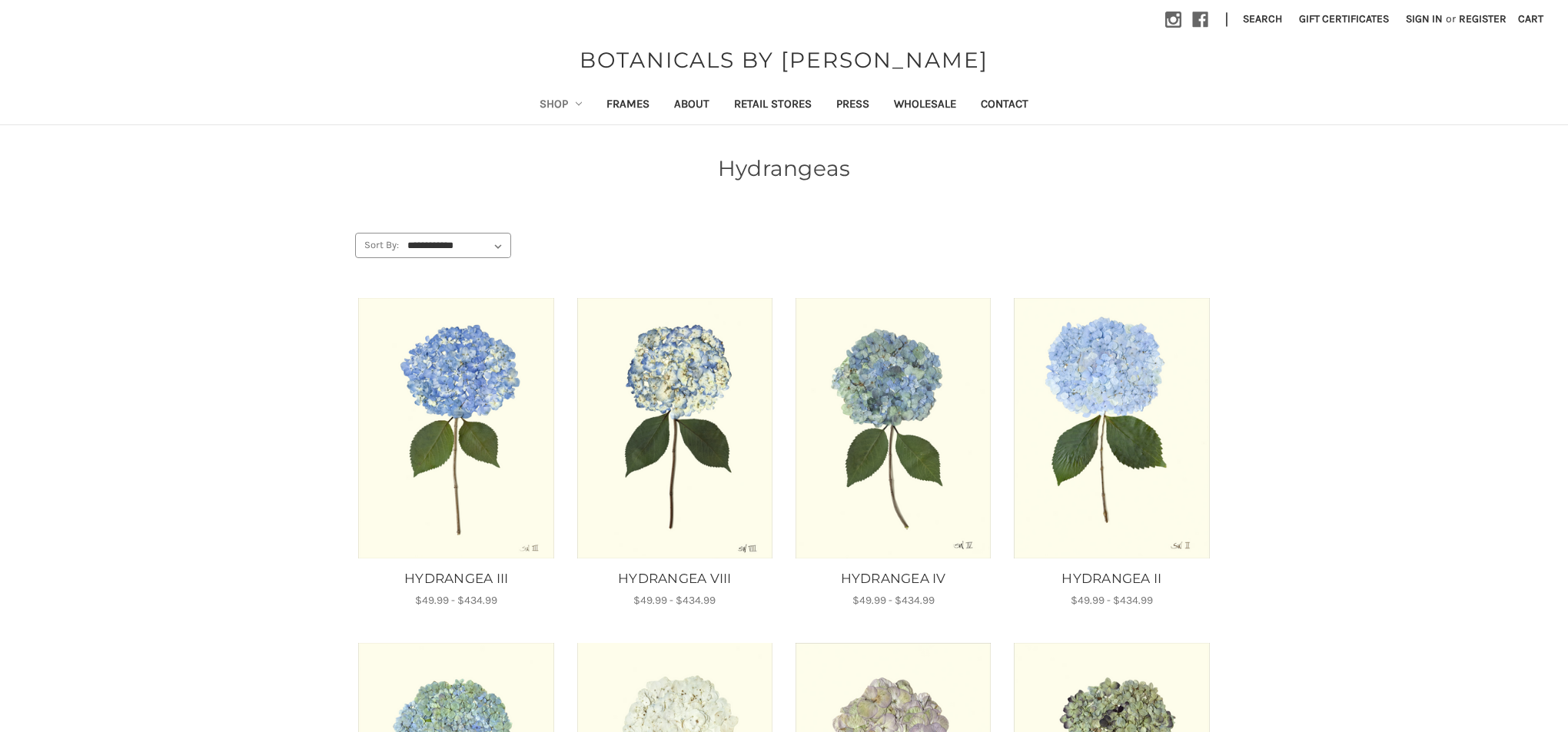
click at [548, 104] on link "Shop" at bounding box center [561, 105] width 67 height 38
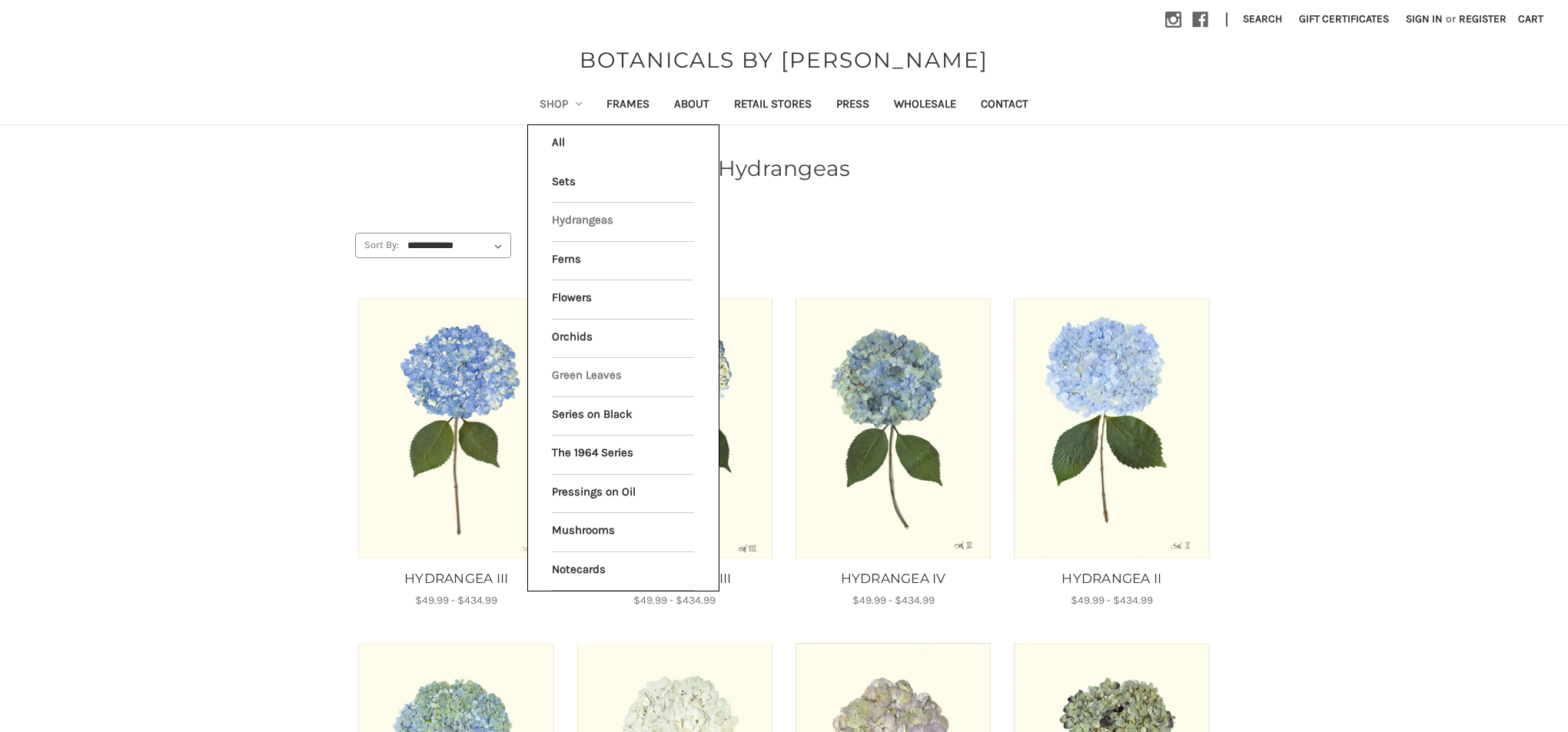
click at [586, 364] on link "Green Leaves" at bounding box center [623, 377] width 143 height 38
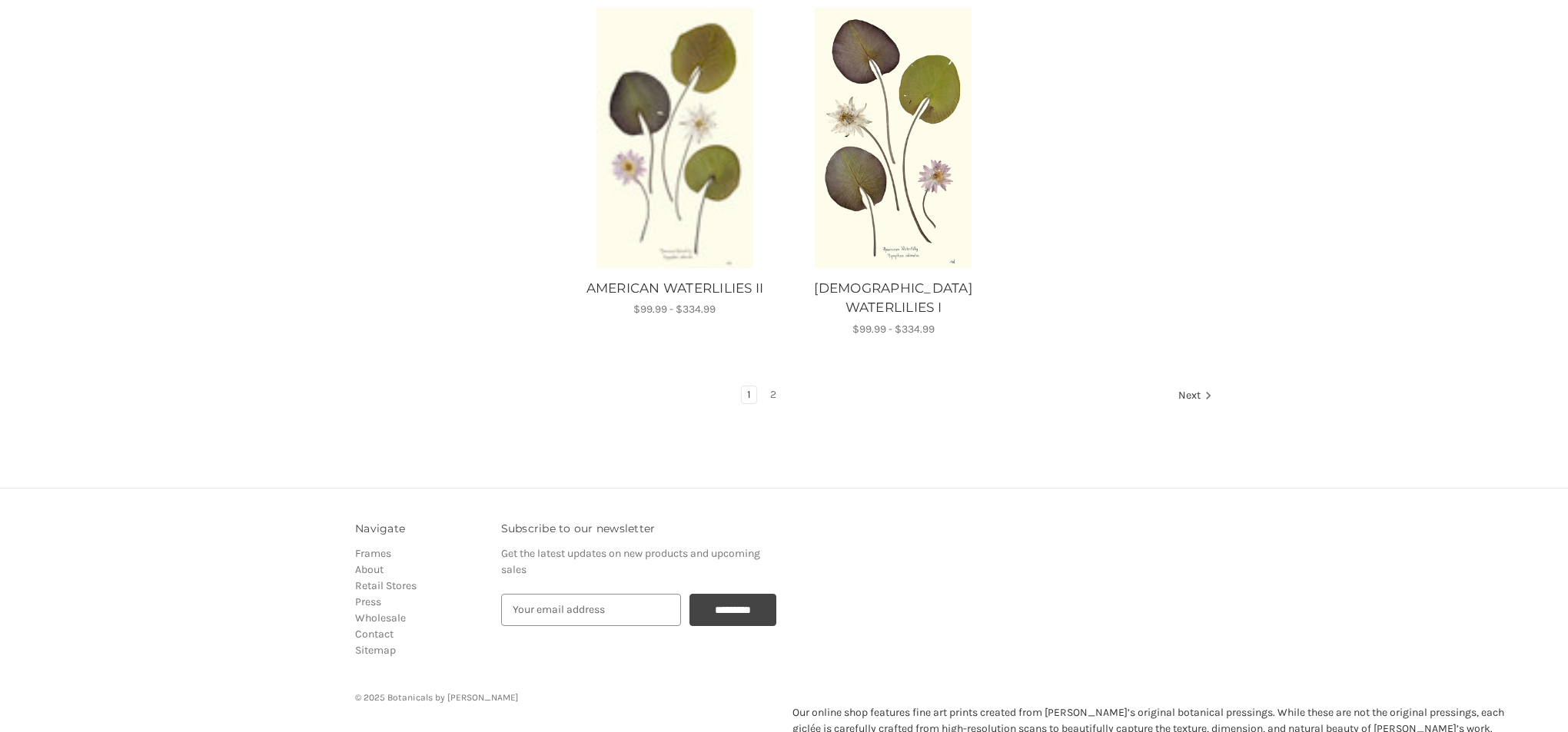
scroll to position [1962, 0]
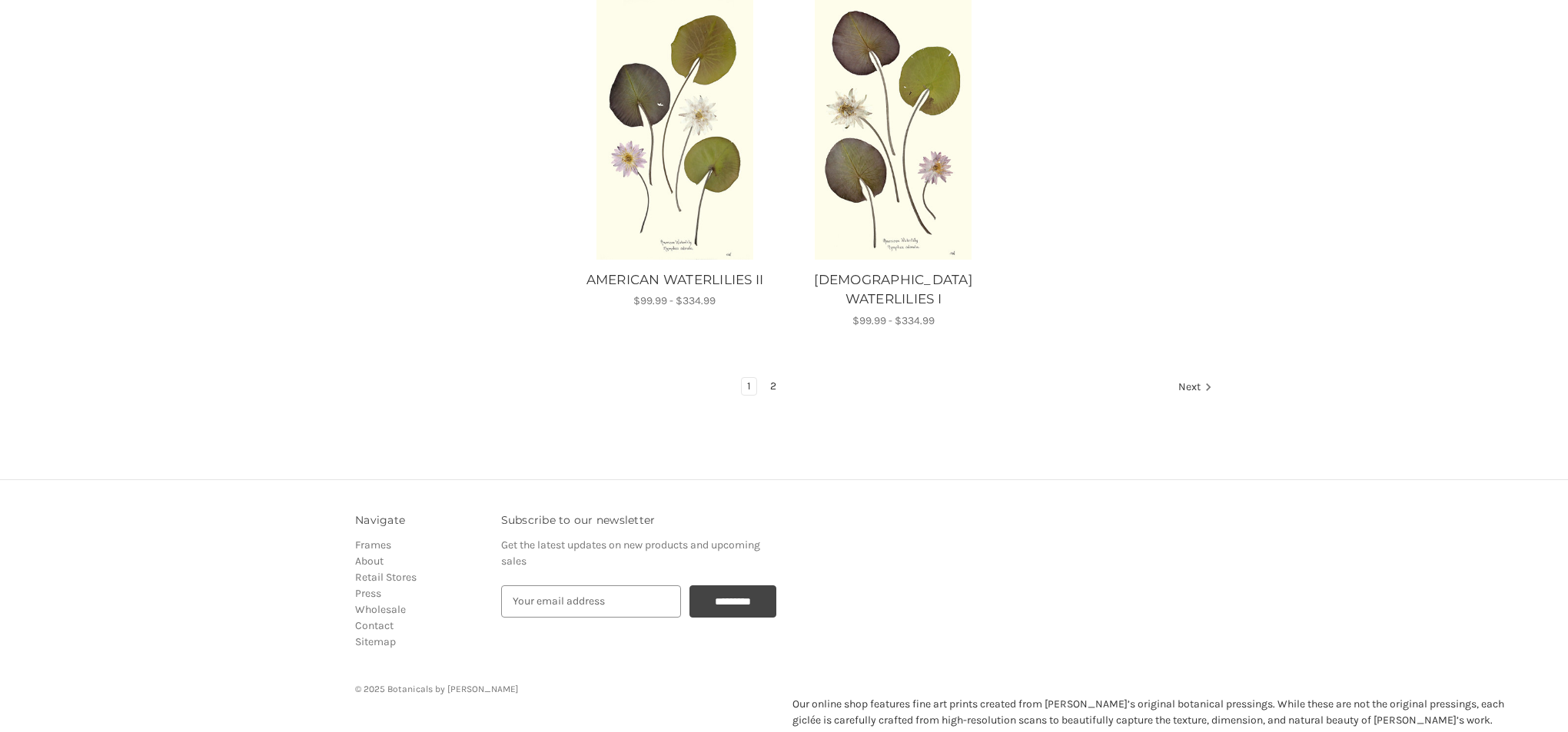
click at [772, 378] on link "2" at bounding box center [773, 386] width 17 height 17
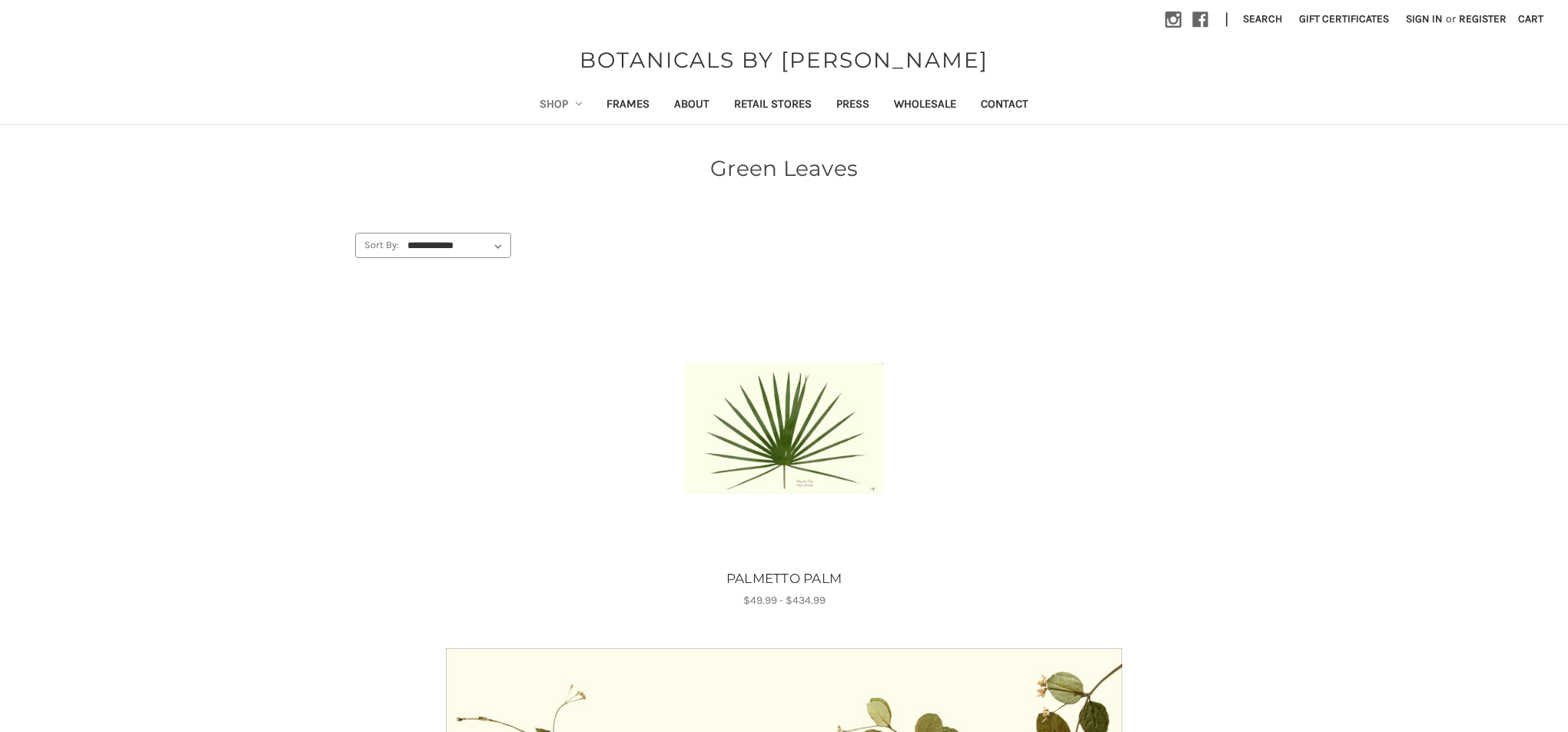
click at [539, 103] on link "Shop" at bounding box center [561, 105] width 67 height 38
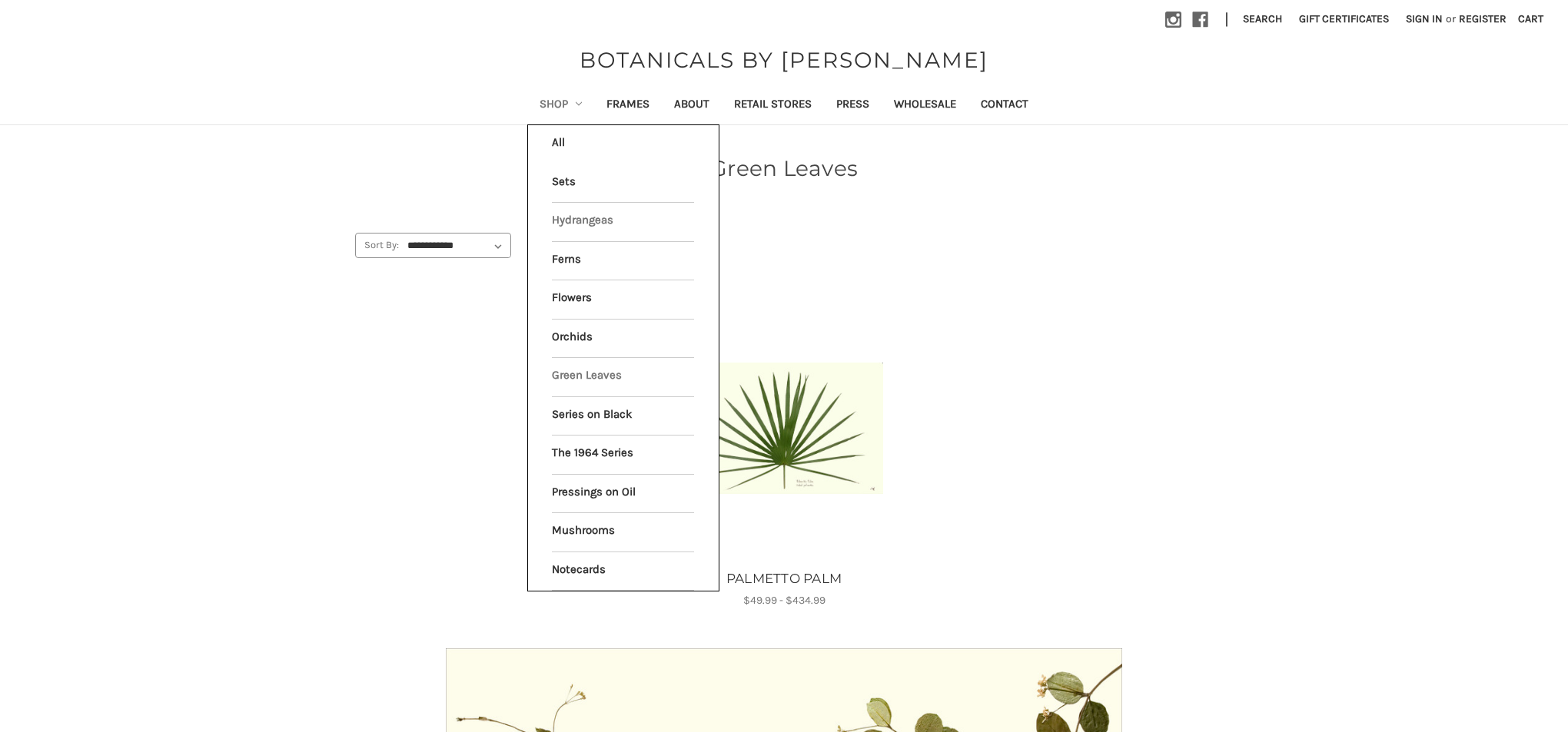
click at [561, 220] on link "Hydrangeas" at bounding box center [623, 222] width 143 height 38
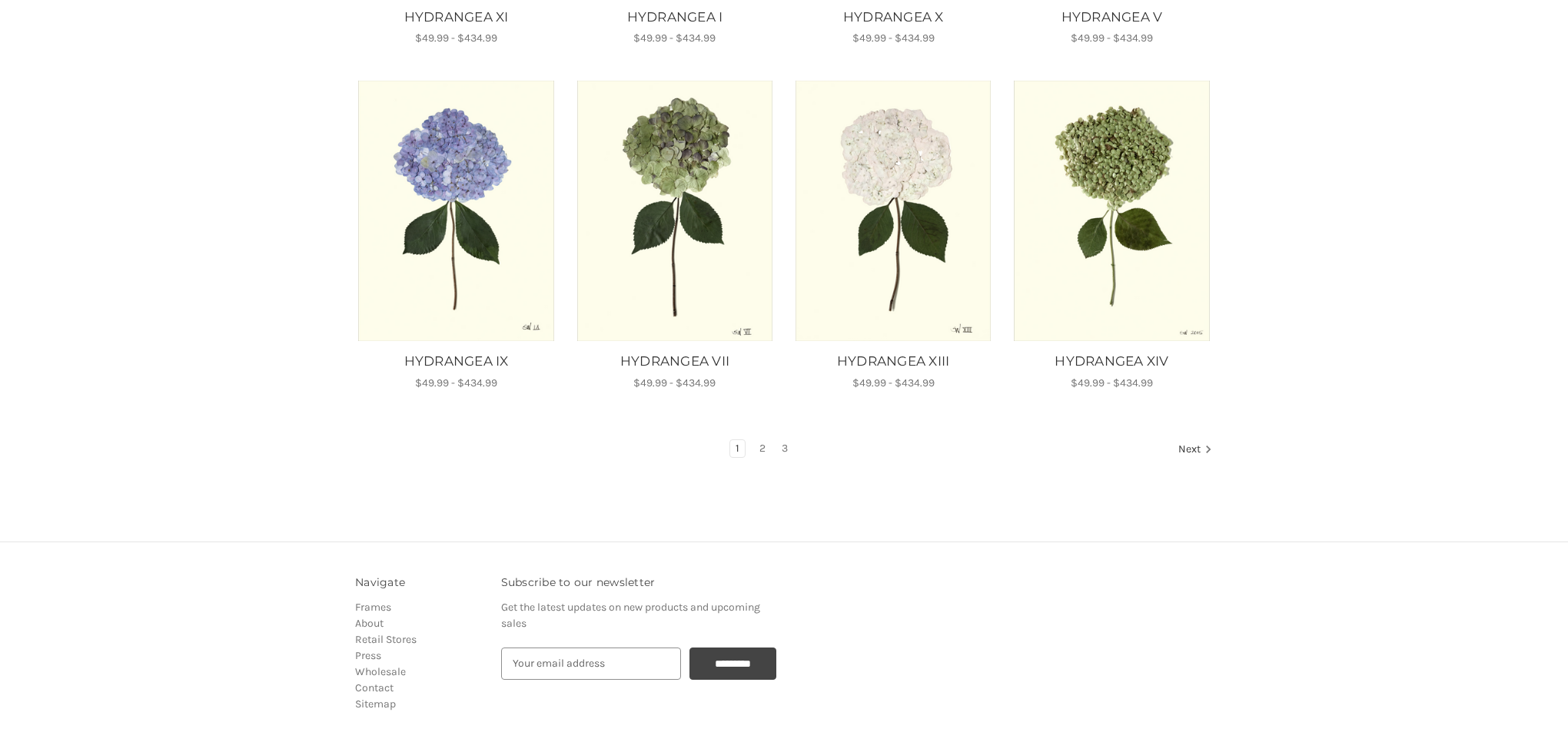
scroll to position [909, 0]
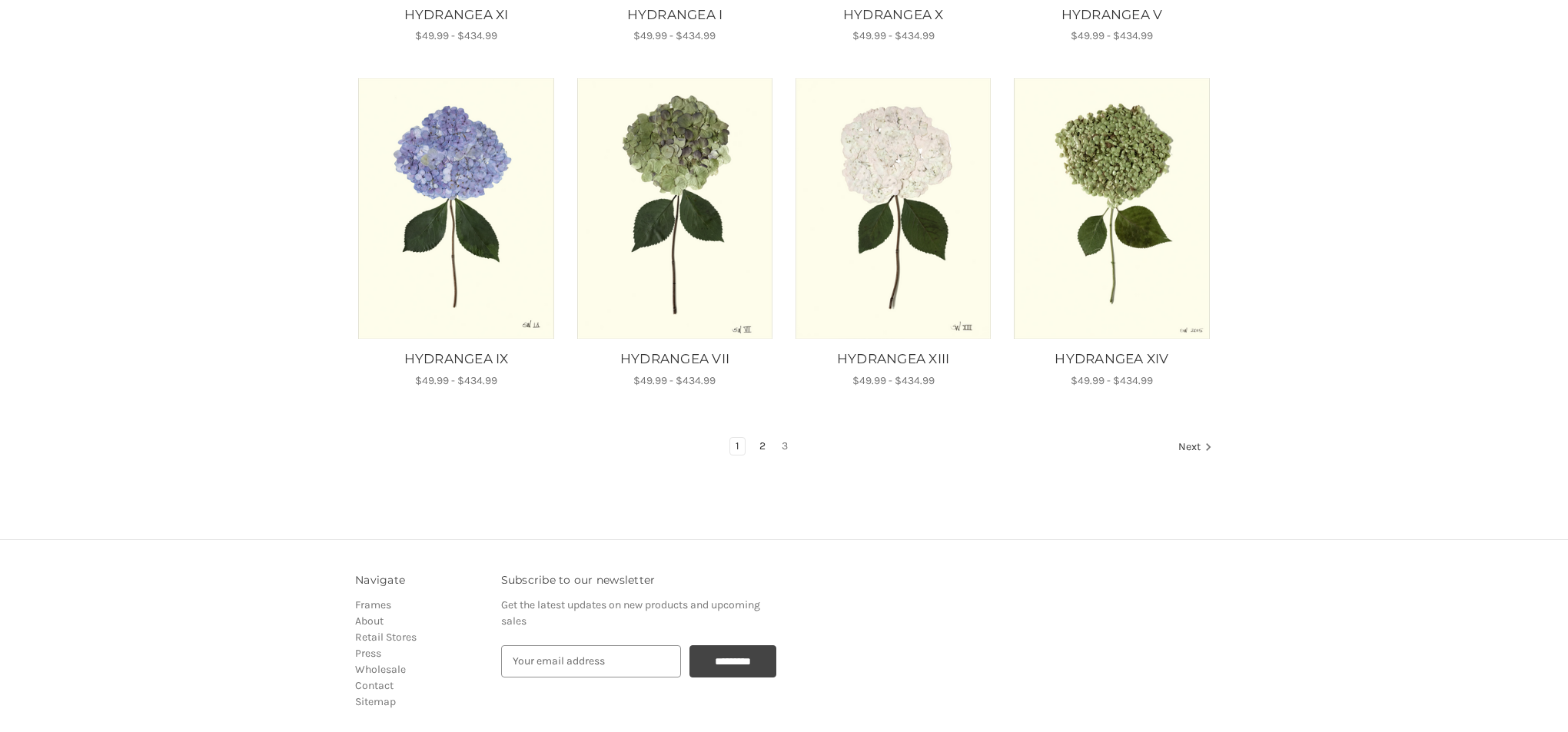
click at [760, 445] on link "2" at bounding box center [762, 446] width 17 height 17
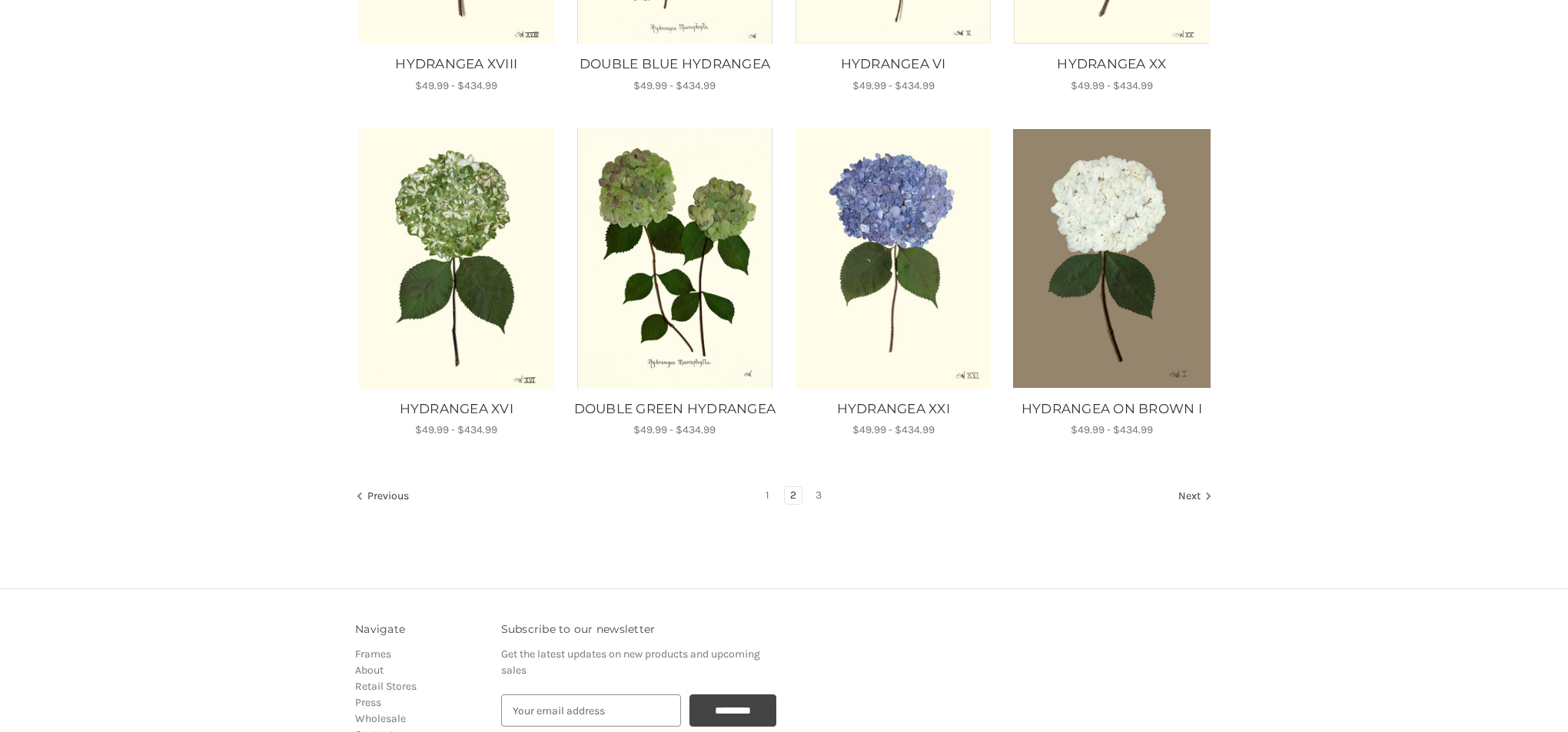
scroll to position [880, 0]
click at [767, 504] on link "1" at bounding box center [767, 494] width 15 height 17
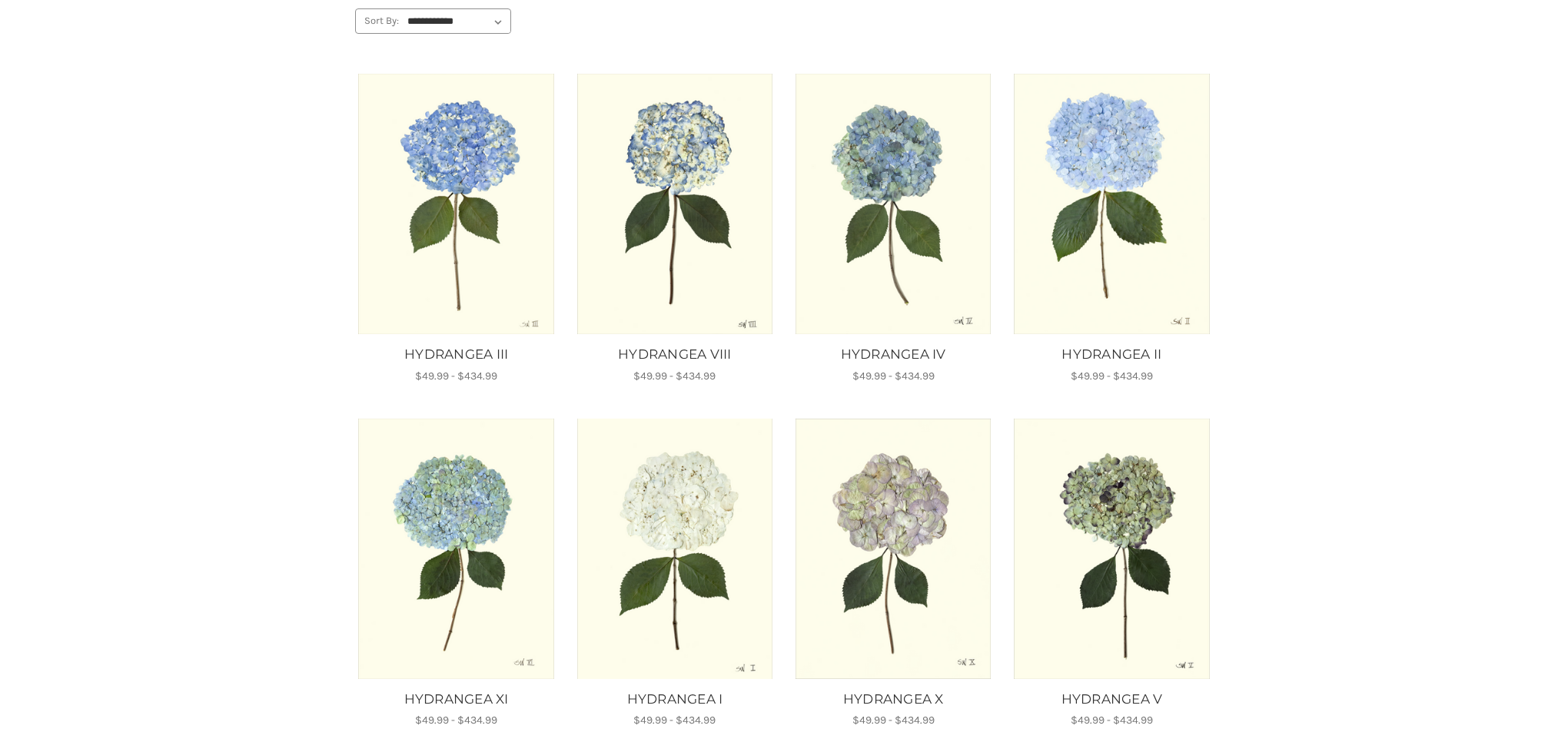
scroll to position [243, 0]
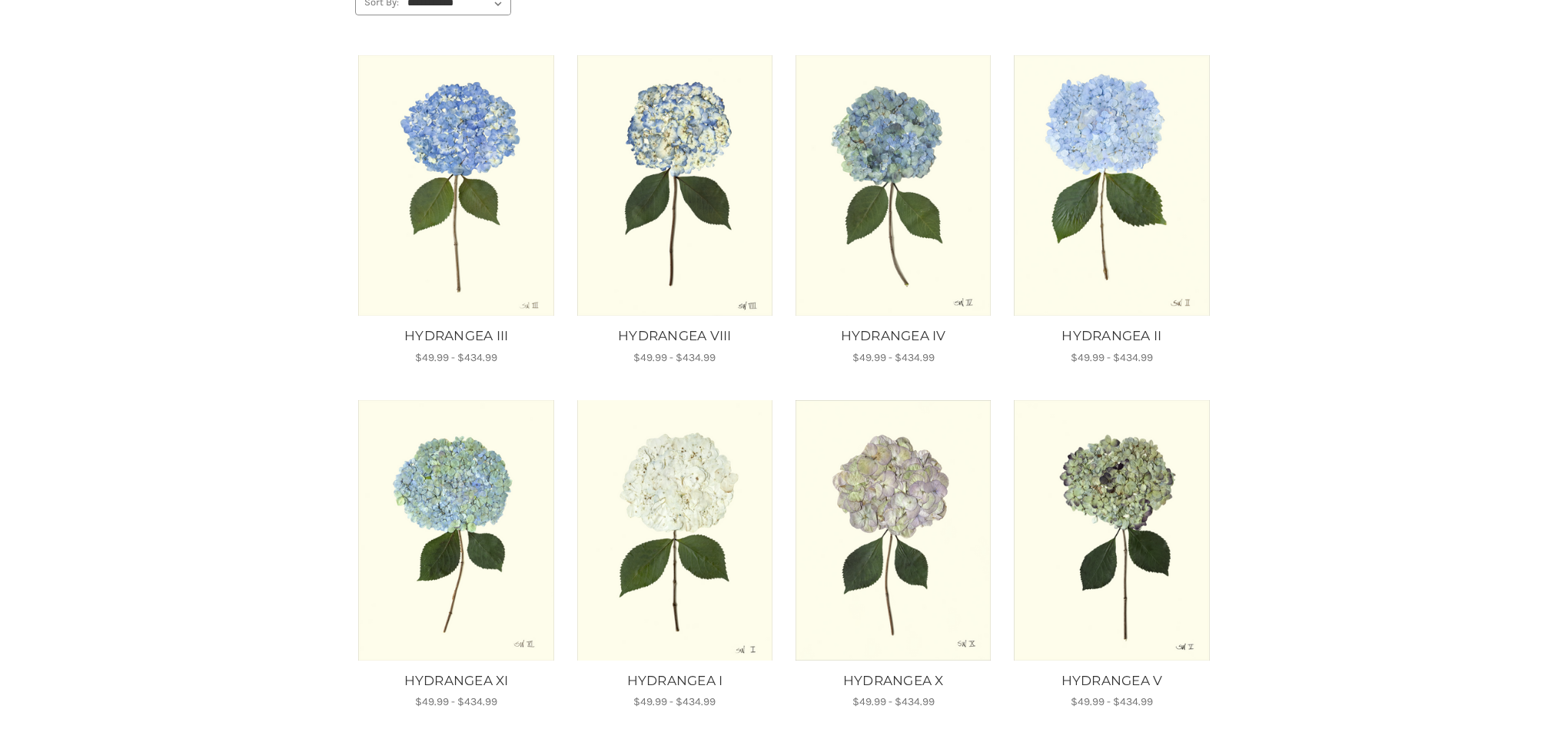
click at [900, 527] on img "HYDRANGEA X, Price range from $49.99 to $434.99\a\a" at bounding box center [894, 531] width 198 height 261
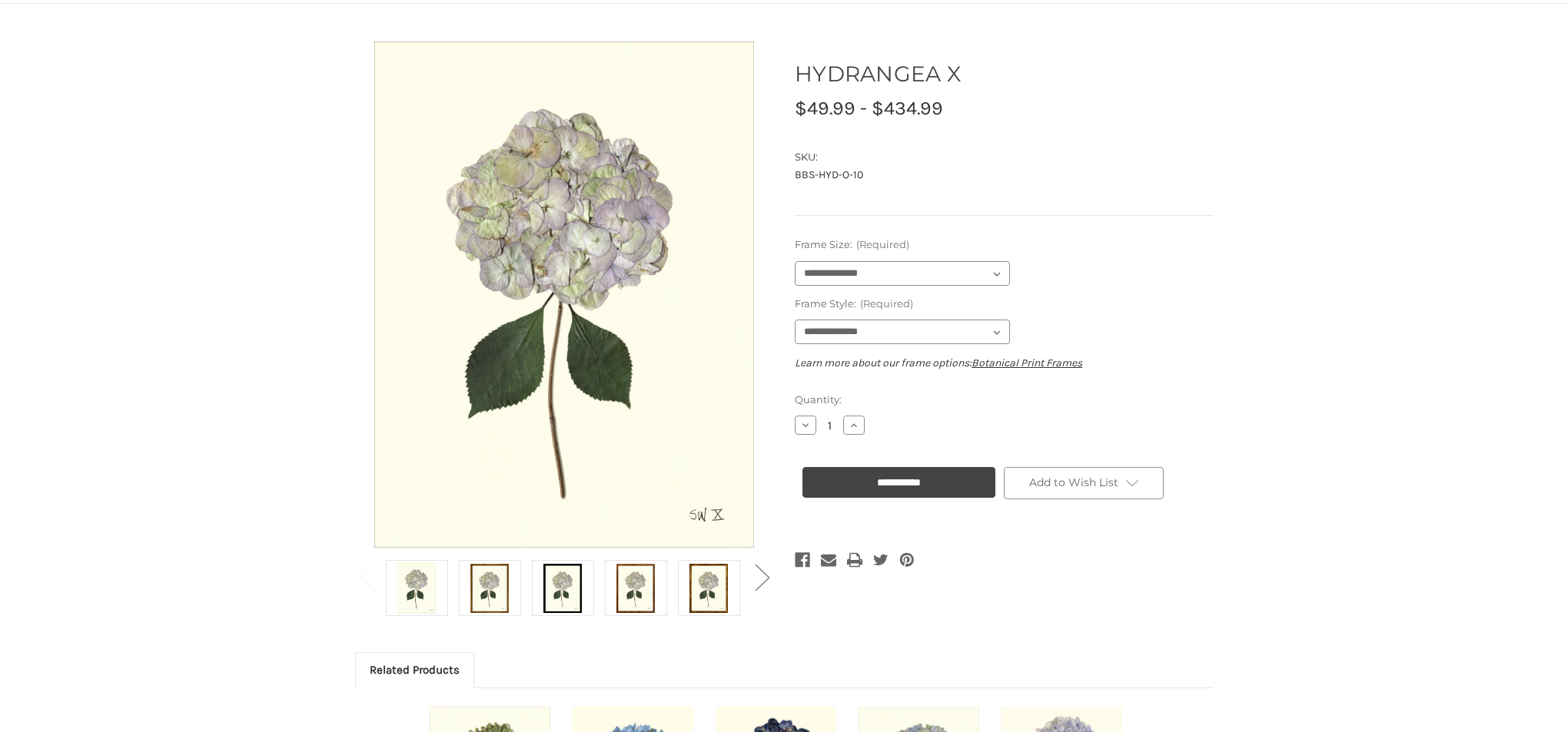
scroll to position [119, 0]
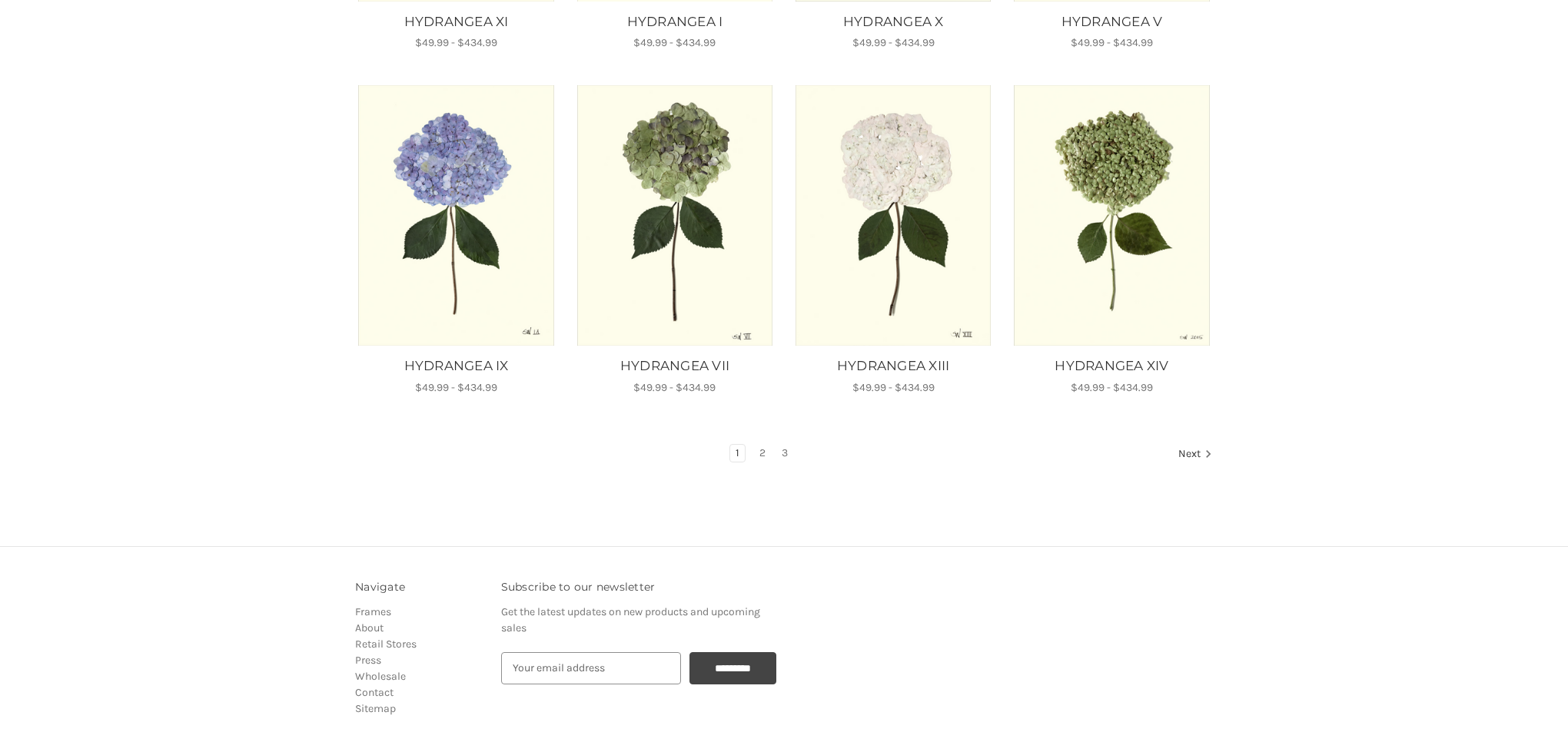
scroll to position [903, 0]
click at [761, 451] on link "2" at bounding box center [762, 452] width 17 height 17
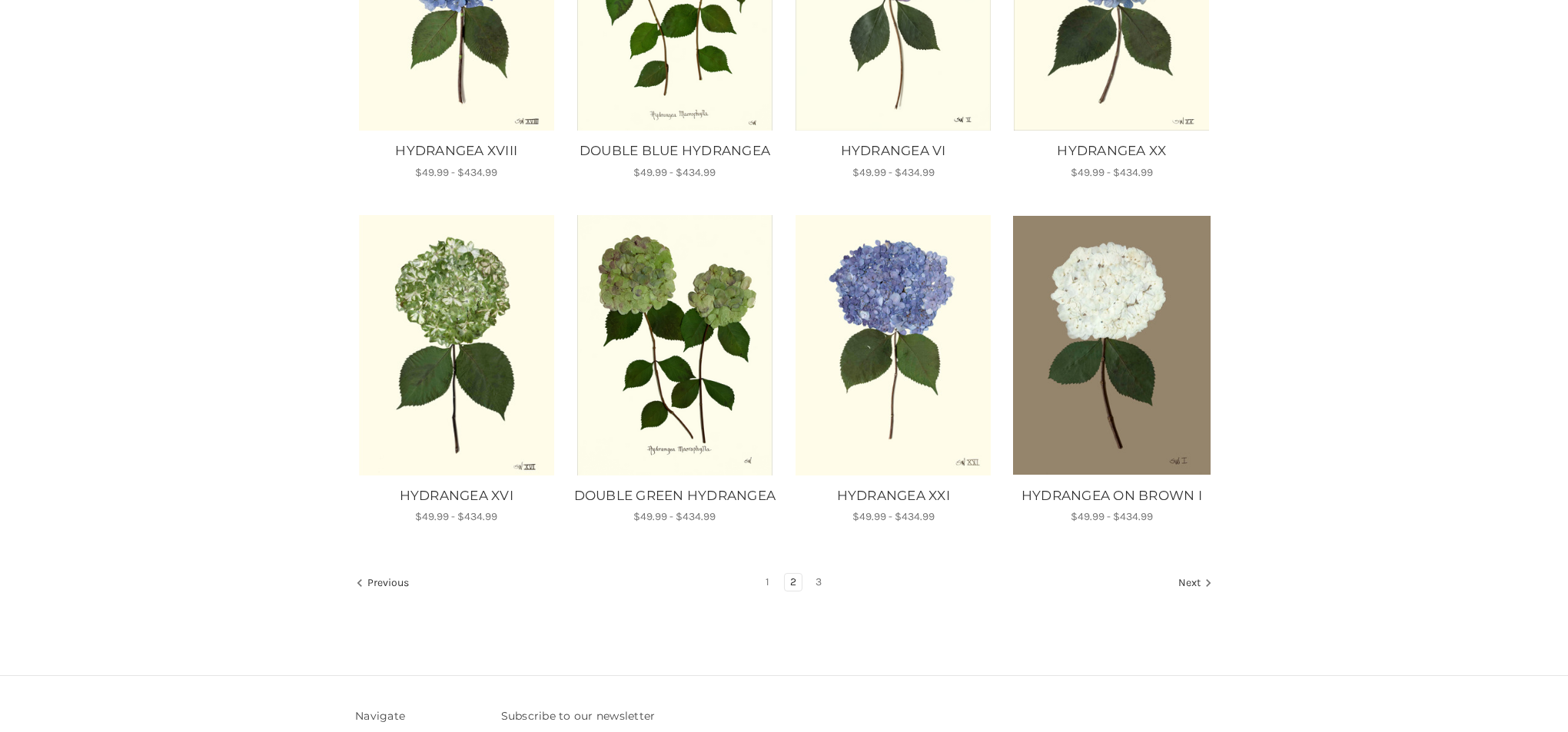
scroll to position [795, 0]
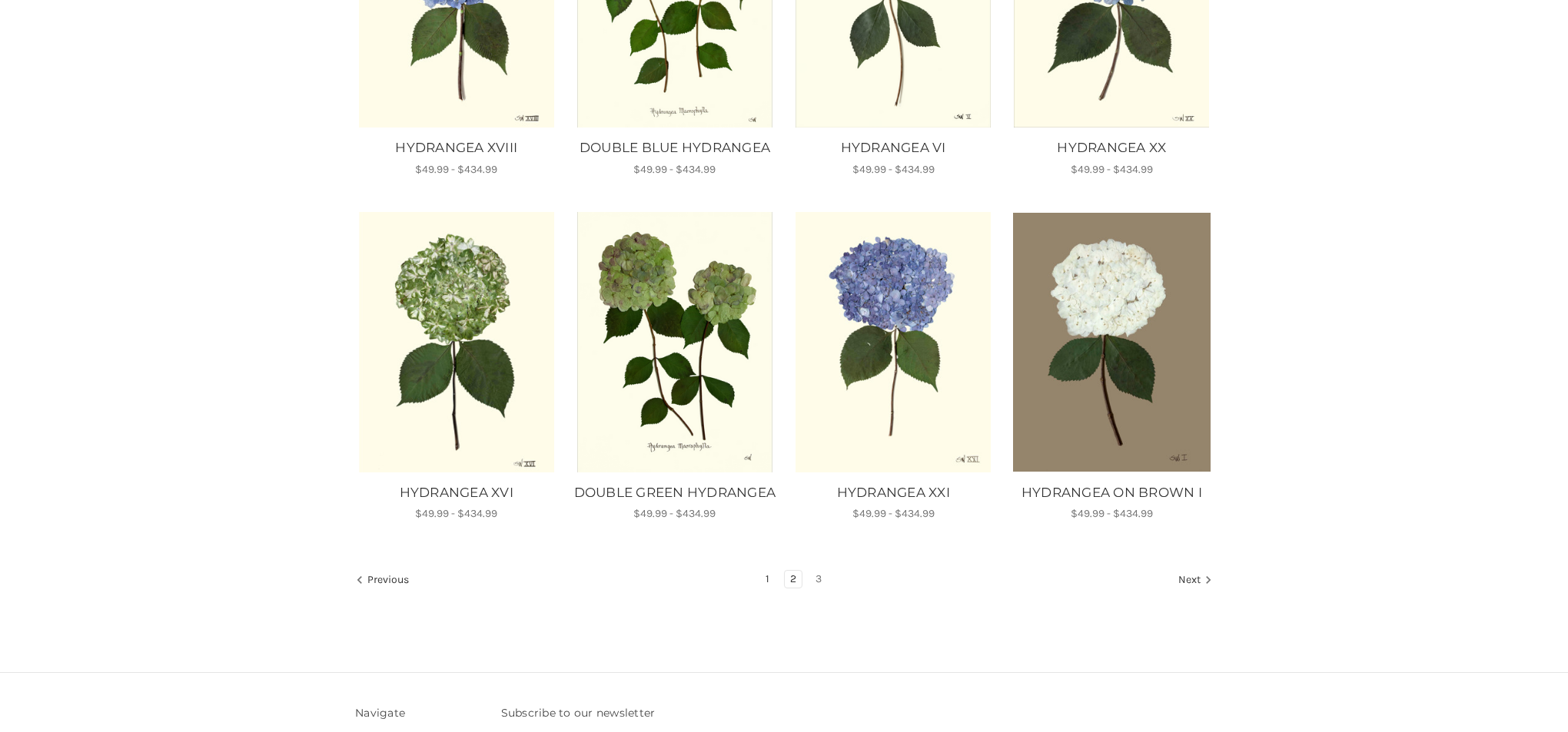
click at [768, 588] on link "1" at bounding box center [767, 579] width 15 height 17
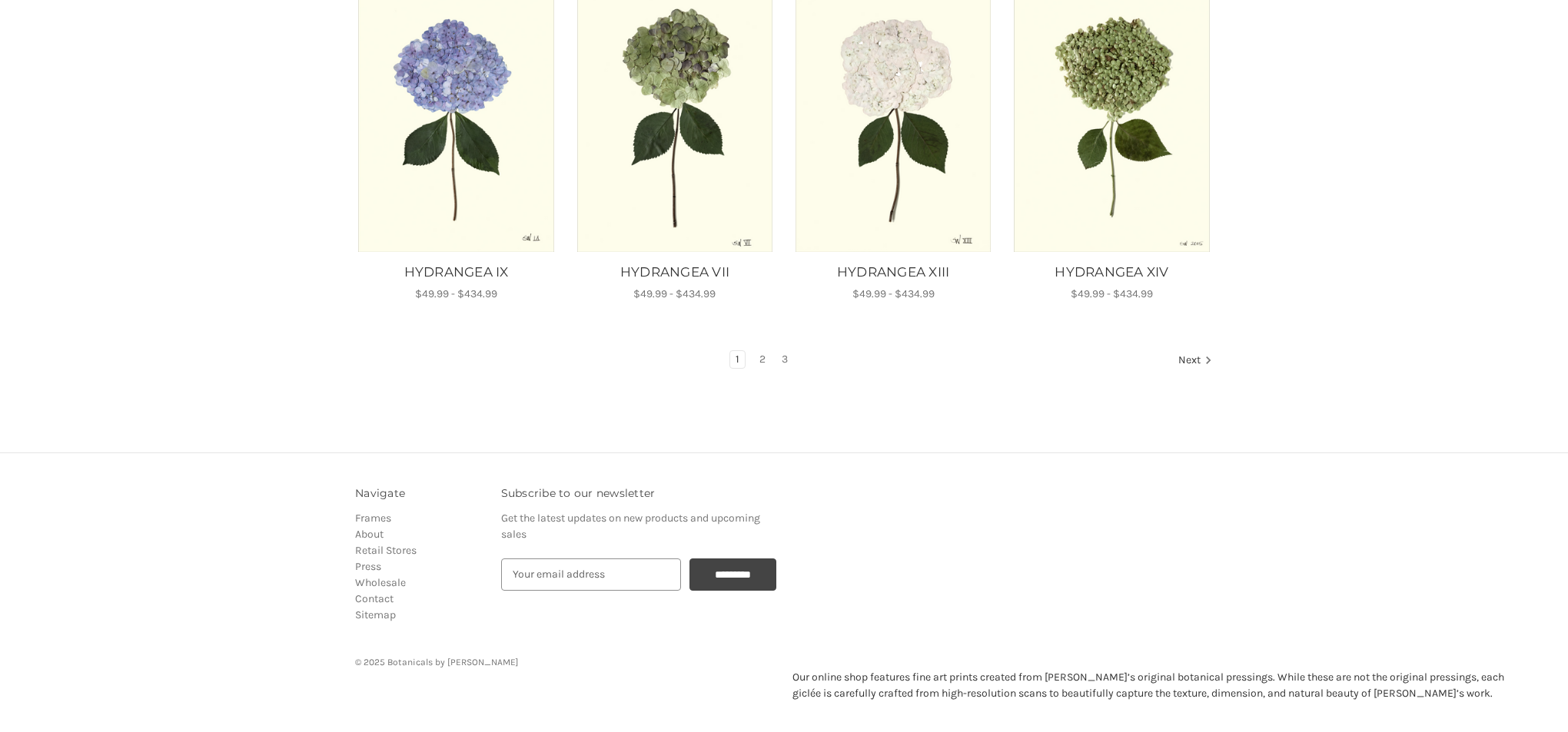
scroll to position [995, 0]
click at [760, 360] on link "2" at bounding box center [762, 359] width 17 height 17
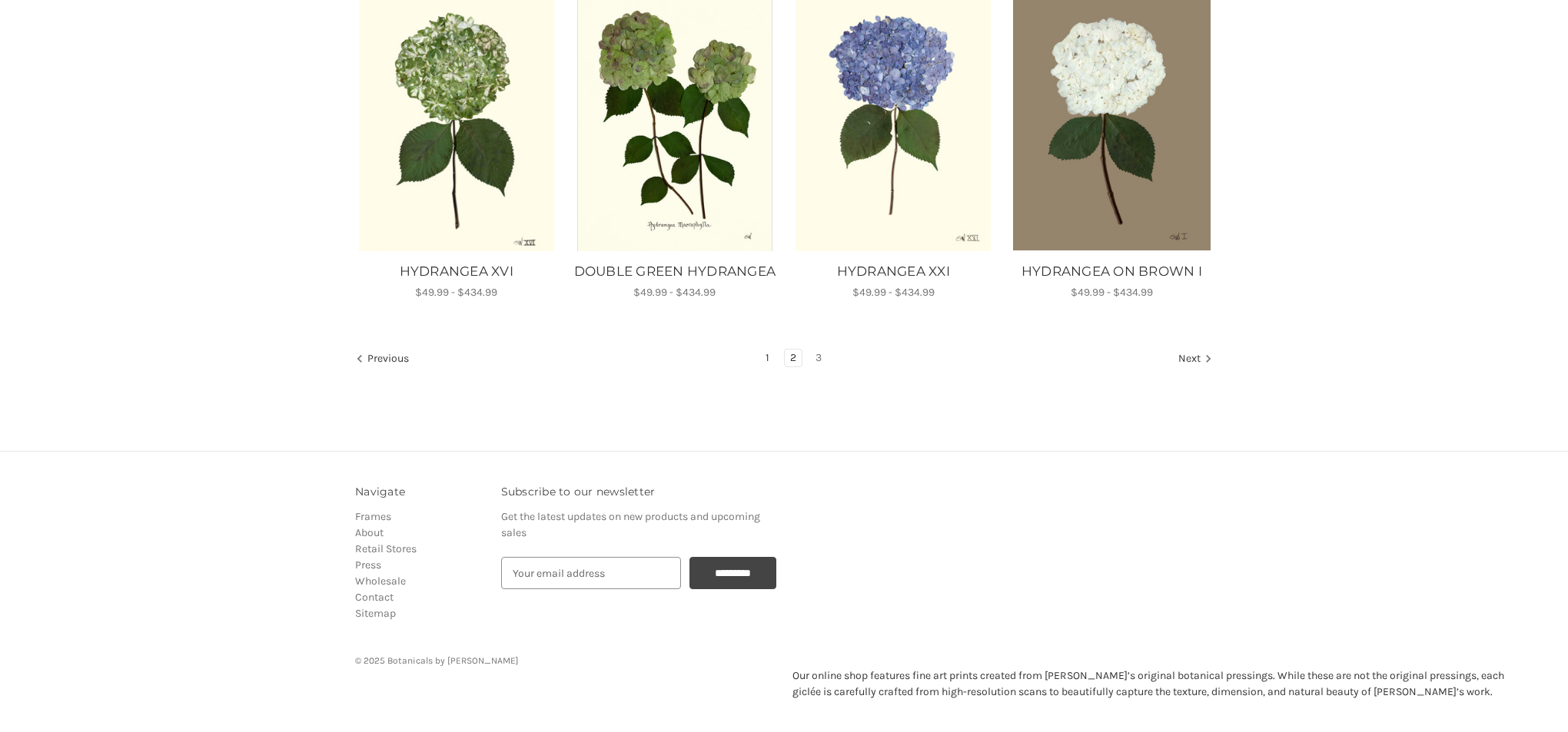
scroll to position [1034, 0]
click at [770, 354] on link "1" at bounding box center [767, 358] width 15 height 17
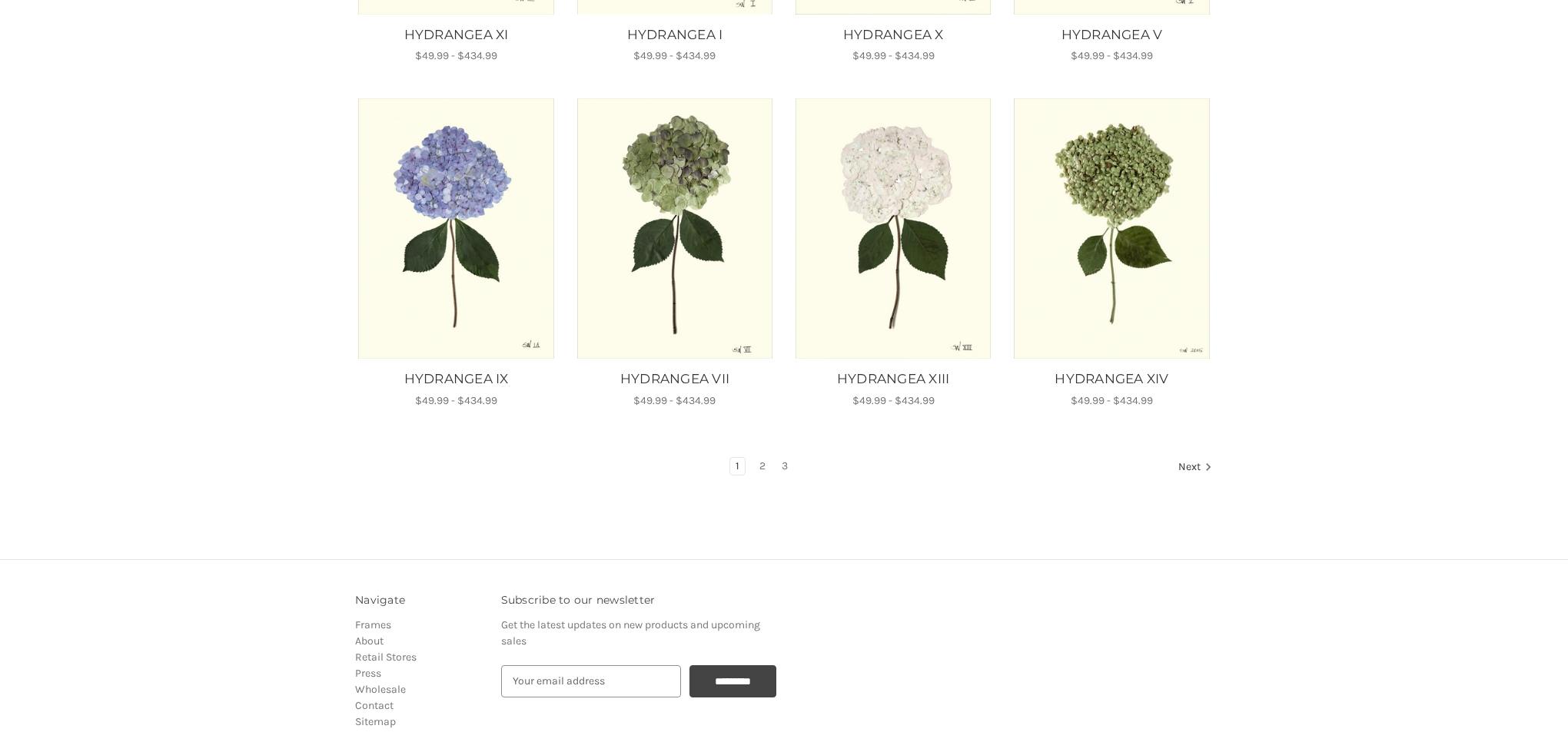
scroll to position [896, 0]
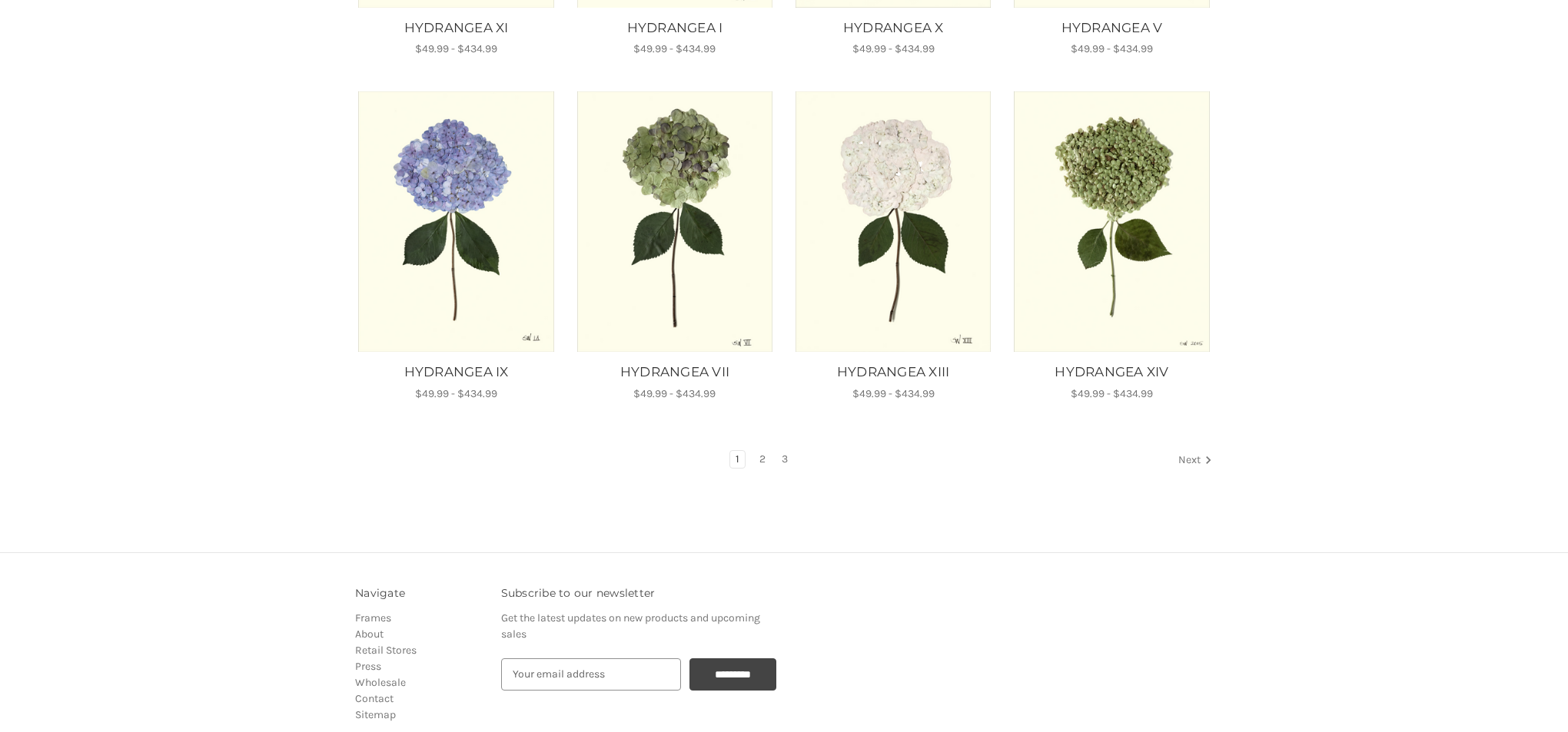
click at [1194, 457] on link "Next" at bounding box center [1193, 461] width 39 height 20
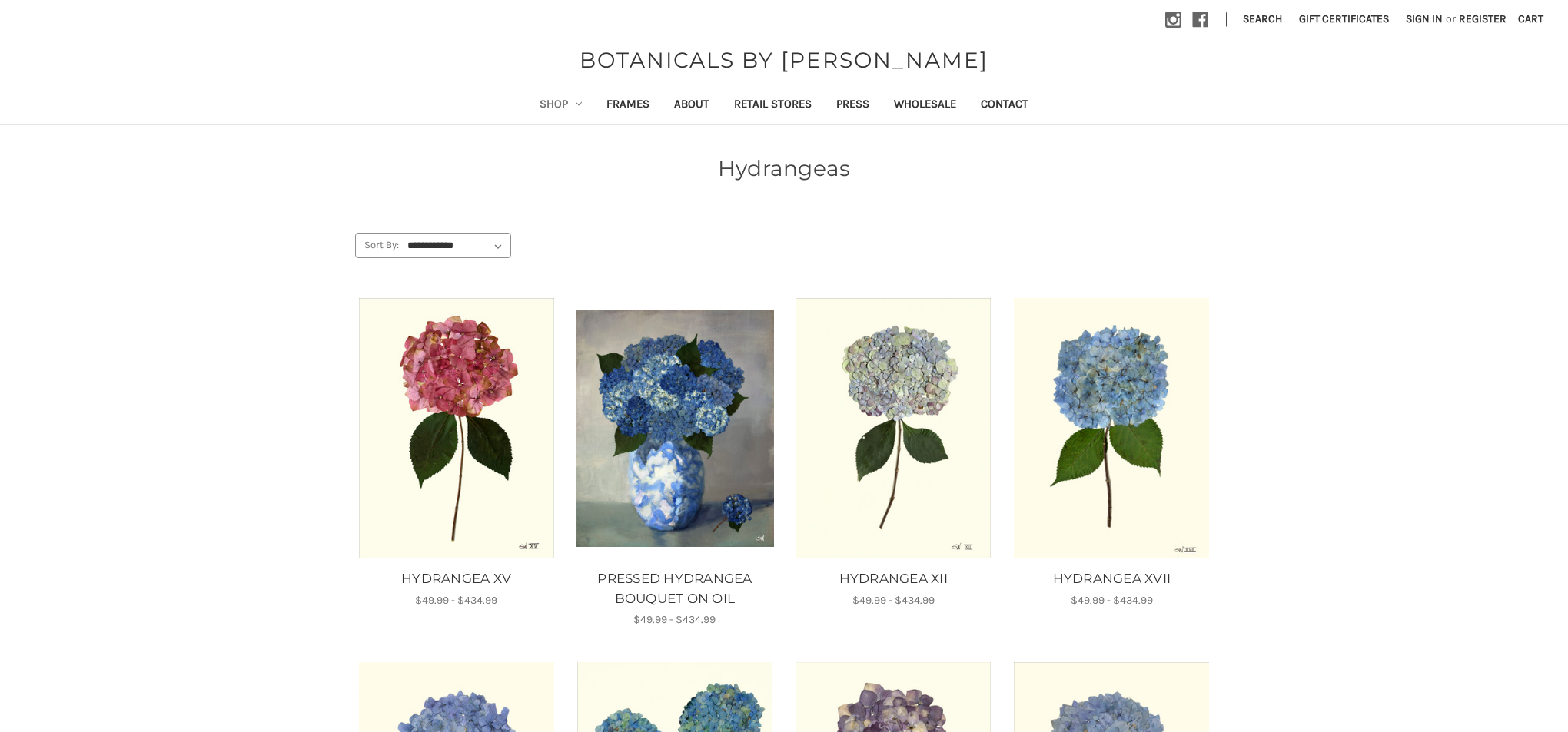
click at [895, 408] on img "HYDRANGEA XII, Price range from $49.99 to $434.99\a\a" at bounding box center [894, 429] width 198 height 261
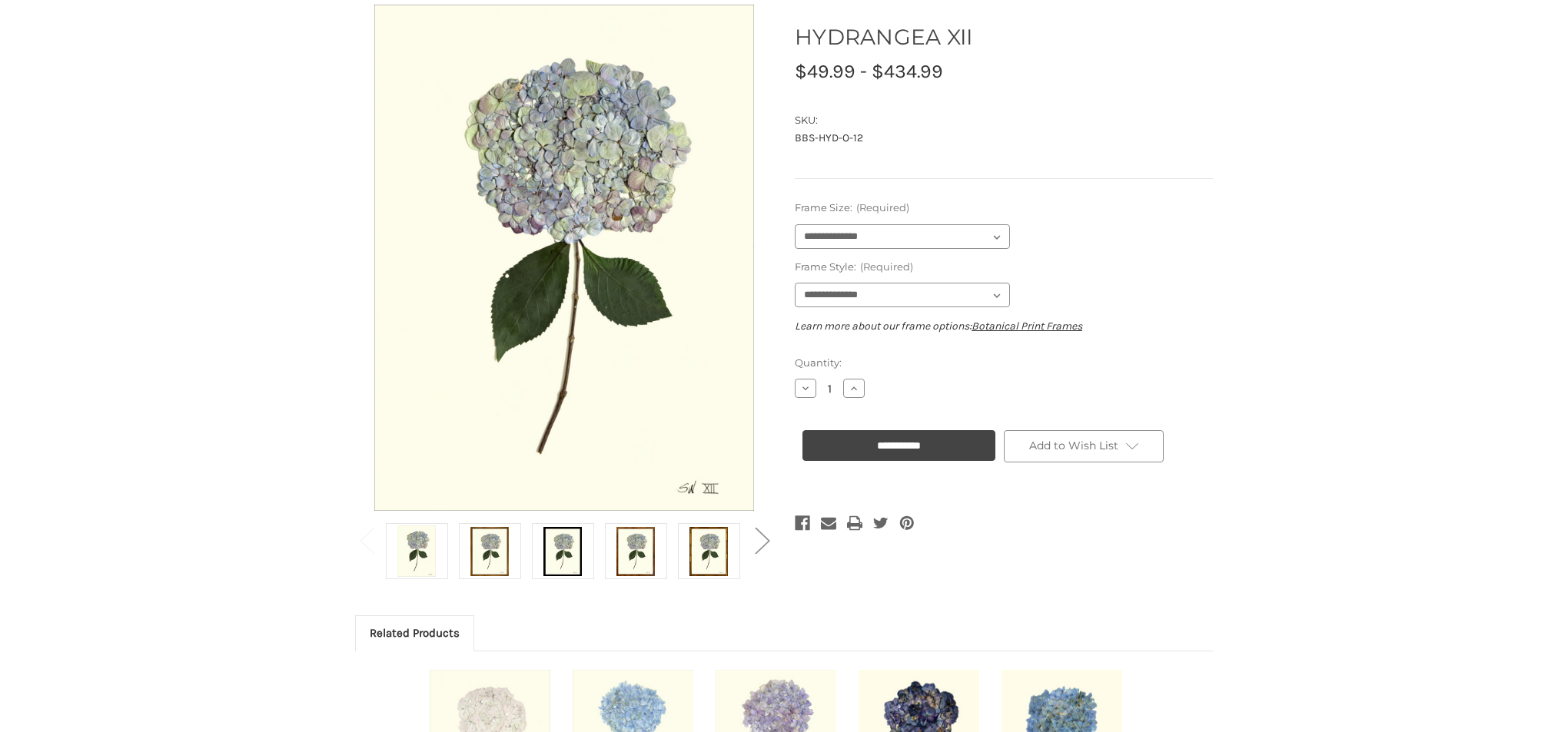
scroll to position [158, 0]
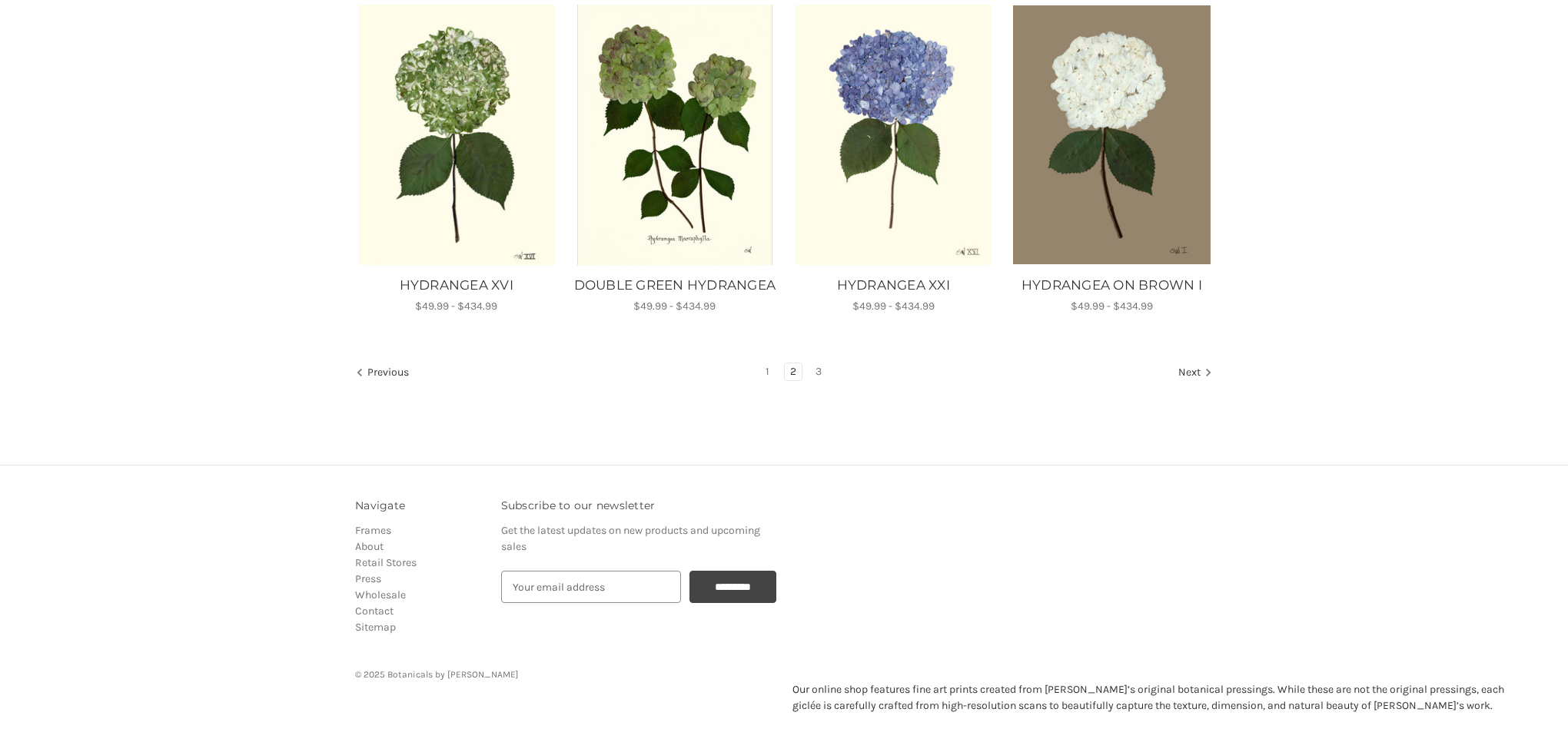
scroll to position [1005, 0]
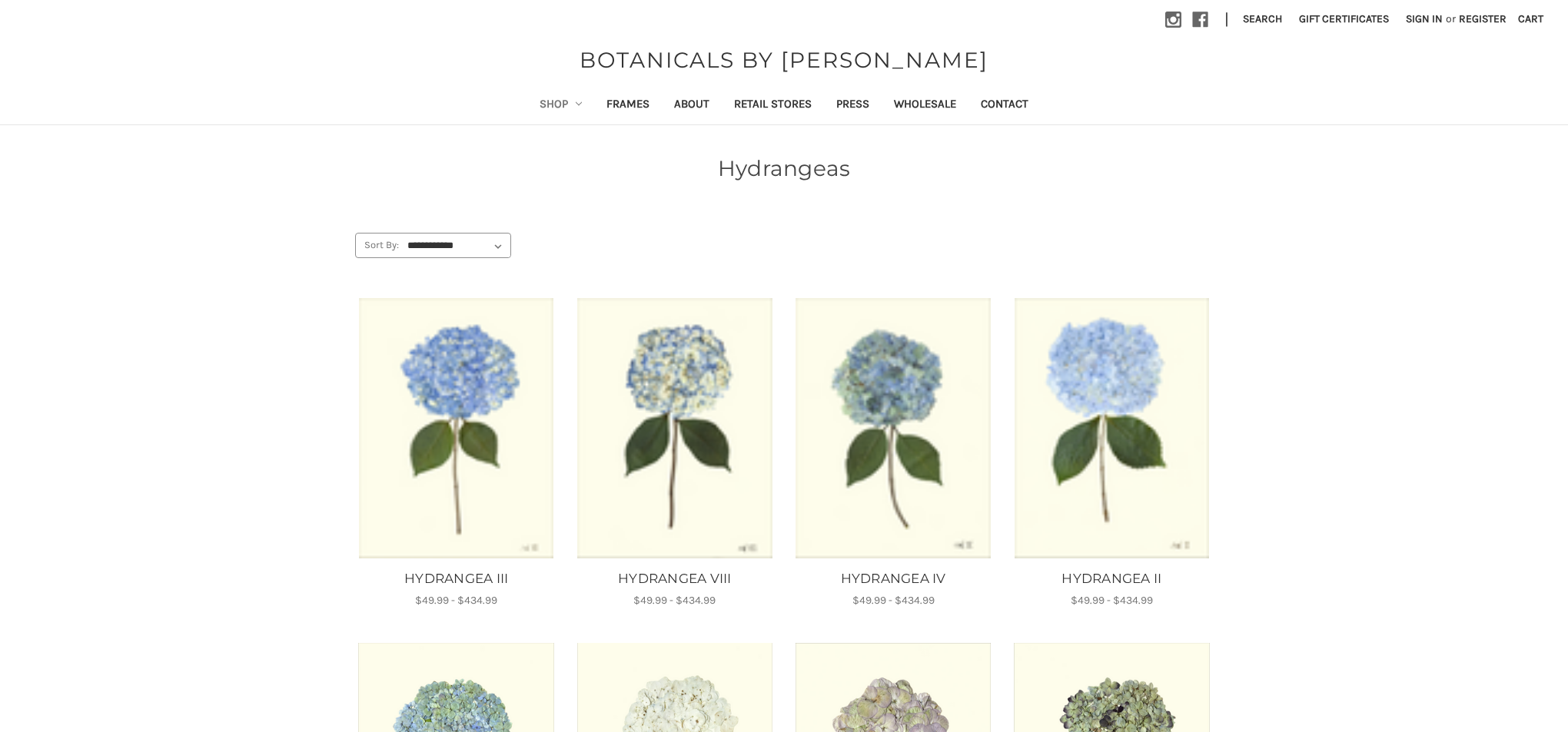
scroll to position [896, 0]
